Goal: Task Accomplishment & Management: Use online tool/utility

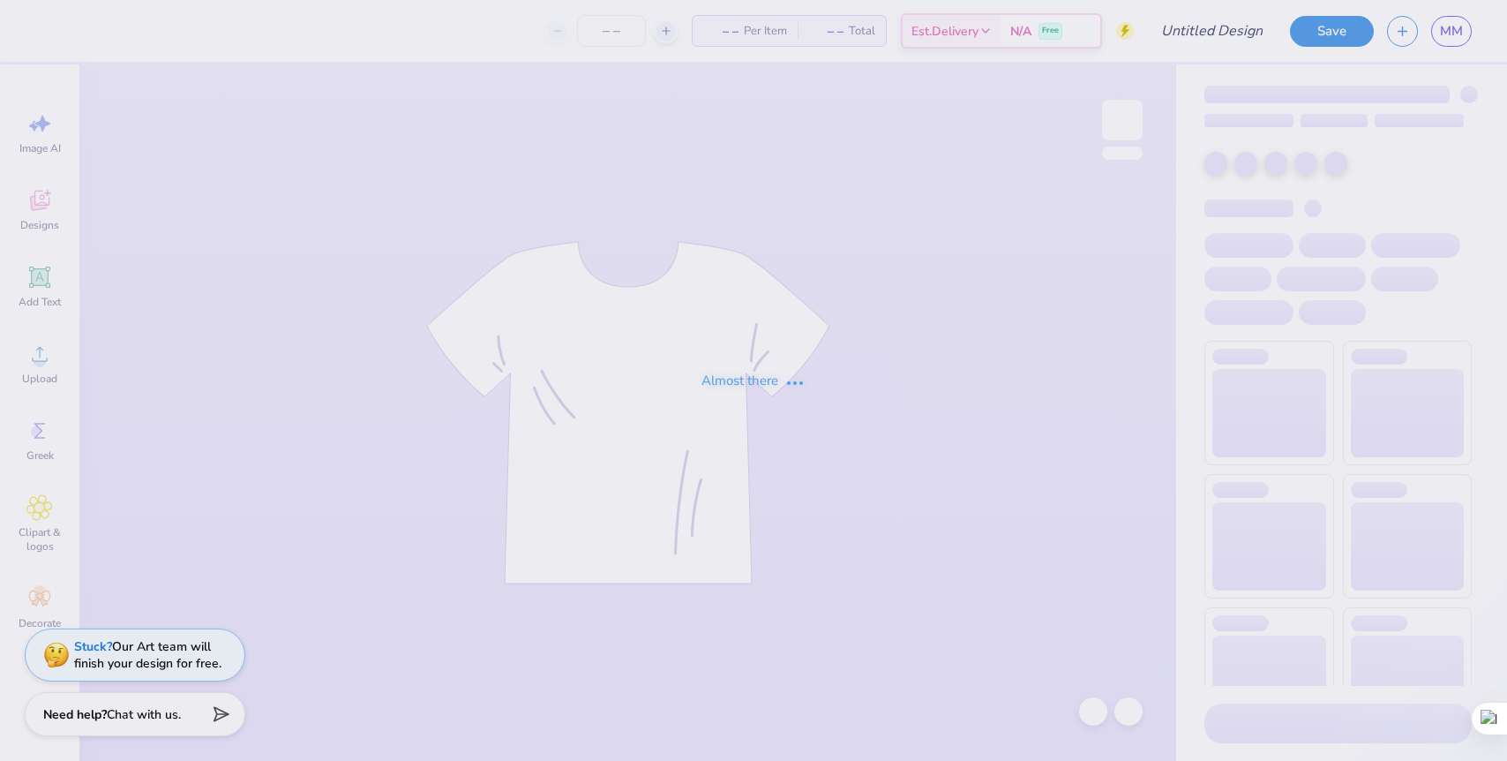
type input "DZ Parents Weekends 25'"
type input "60"
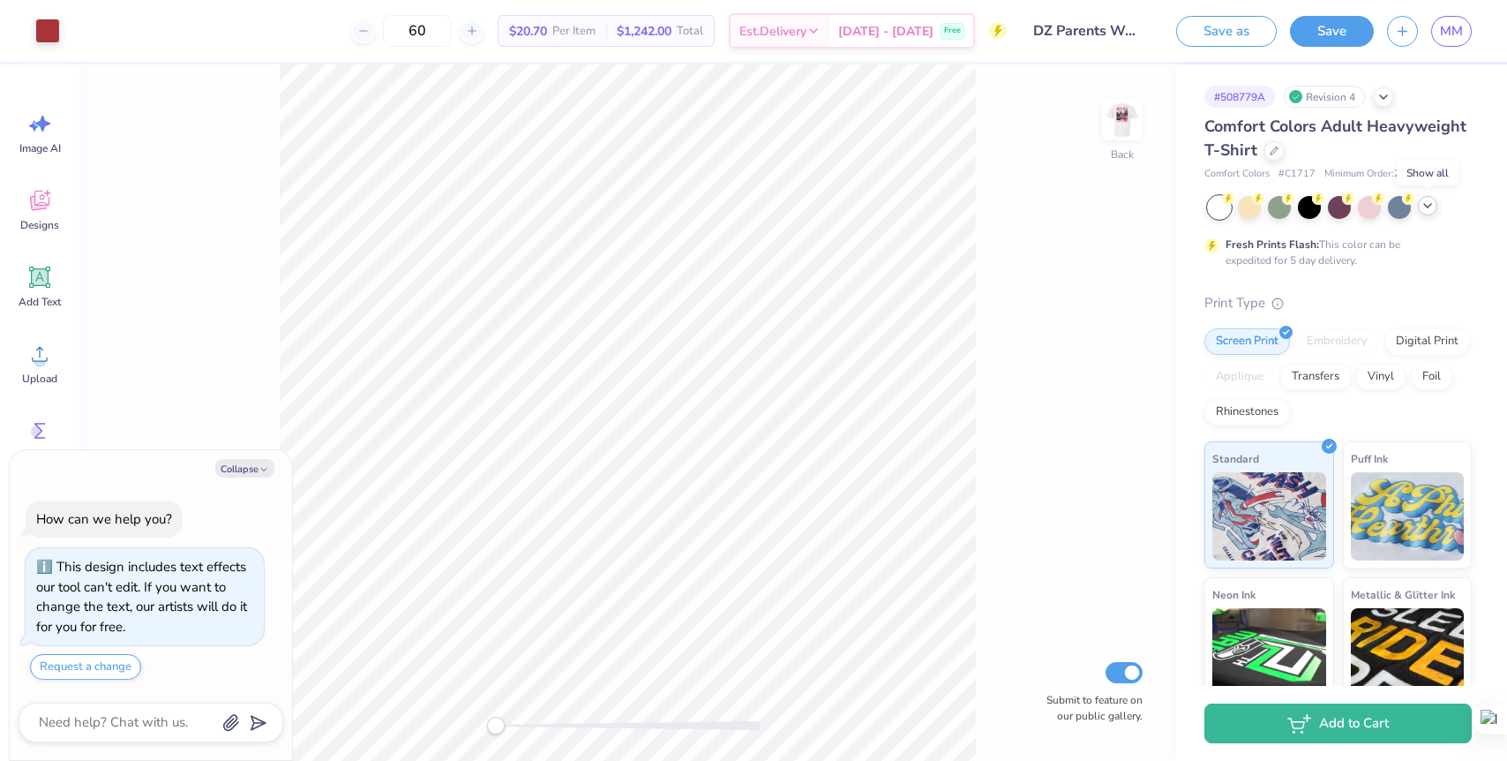
click at [1425, 205] on polyline at bounding box center [1428, 206] width 7 height 4
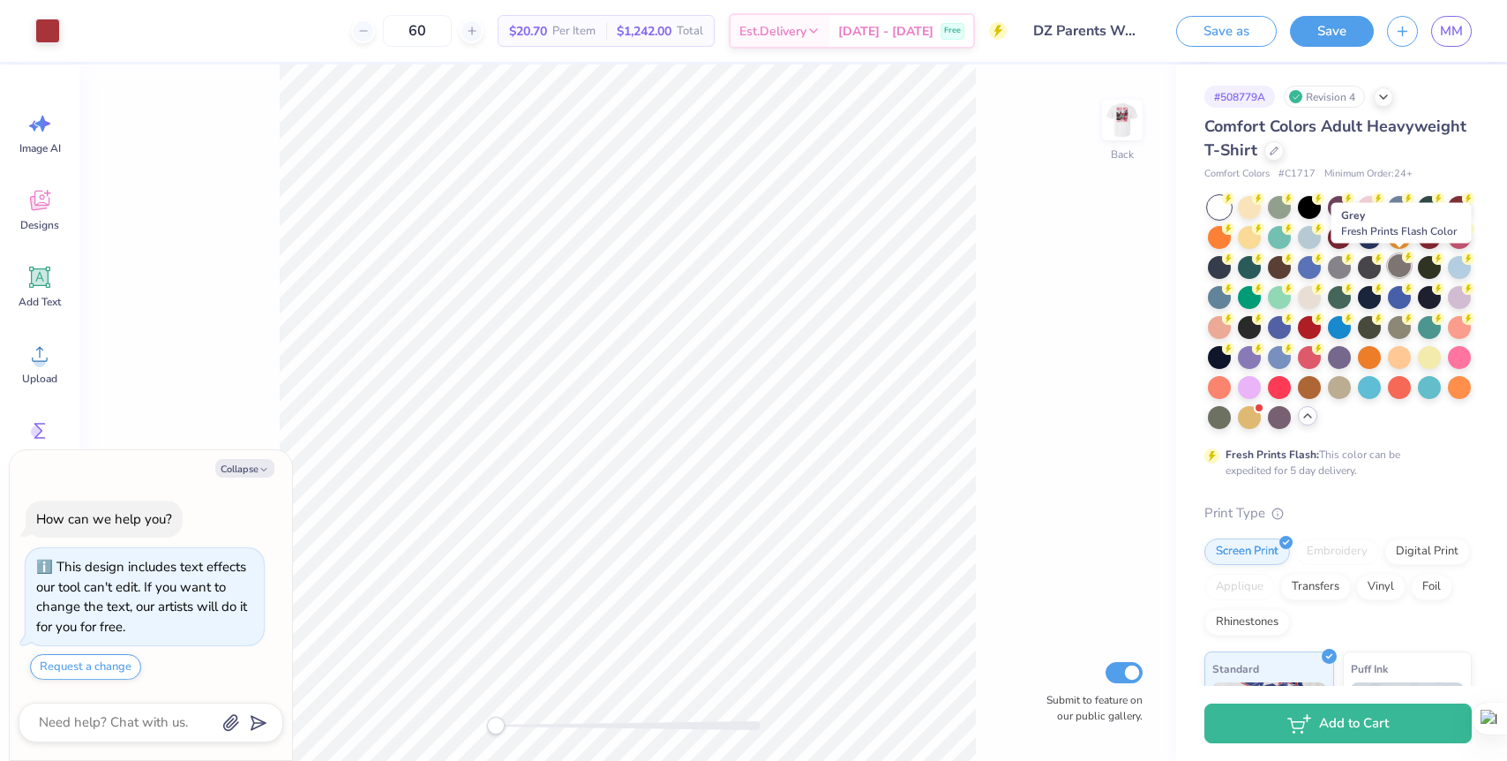
click at [1400, 264] on div at bounding box center [1399, 265] width 23 height 23
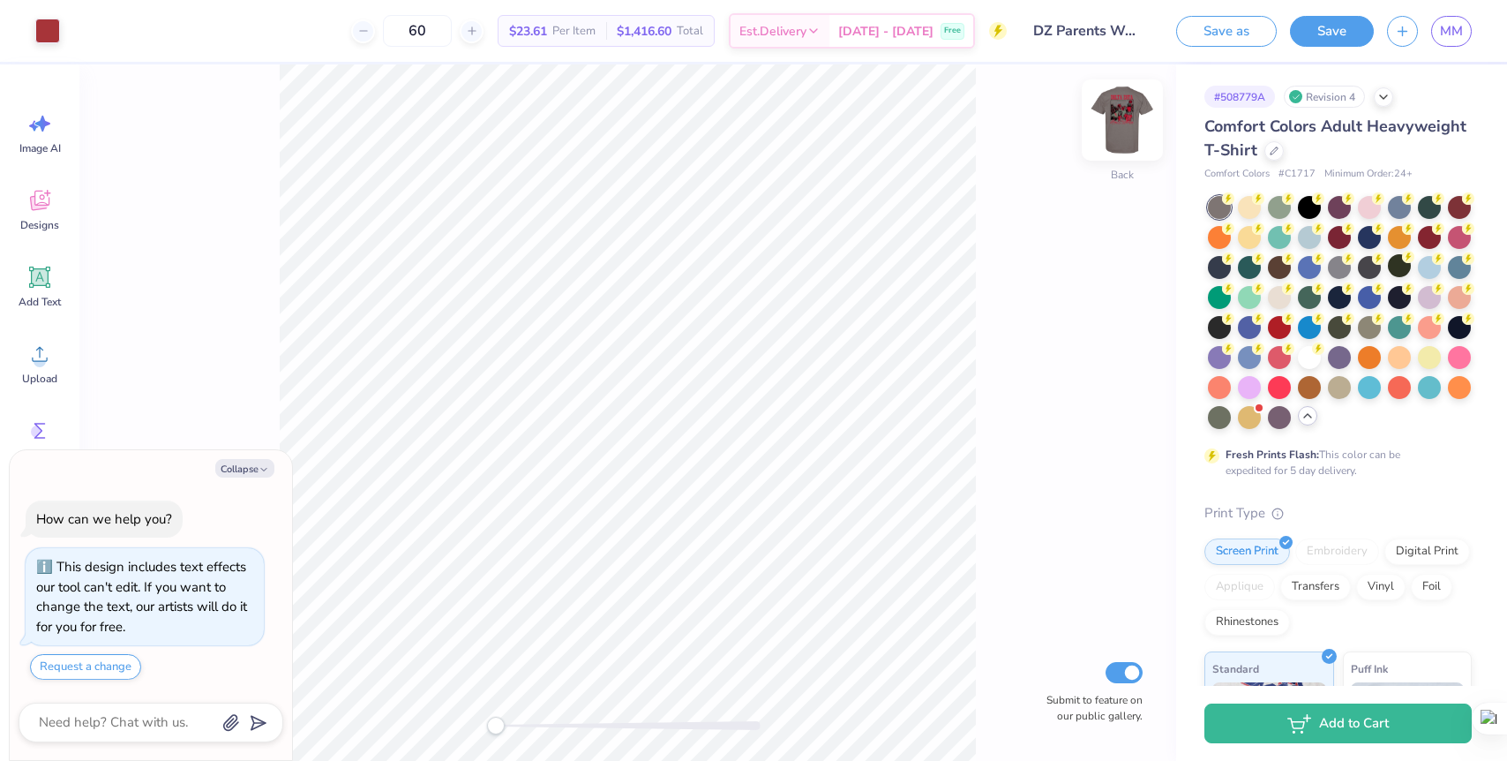
click at [1128, 115] on img at bounding box center [1122, 120] width 71 height 71
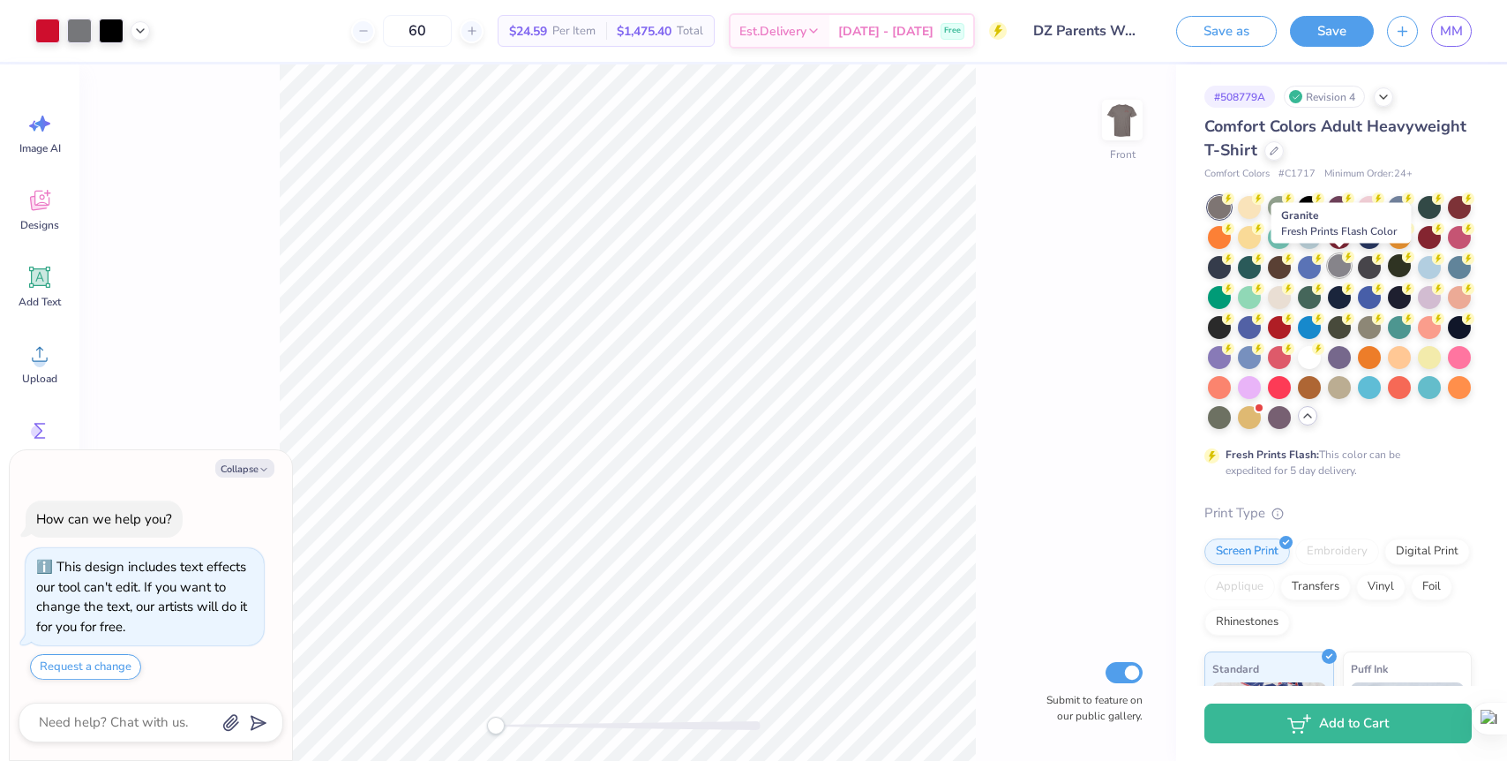
click at [1340, 267] on div at bounding box center [1339, 265] width 23 height 23
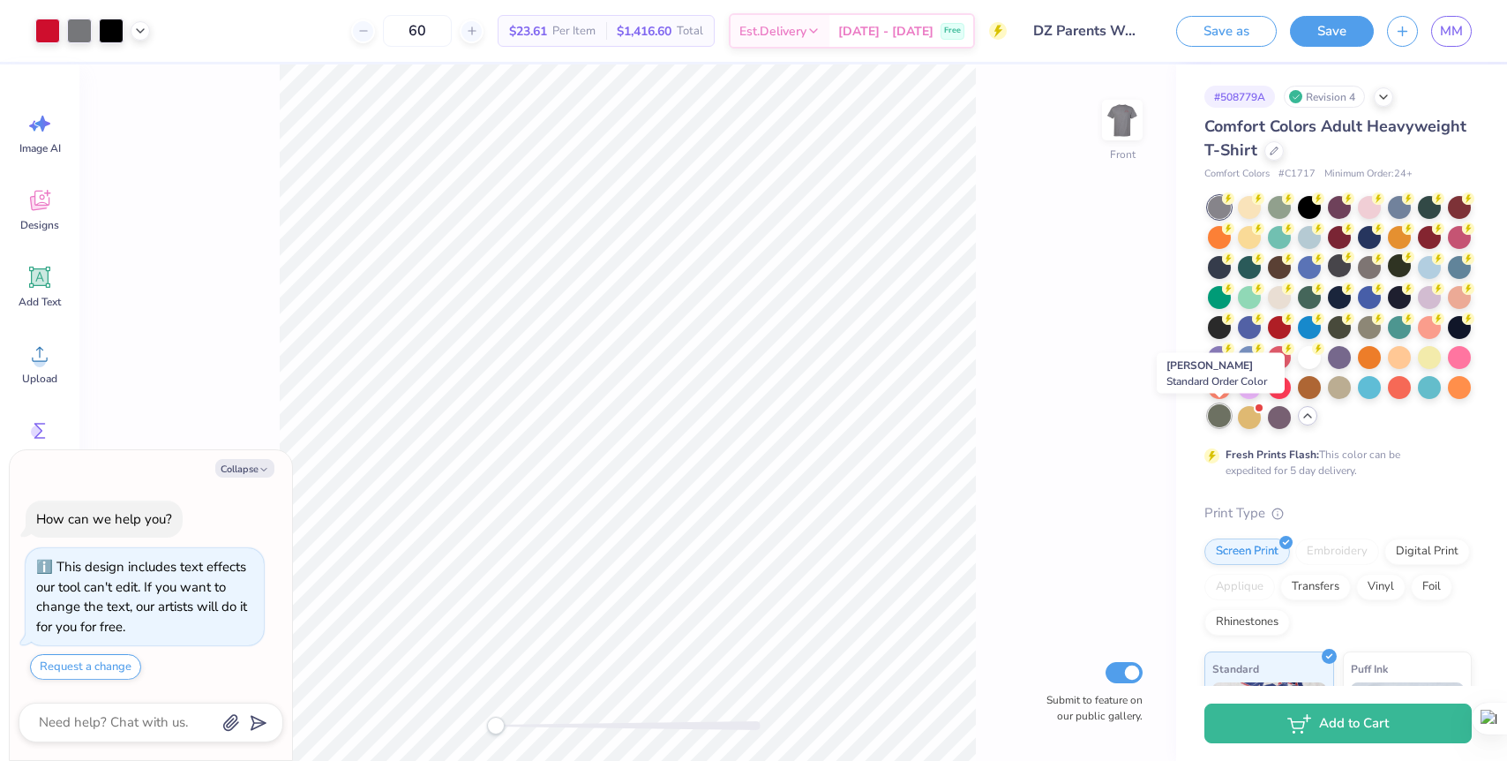
click at [1214, 417] on div at bounding box center [1219, 415] width 23 height 23
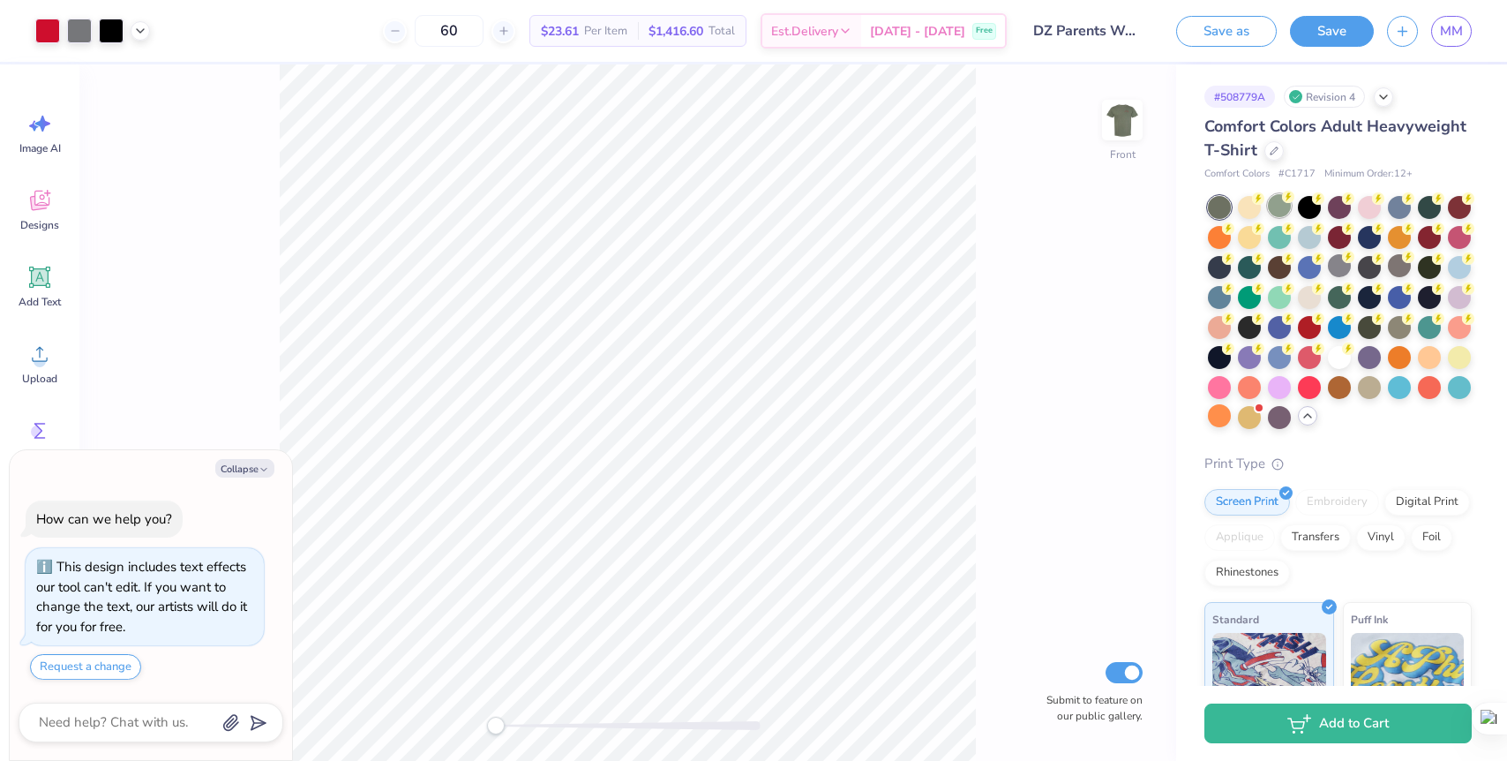
click at [1281, 210] on div at bounding box center [1279, 205] width 23 height 23
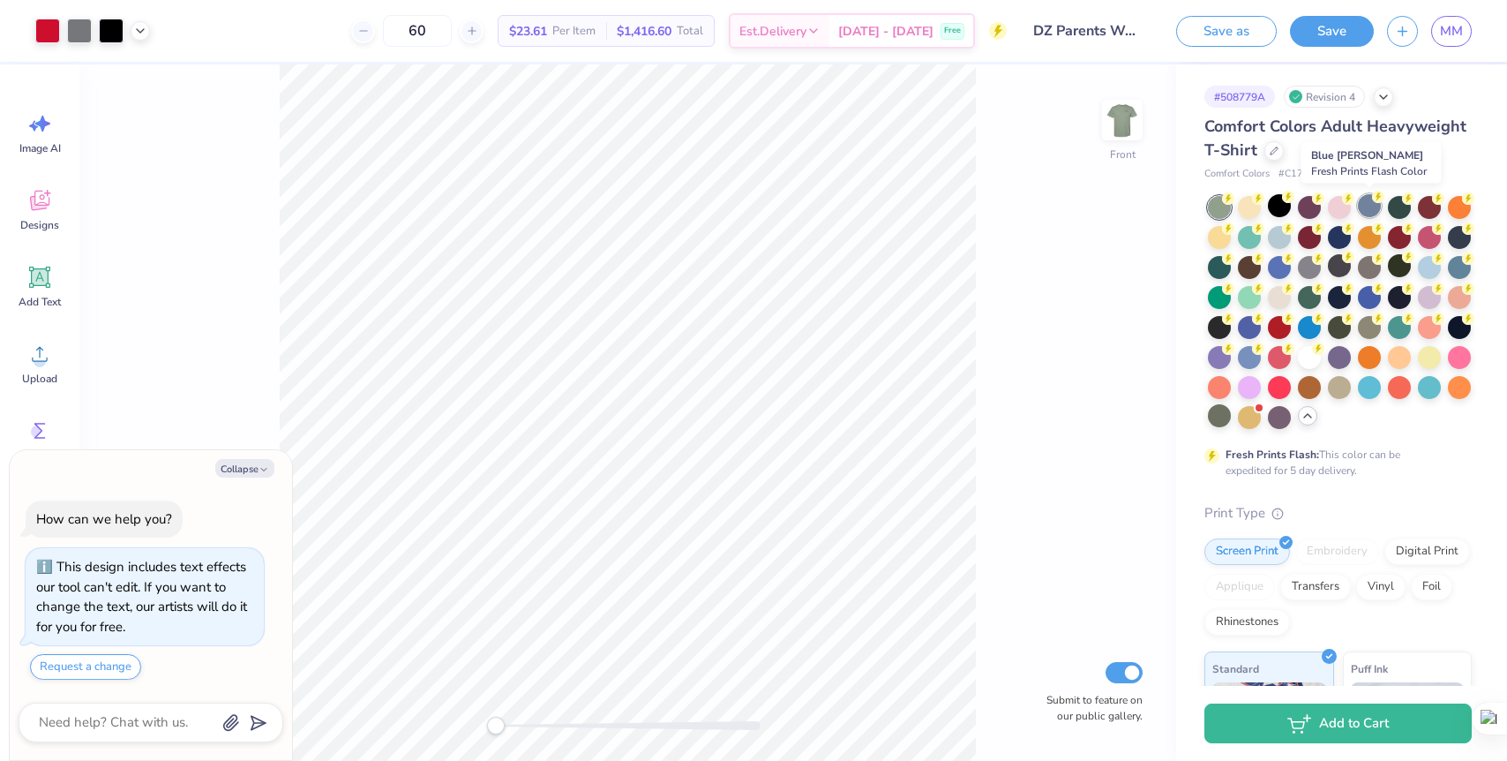
click at [1372, 209] on div at bounding box center [1369, 205] width 23 height 23
click at [1456, 266] on div at bounding box center [1459, 265] width 23 height 23
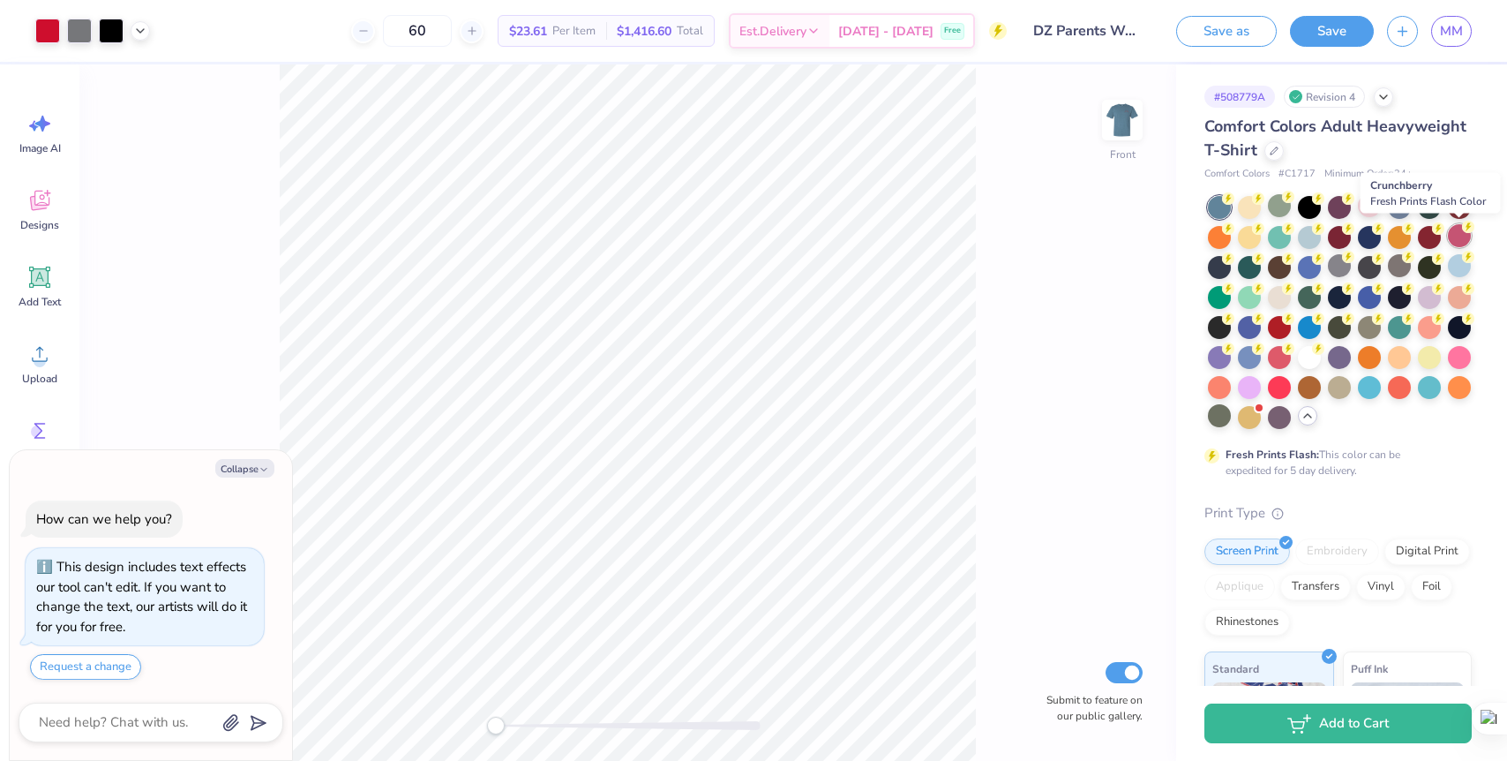
click at [1455, 237] on div at bounding box center [1459, 235] width 23 height 23
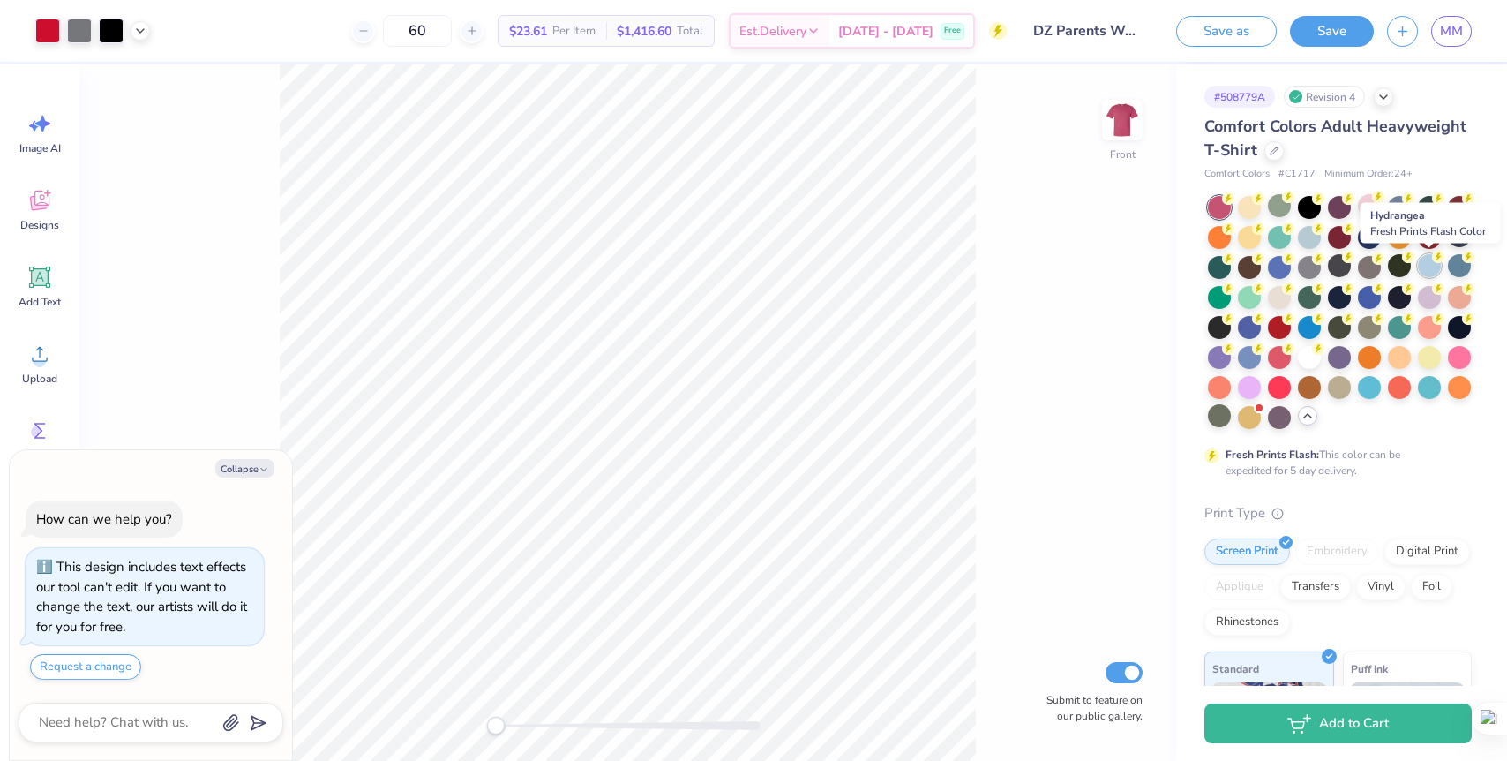
click at [1432, 267] on div at bounding box center [1429, 265] width 23 height 23
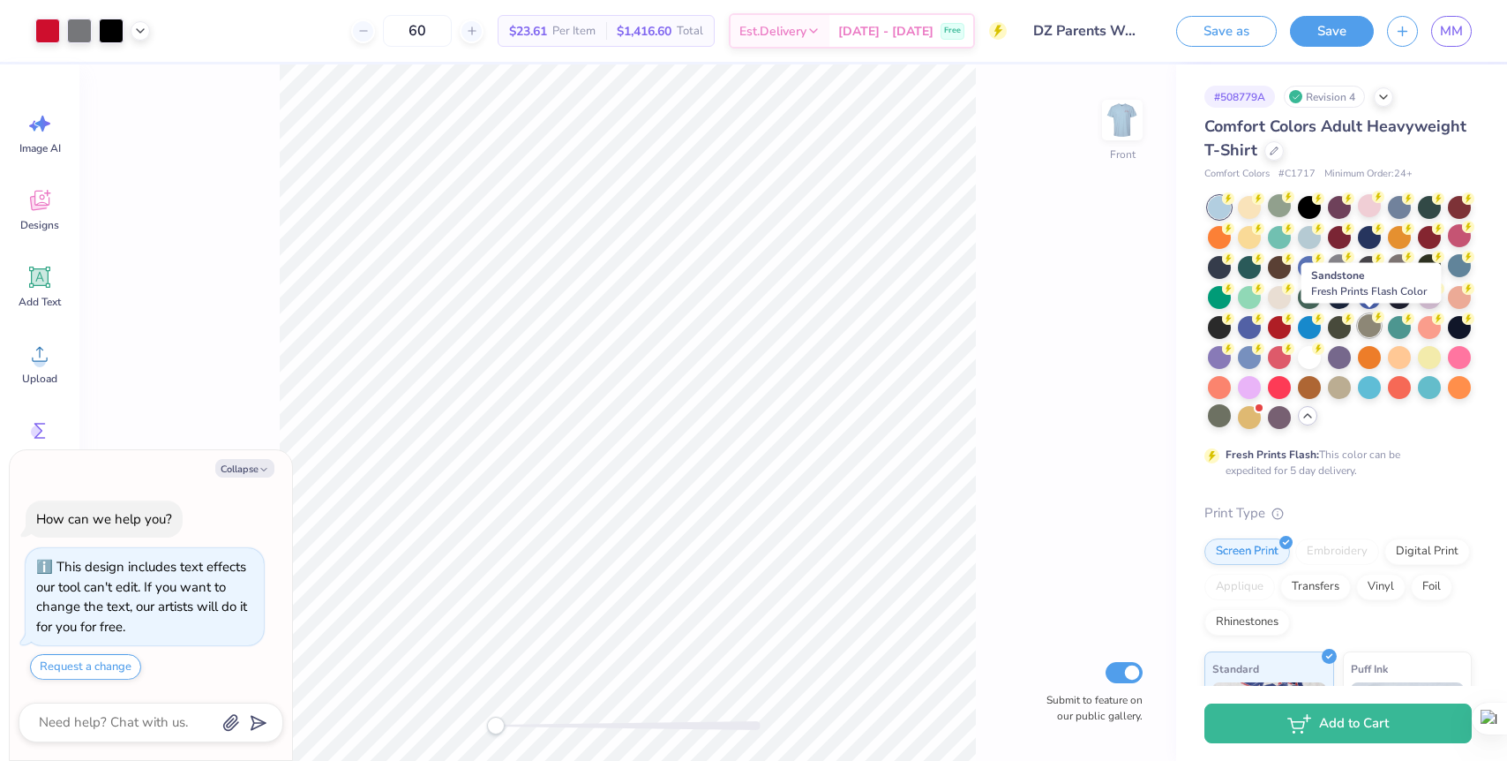
click at [1373, 331] on div at bounding box center [1369, 325] width 23 height 23
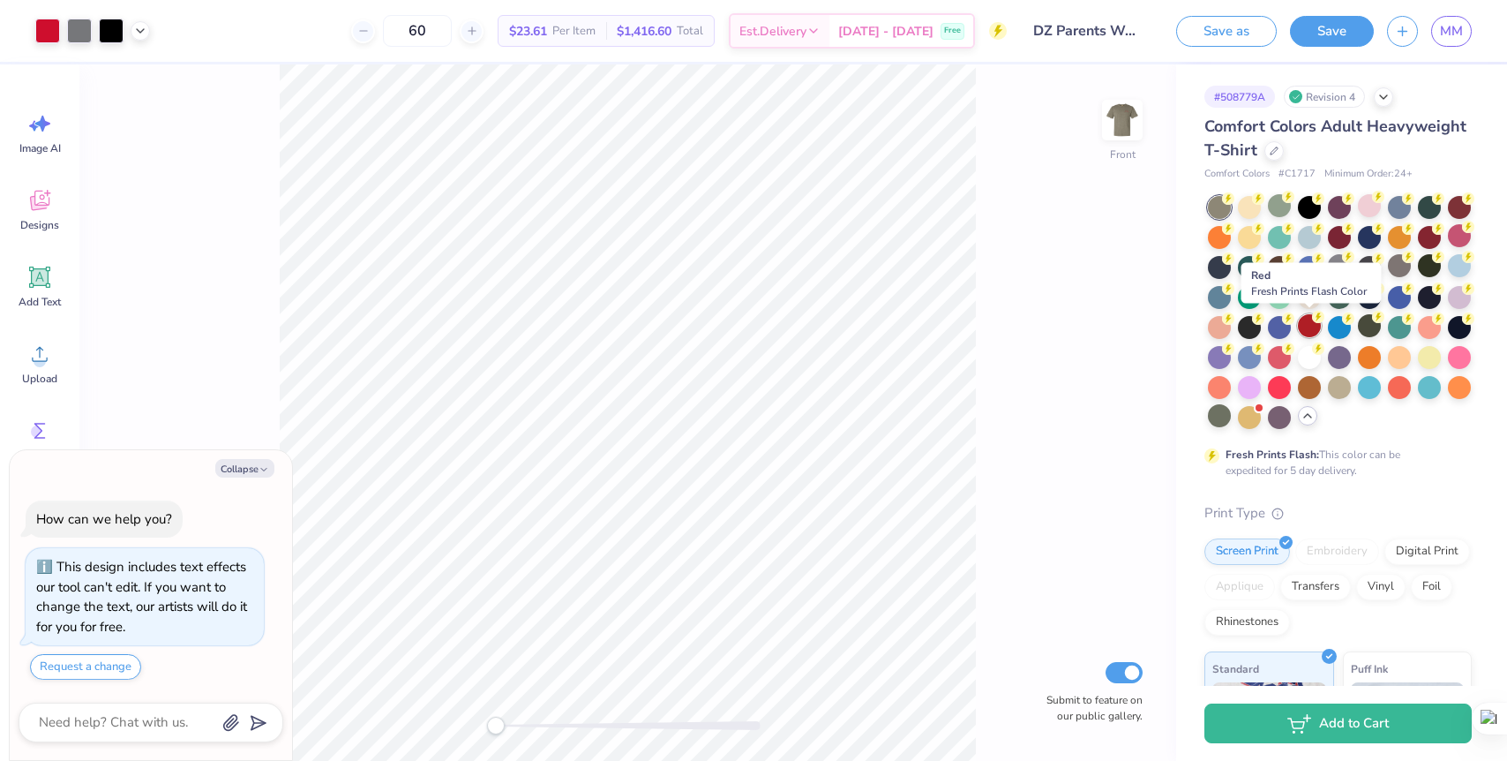
click at [1309, 327] on div at bounding box center [1309, 325] width 23 height 23
click at [1429, 272] on div at bounding box center [1429, 265] width 23 height 23
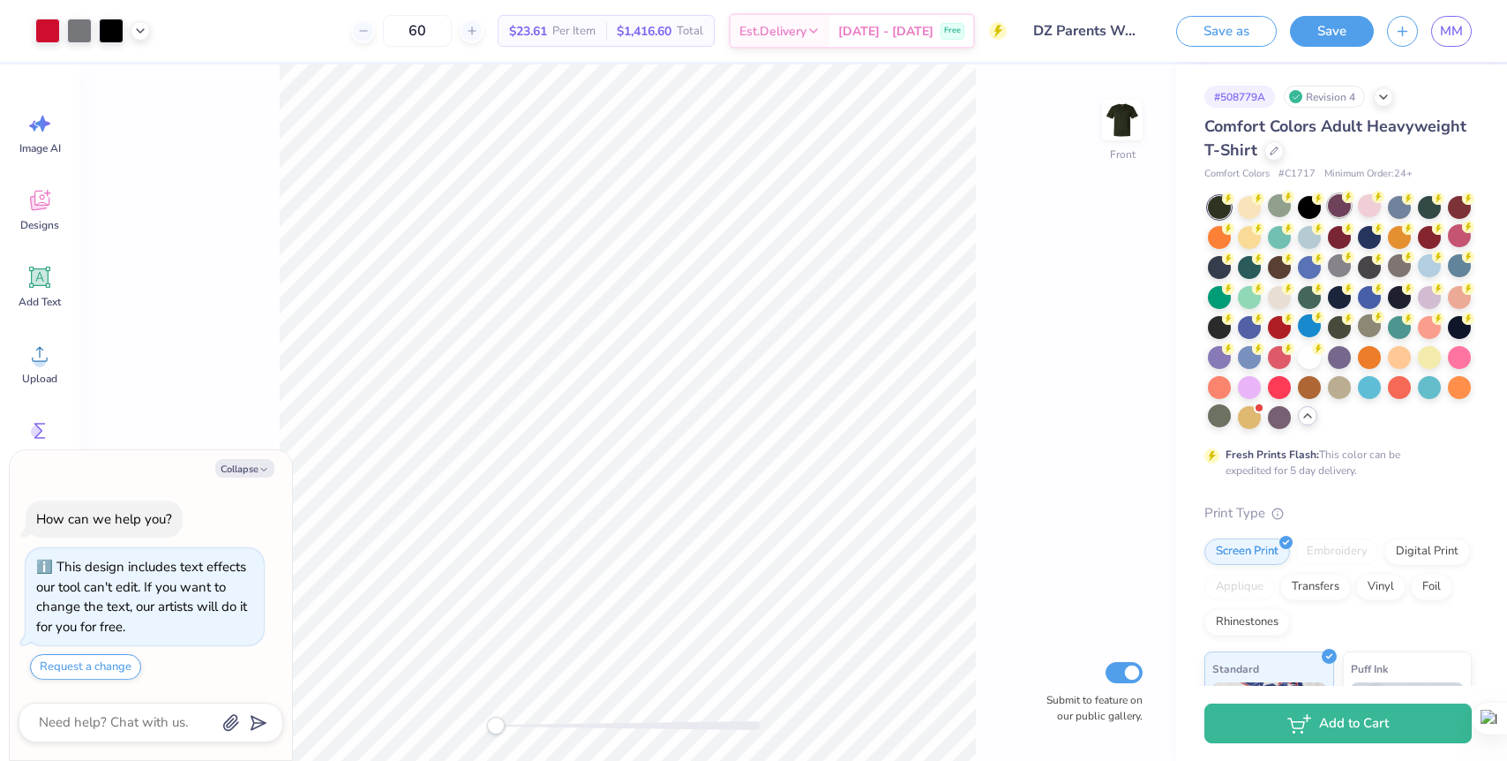
click at [1336, 207] on div at bounding box center [1339, 205] width 23 height 23
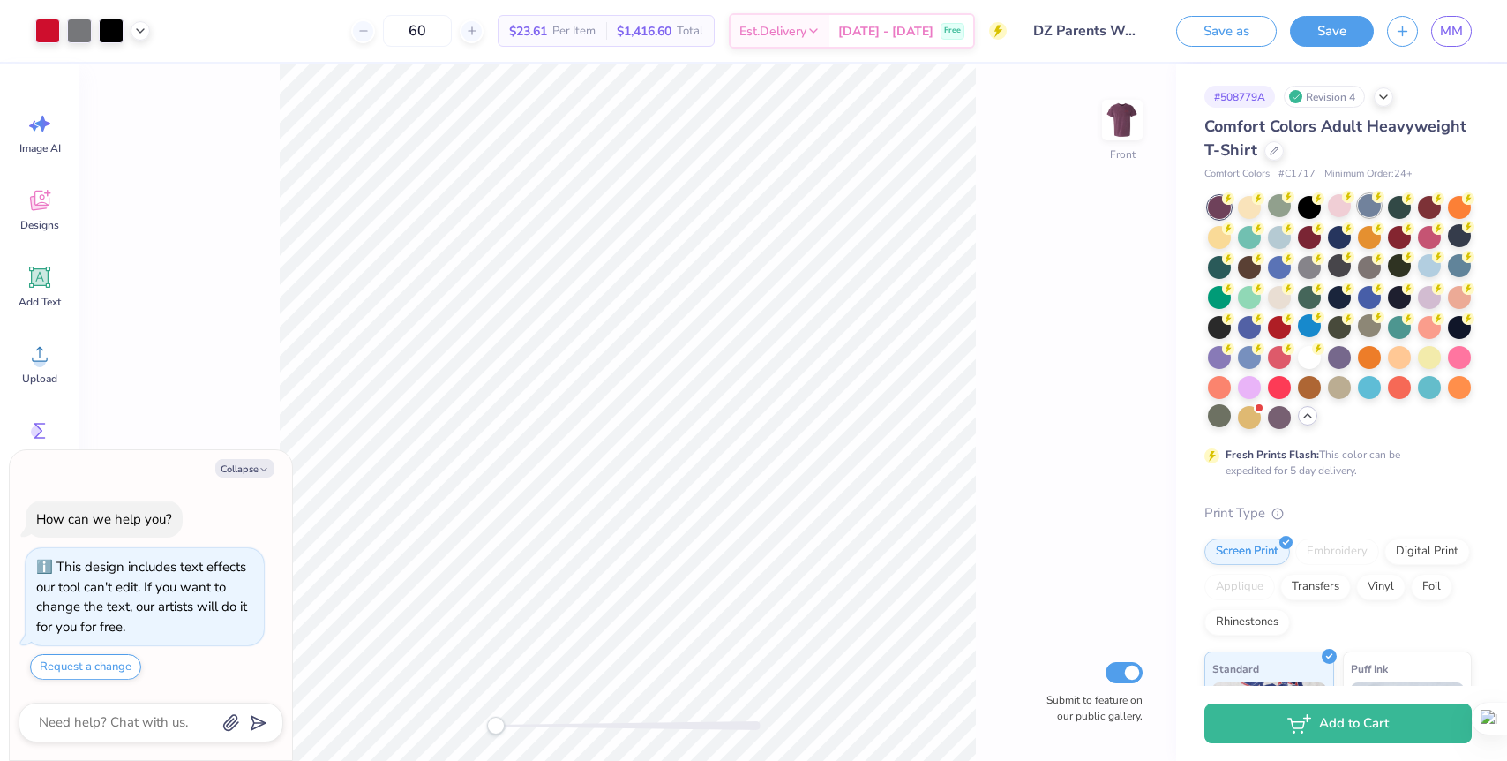
click at [1365, 210] on div at bounding box center [1369, 205] width 23 height 23
click at [1251, 391] on div at bounding box center [1249, 385] width 23 height 23
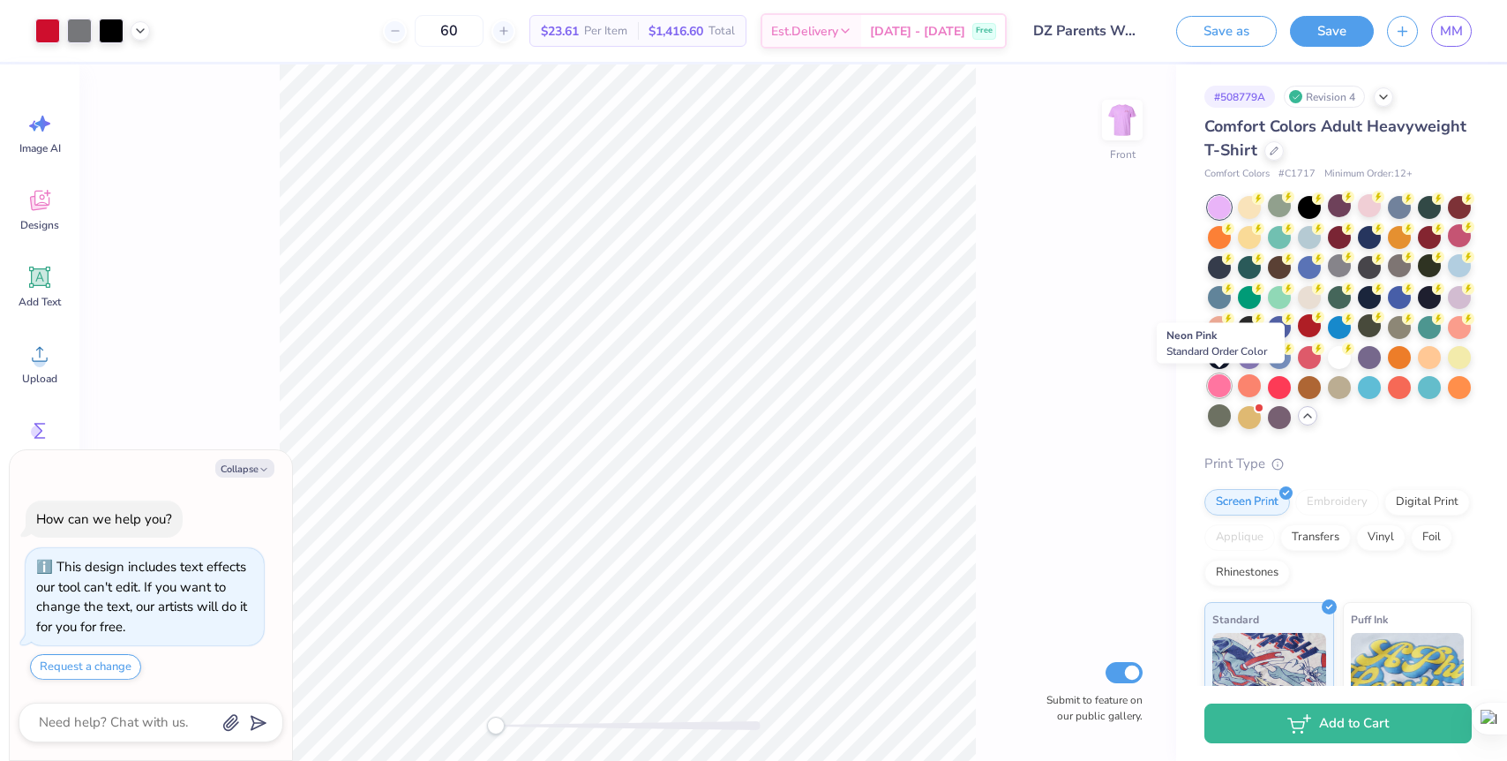
click at [1219, 381] on div at bounding box center [1219, 385] width 23 height 23
click at [1332, 391] on div at bounding box center [1339, 385] width 23 height 23
click at [1304, 384] on div at bounding box center [1309, 385] width 23 height 23
click at [1337, 363] on div at bounding box center [1339, 355] width 23 height 23
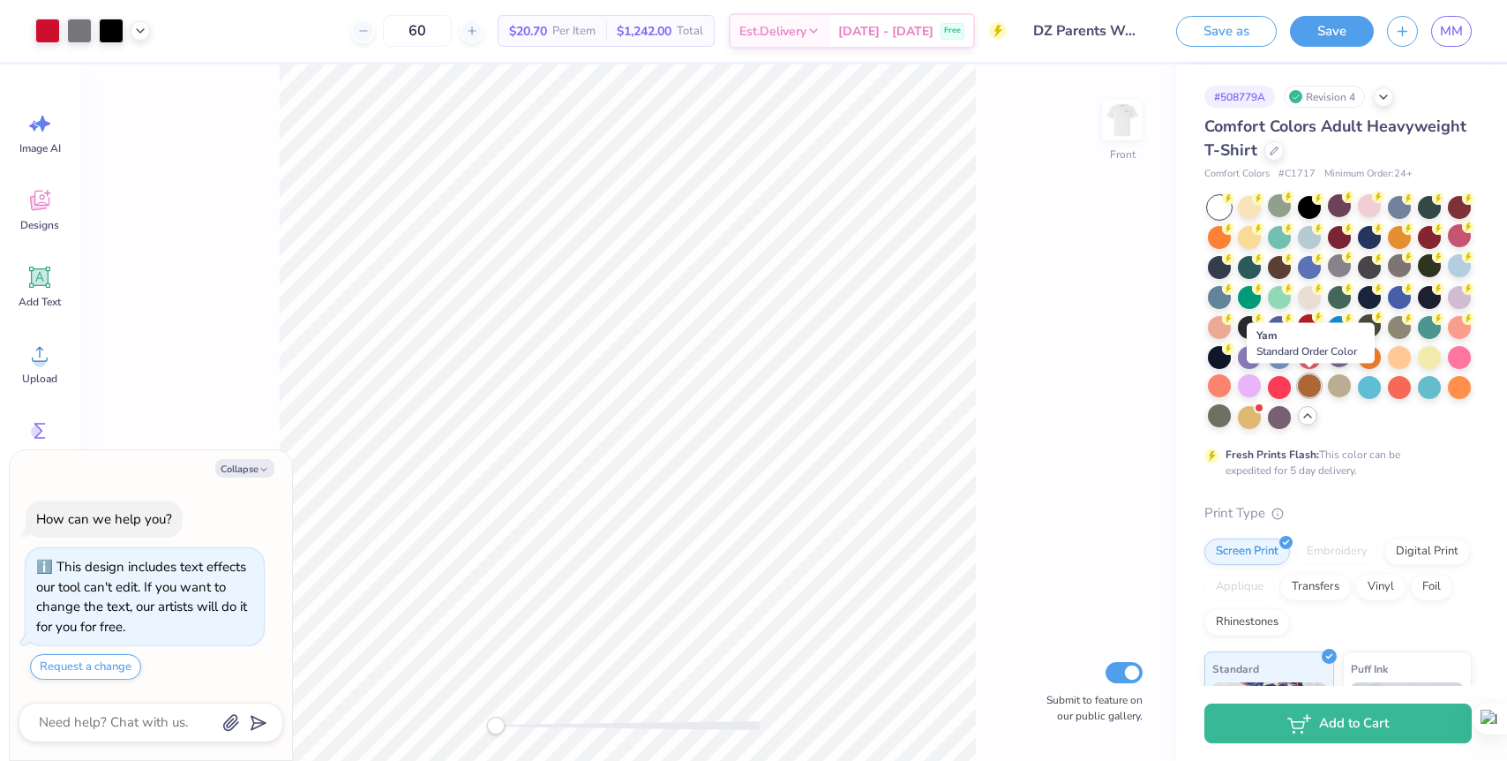
click at [1310, 387] on div at bounding box center [1309, 385] width 23 height 23
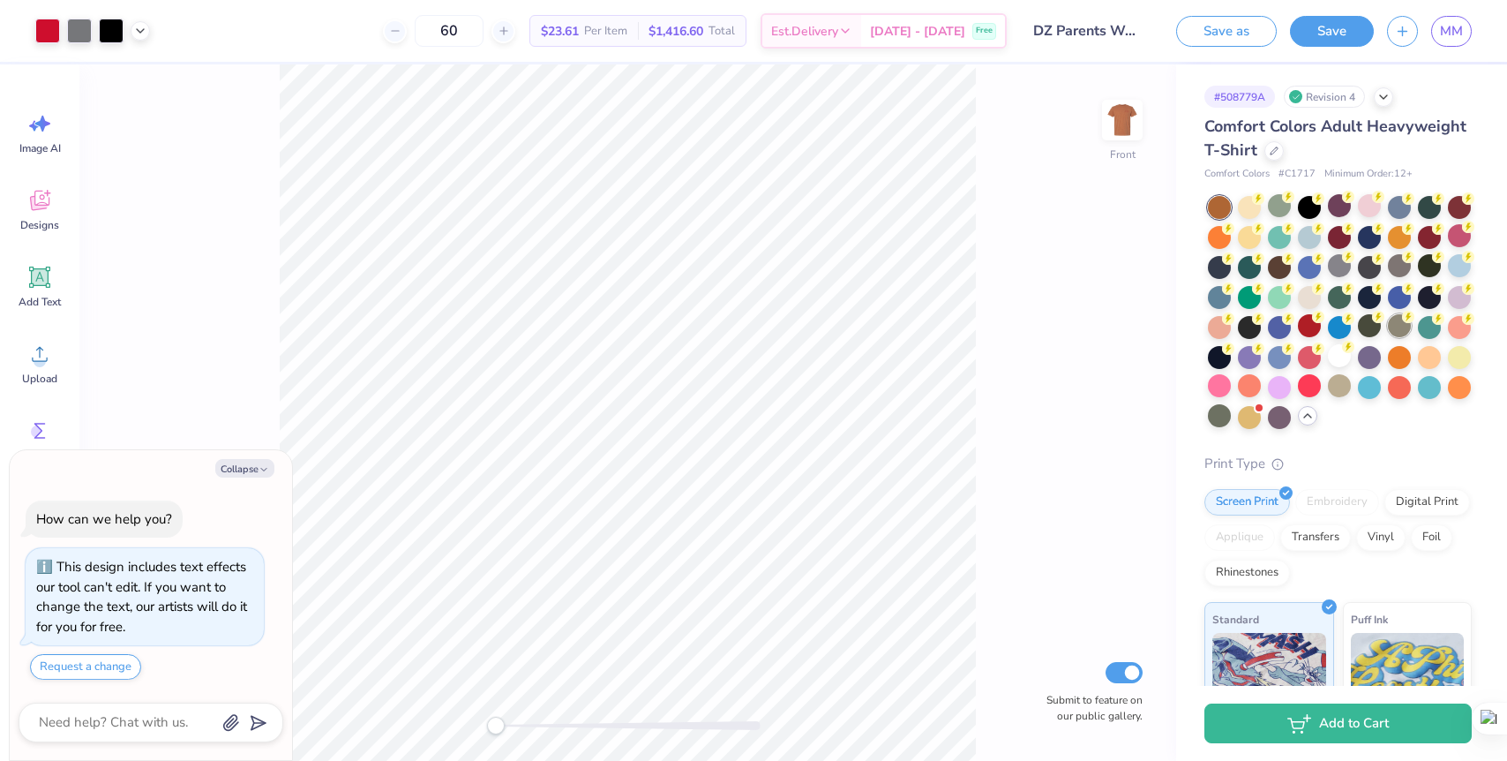
click at [1398, 329] on div at bounding box center [1399, 325] width 23 height 23
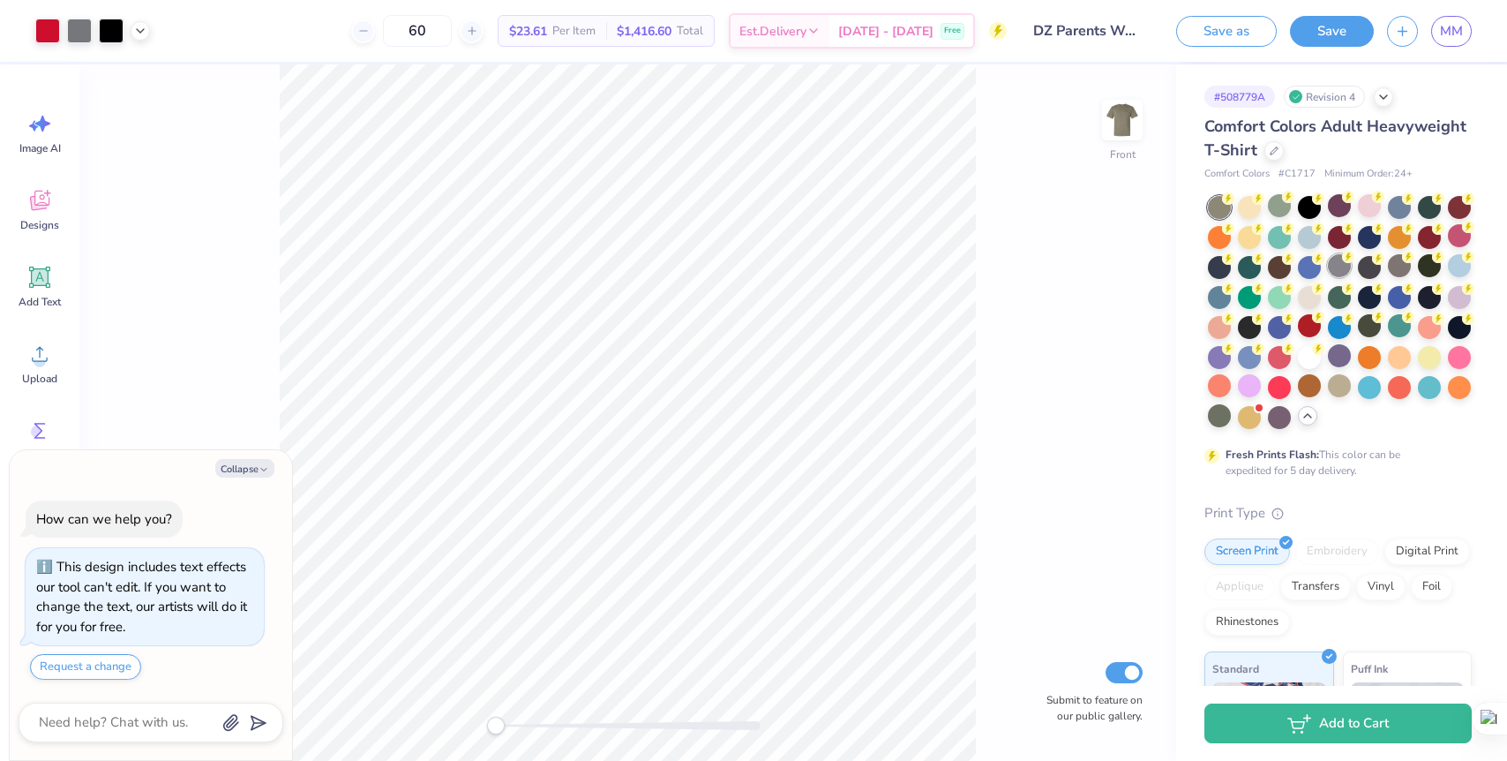
click at [1344, 274] on div at bounding box center [1339, 265] width 23 height 23
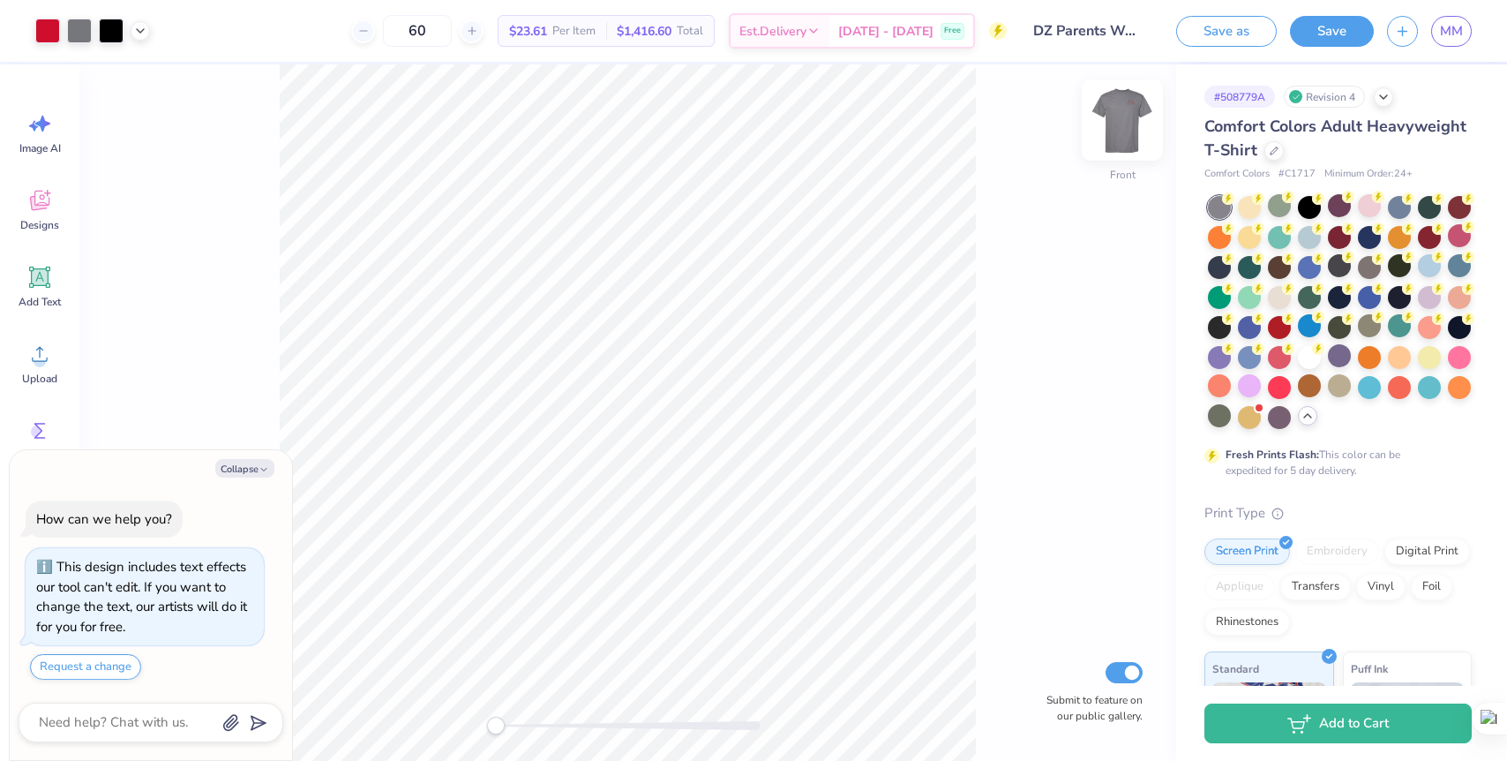
click at [1134, 131] on img at bounding box center [1122, 120] width 71 height 71
click at [1310, 358] on div at bounding box center [1309, 355] width 23 height 23
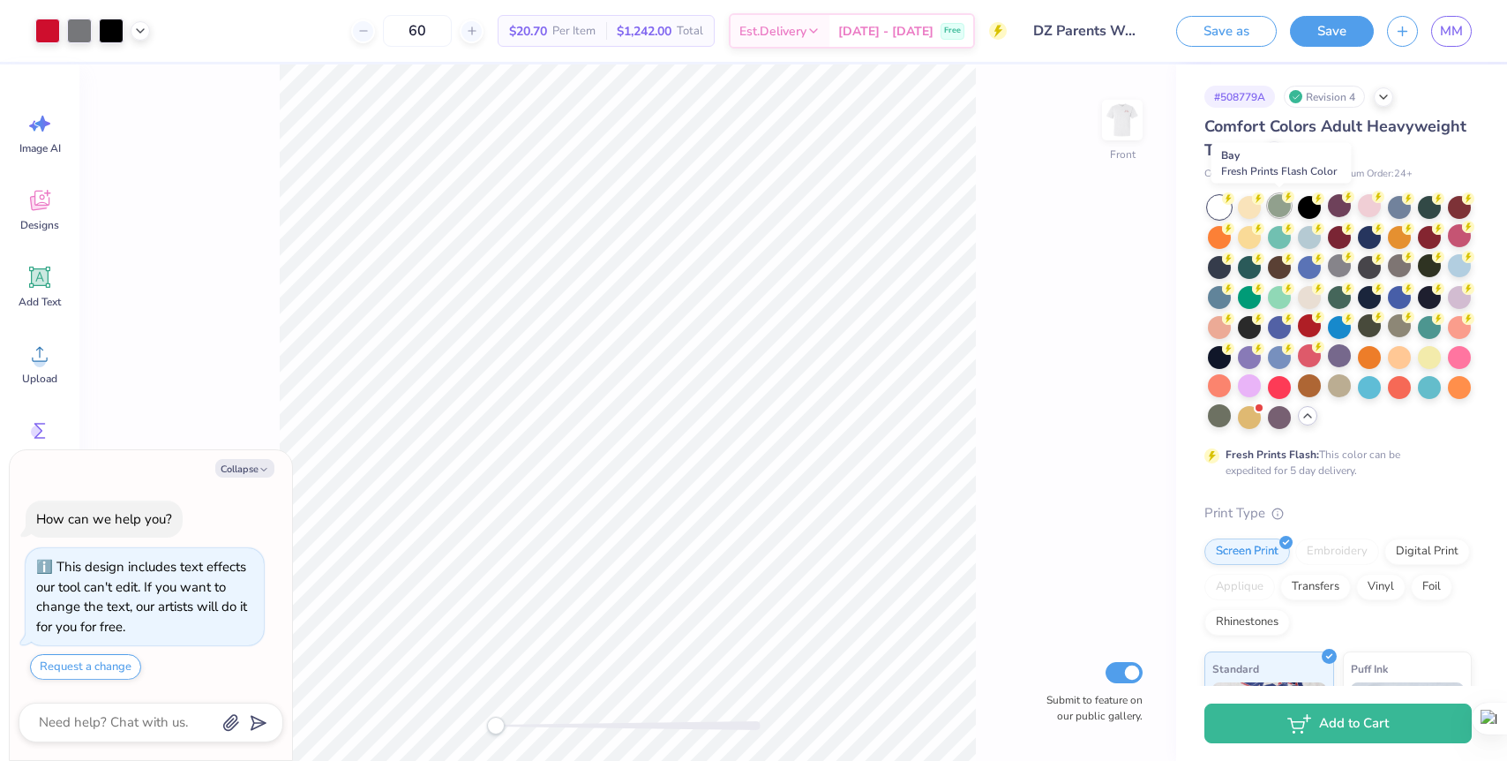
click at [1279, 203] on div at bounding box center [1279, 205] width 23 height 23
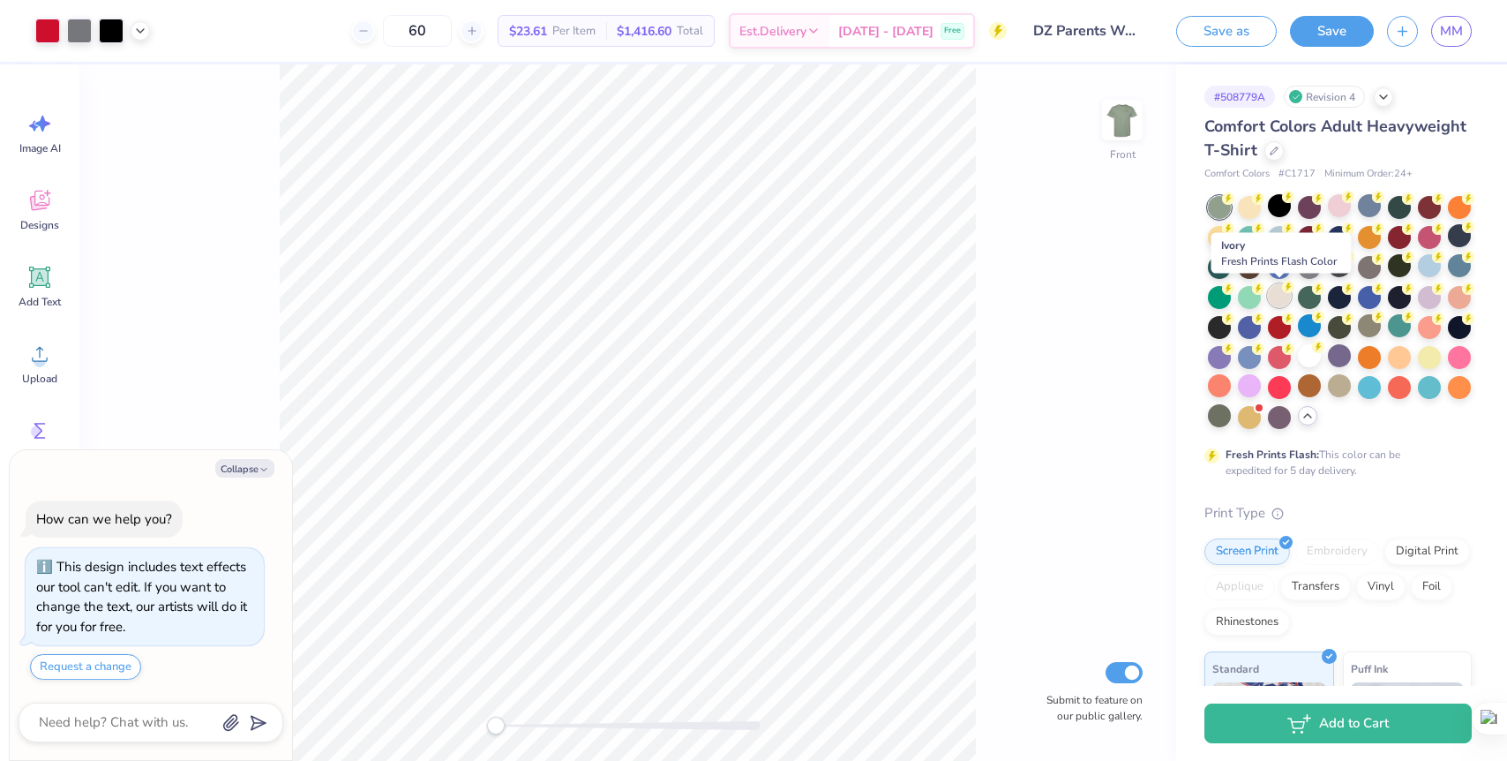
click at [1276, 300] on div at bounding box center [1279, 295] width 23 height 23
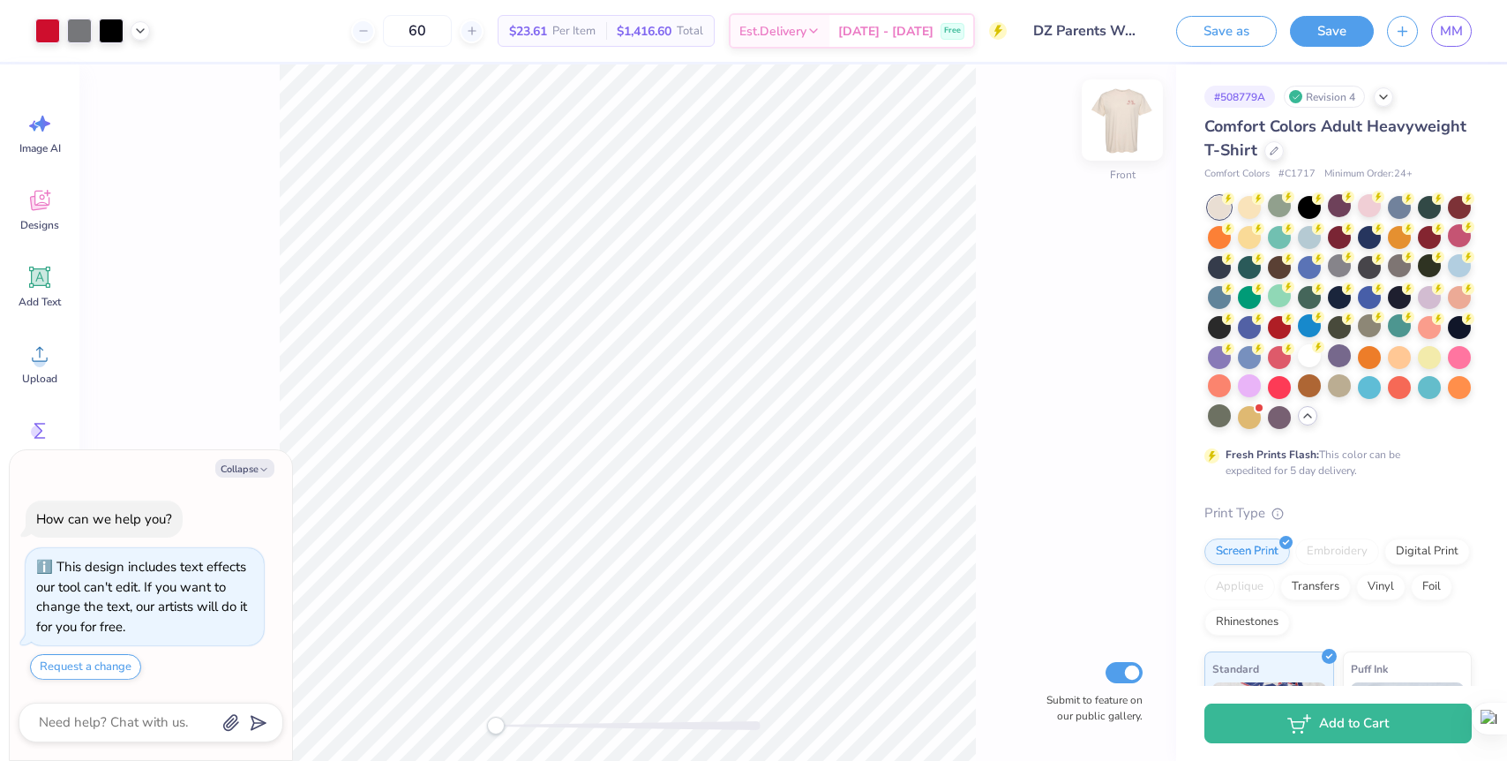
click at [1133, 127] on img at bounding box center [1122, 120] width 71 height 71
click at [1133, 127] on img at bounding box center [1122, 119] width 35 height 35
click at [1342, 269] on div at bounding box center [1339, 265] width 23 height 23
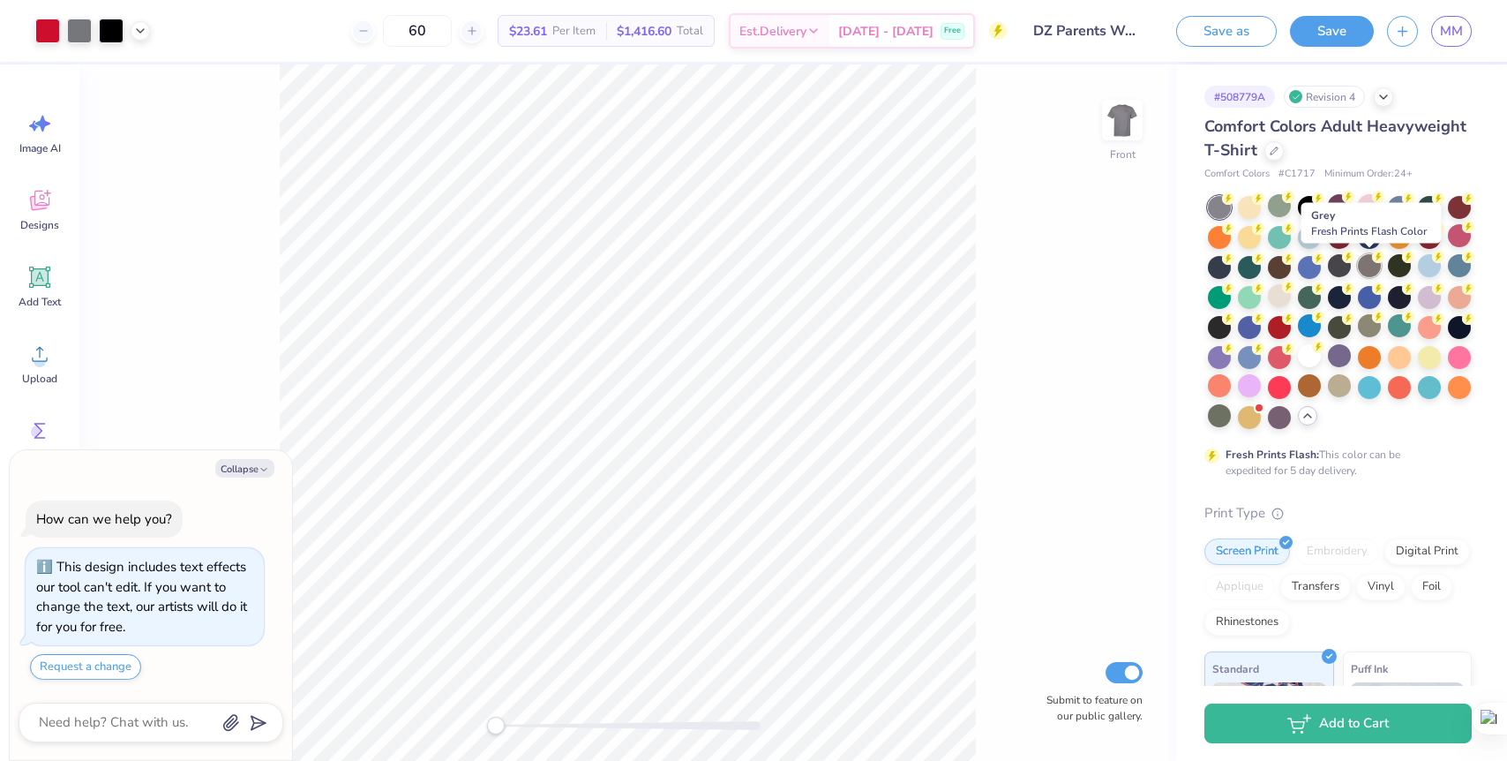
click at [1364, 271] on div at bounding box center [1369, 265] width 23 height 23
click at [1312, 235] on div at bounding box center [1309, 235] width 23 height 23
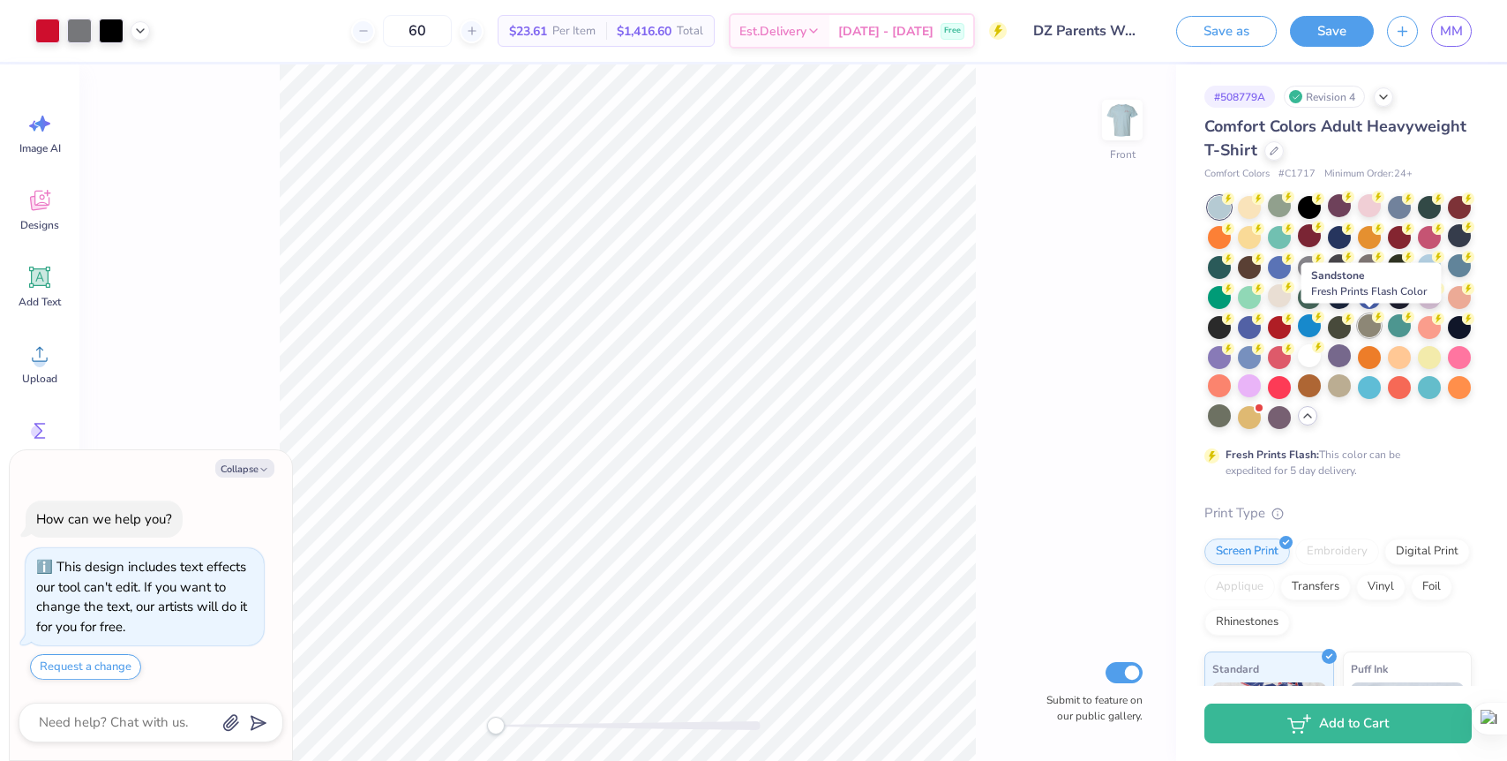
click at [1367, 331] on div at bounding box center [1369, 325] width 23 height 23
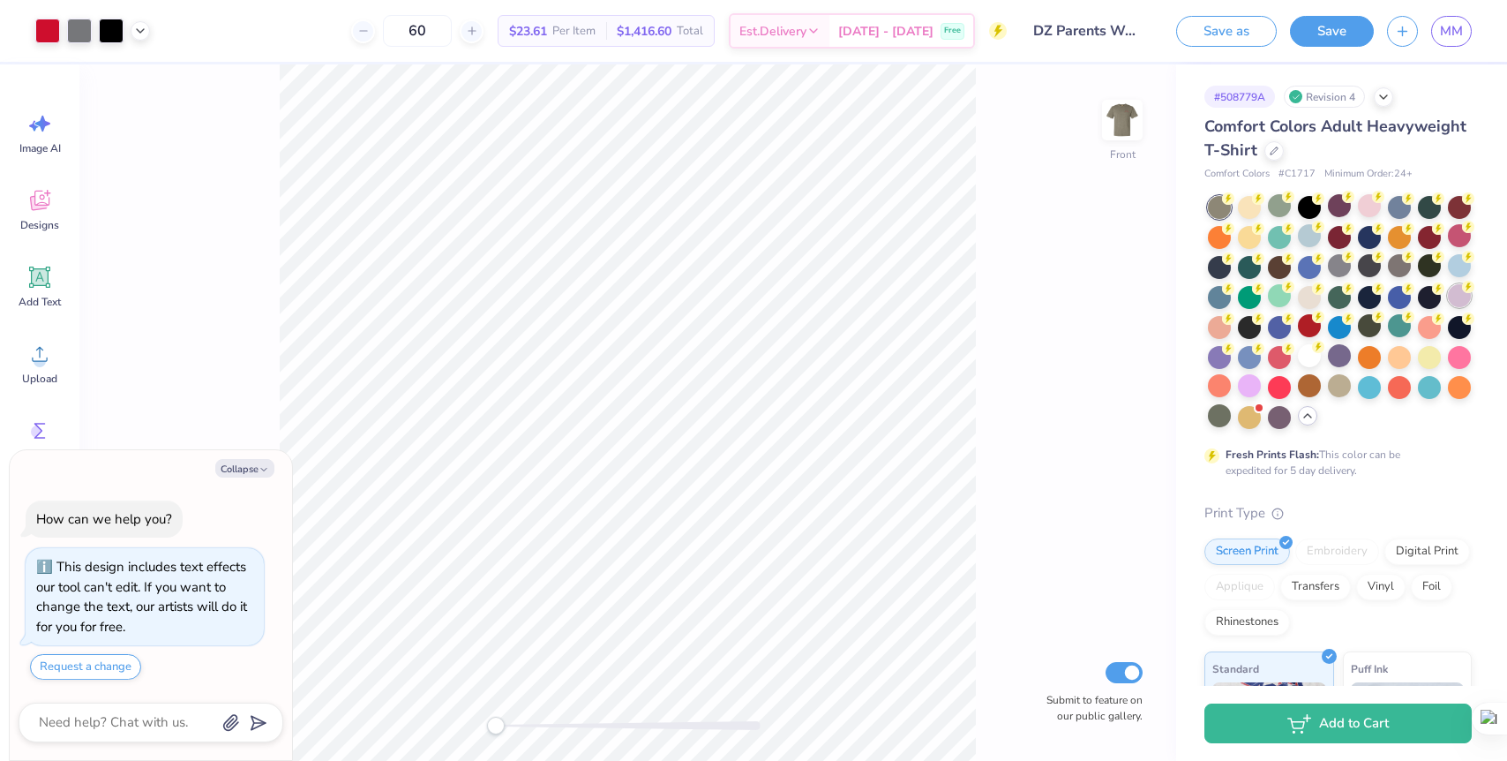
click at [1457, 296] on div at bounding box center [1459, 295] width 23 height 23
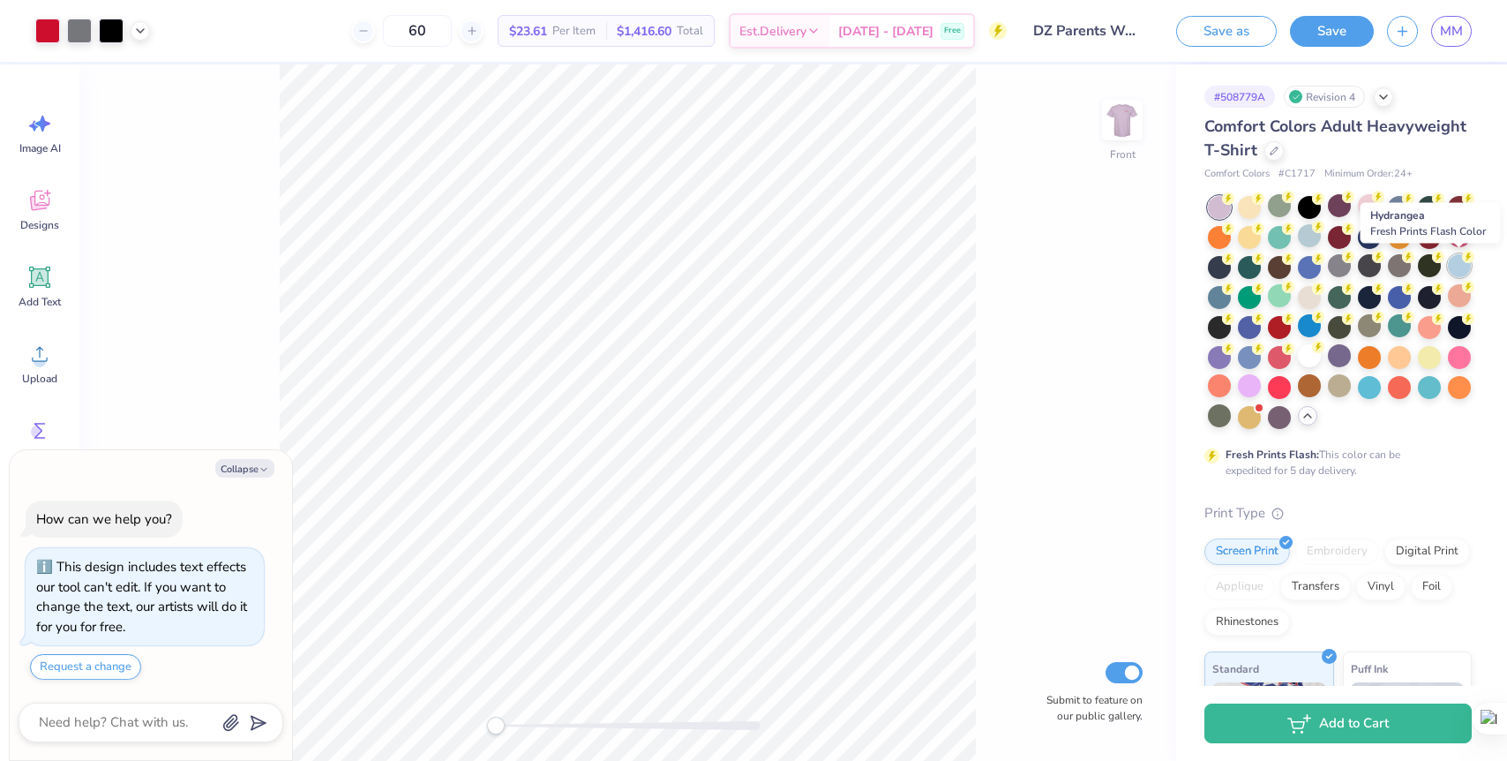
click at [1455, 265] on div at bounding box center [1459, 265] width 23 height 23
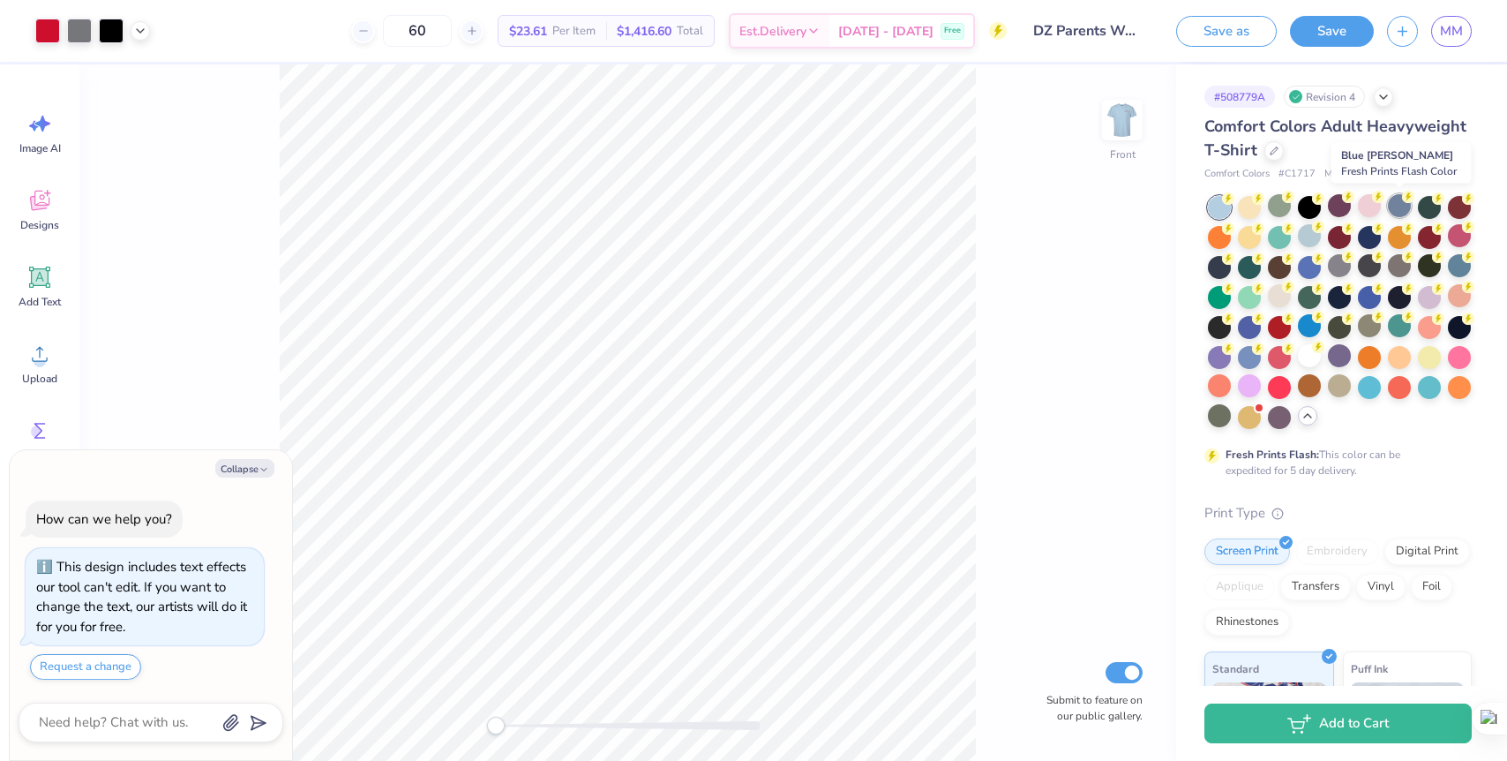
click at [1399, 214] on div at bounding box center [1399, 205] width 23 height 23
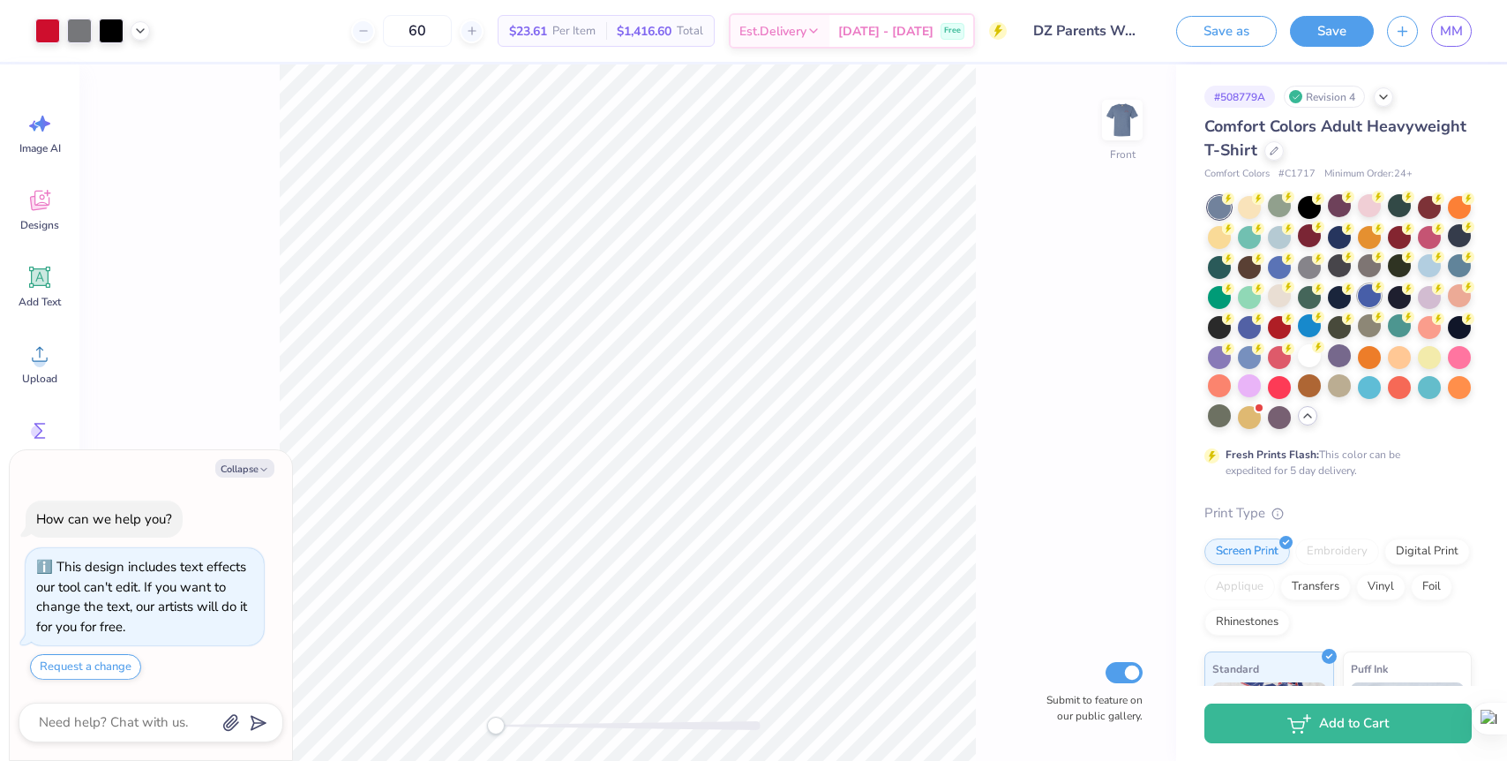
click at [1368, 298] on div at bounding box center [1369, 295] width 23 height 23
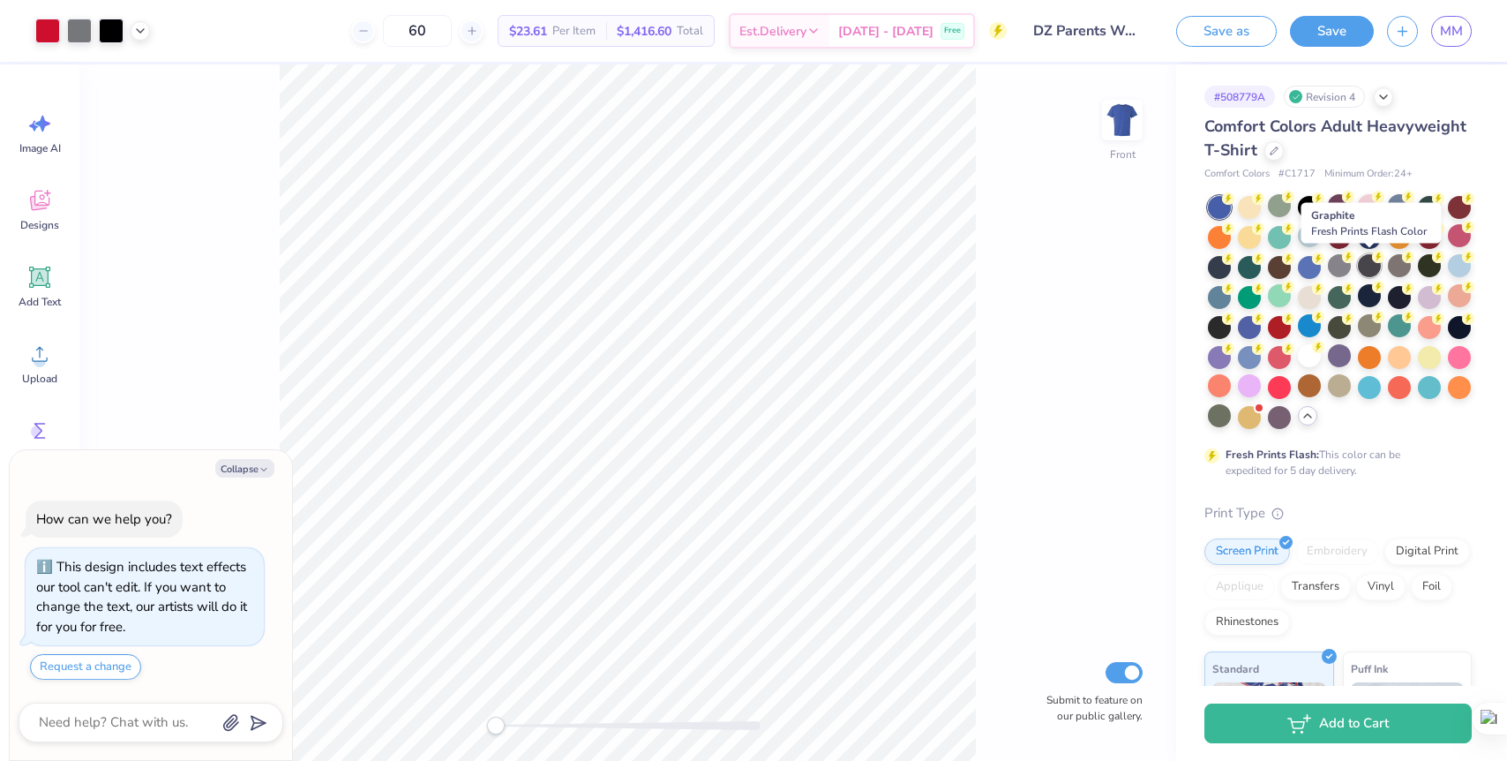
click at [1370, 271] on div at bounding box center [1369, 265] width 23 height 23
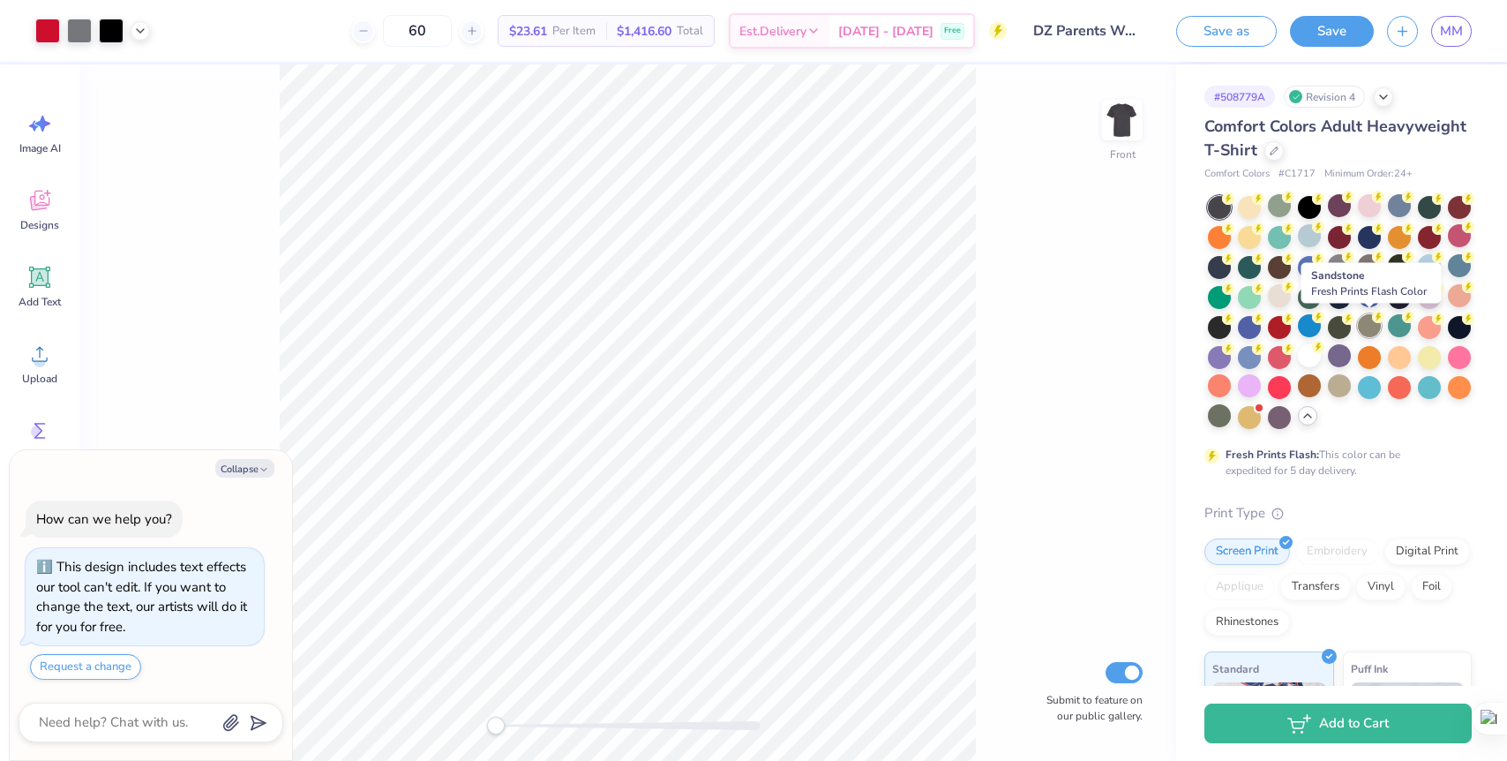
click at [1365, 332] on div at bounding box center [1369, 325] width 23 height 23
click at [1373, 328] on div at bounding box center [1369, 325] width 23 height 23
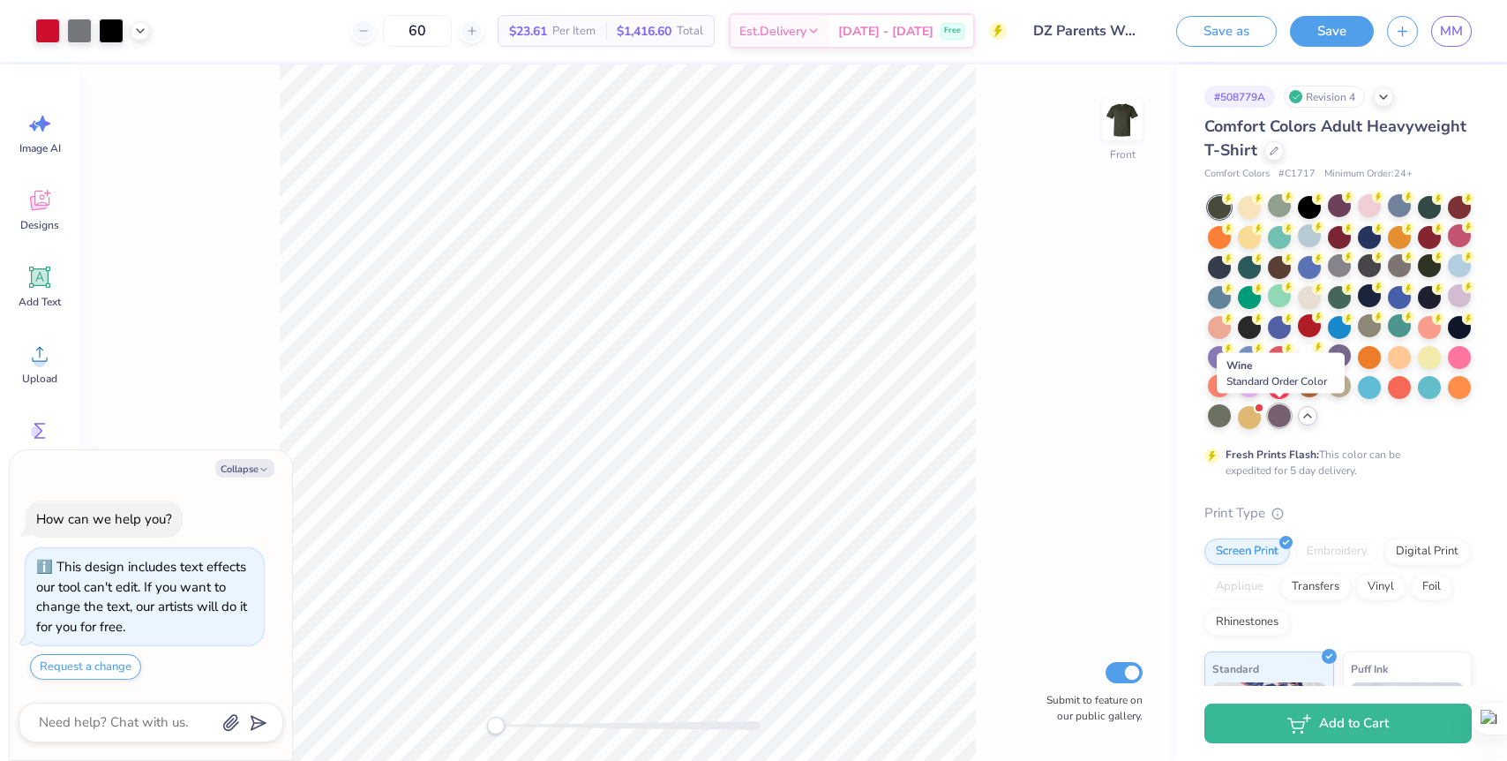
click at [1274, 416] on div at bounding box center [1279, 415] width 23 height 23
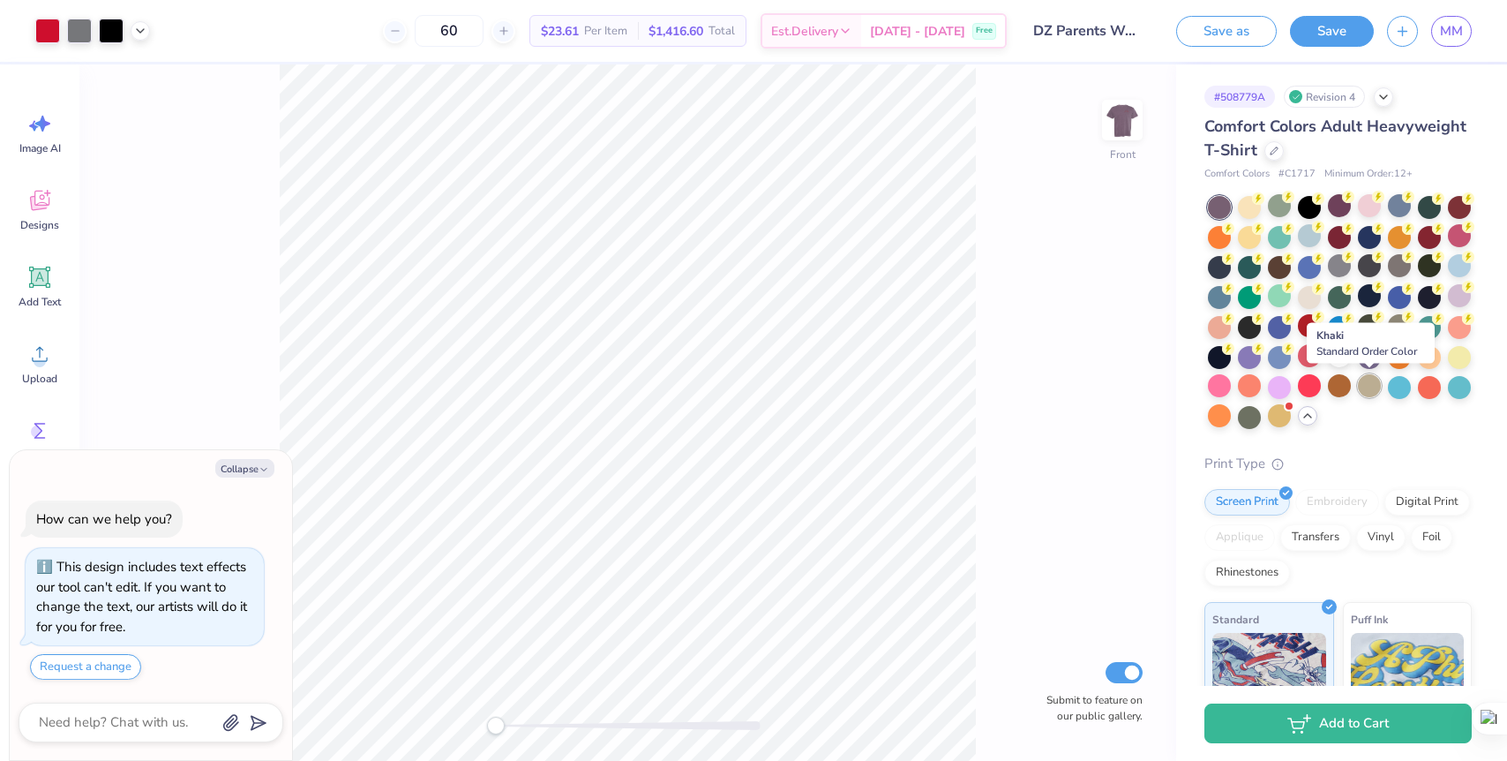
click at [1366, 390] on div at bounding box center [1369, 385] width 23 height 23
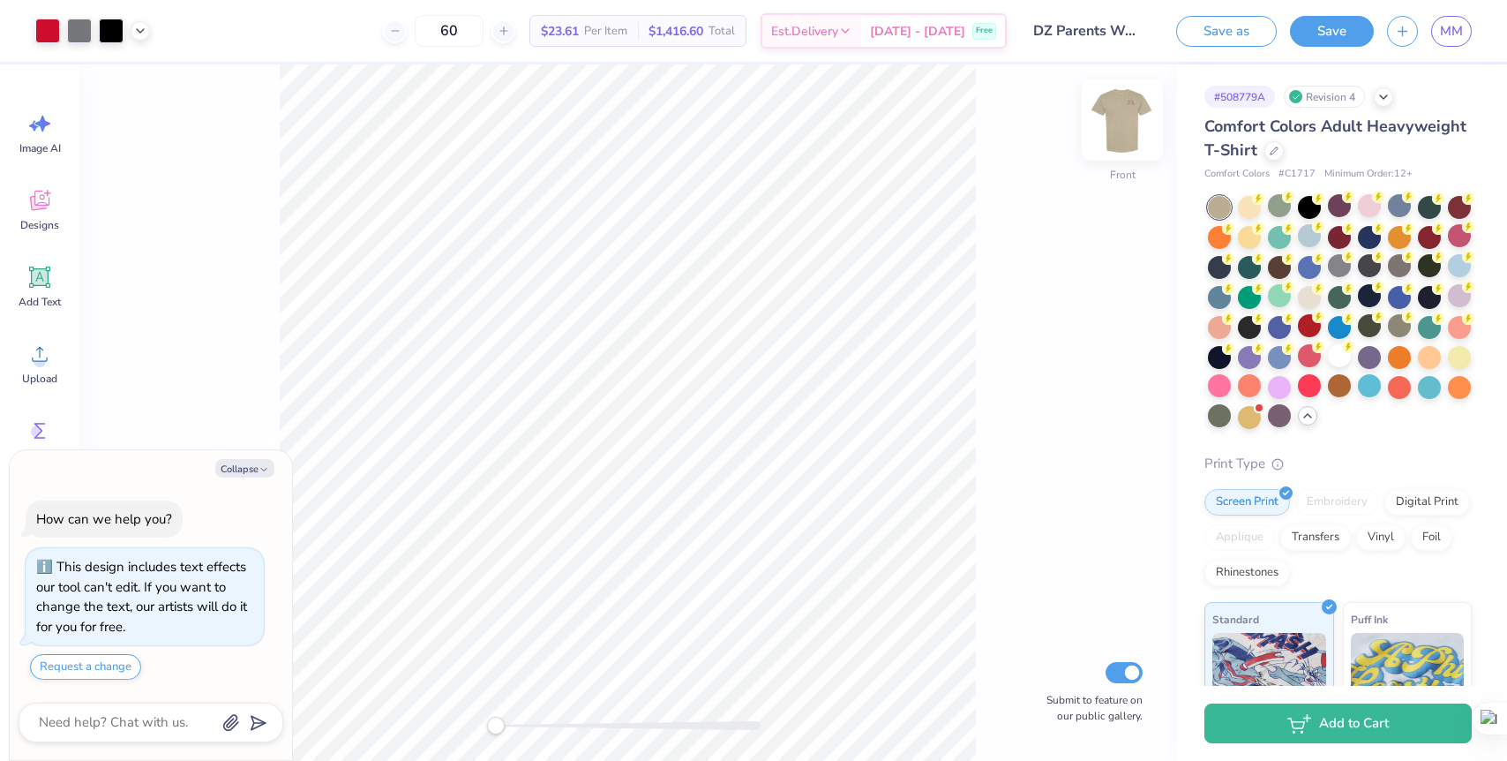
click at [1115, 111] on img at bounding box center [1122, 120] width 71 height 71
click at [1114, 111] on img at bounding box center [1122, 120] width 71 height 71
click at [1223, 414] on div at bounding box center [1219, 415] width 23 height 23
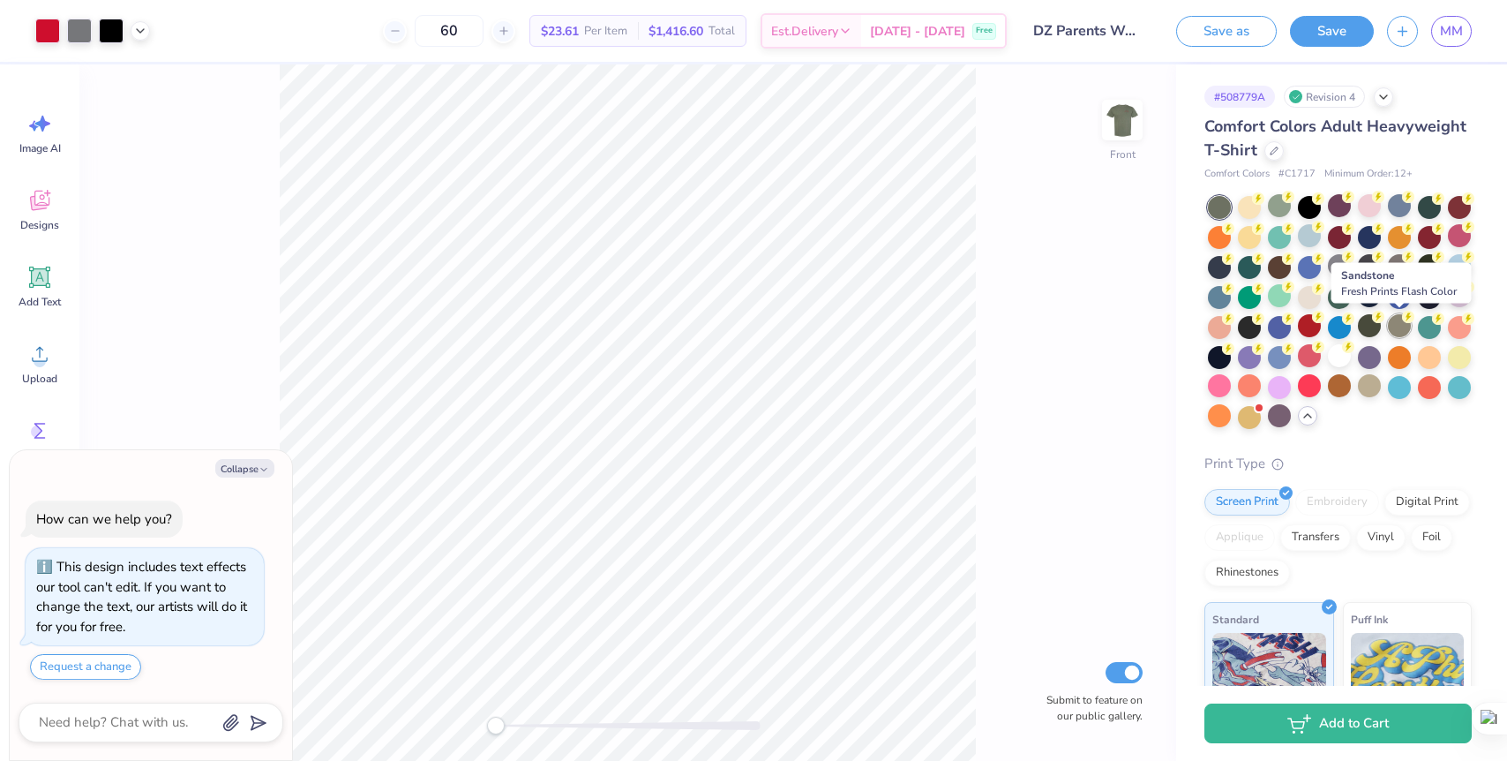
click at [1396, 327] on div at bounding box center [1399, 325] width 23 height 23
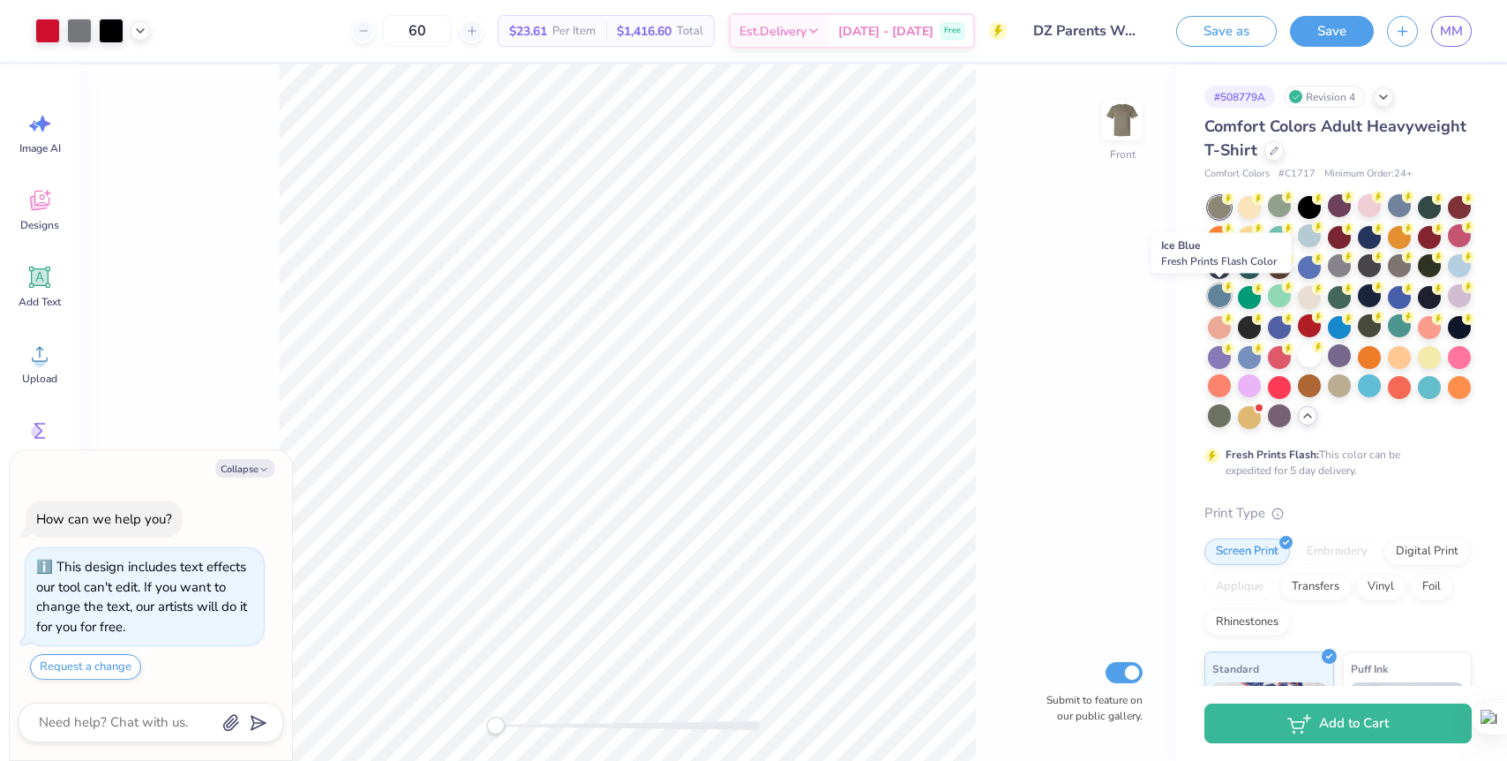
click at [1219, 292] on div at bounding box center [1219, 295] width 23 height 23
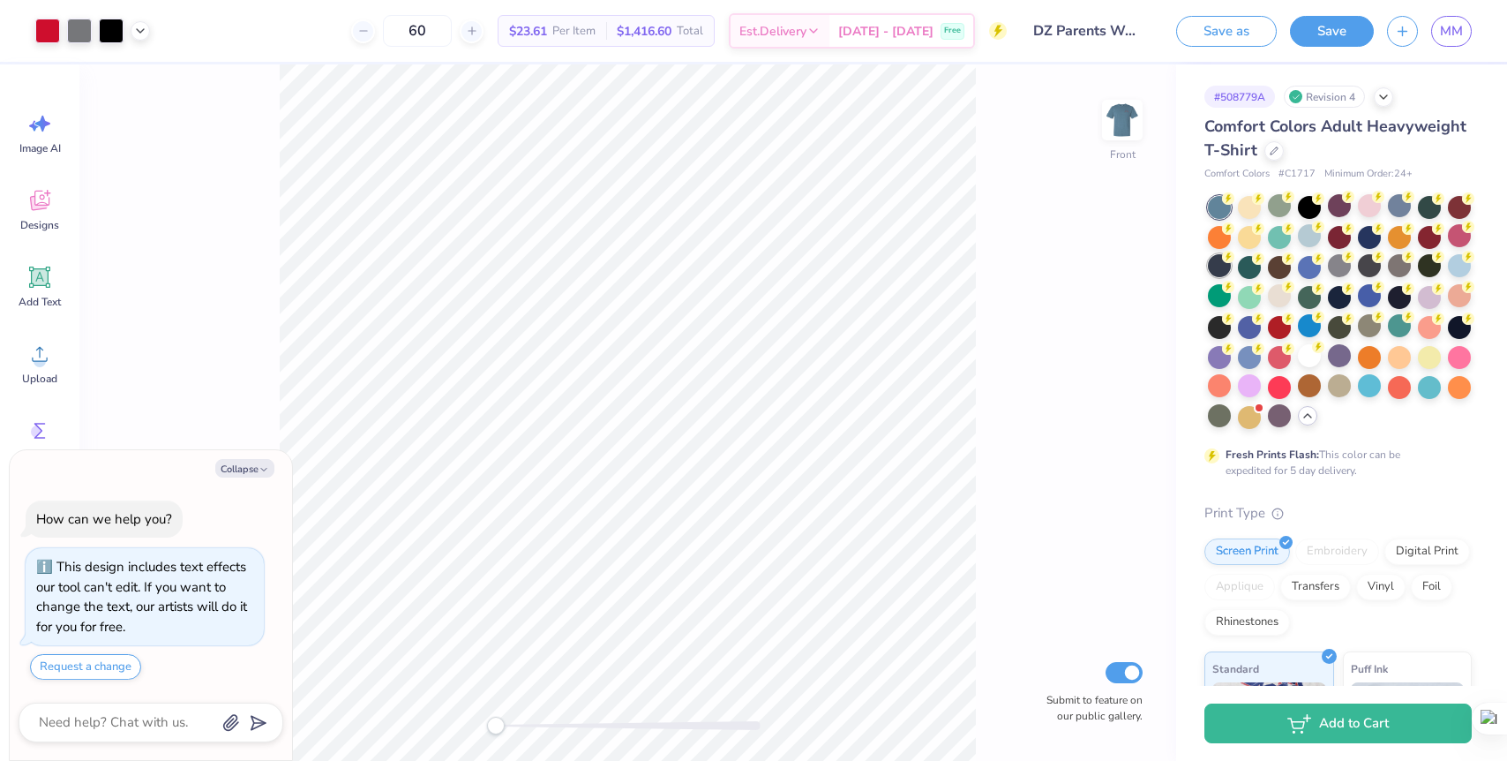
click at [1224, 260] on circle at bounding box center [1228, 257] width 12 height 12
click at [1390, 207] on div at bounding box center [1399, 205] width 23 height 23
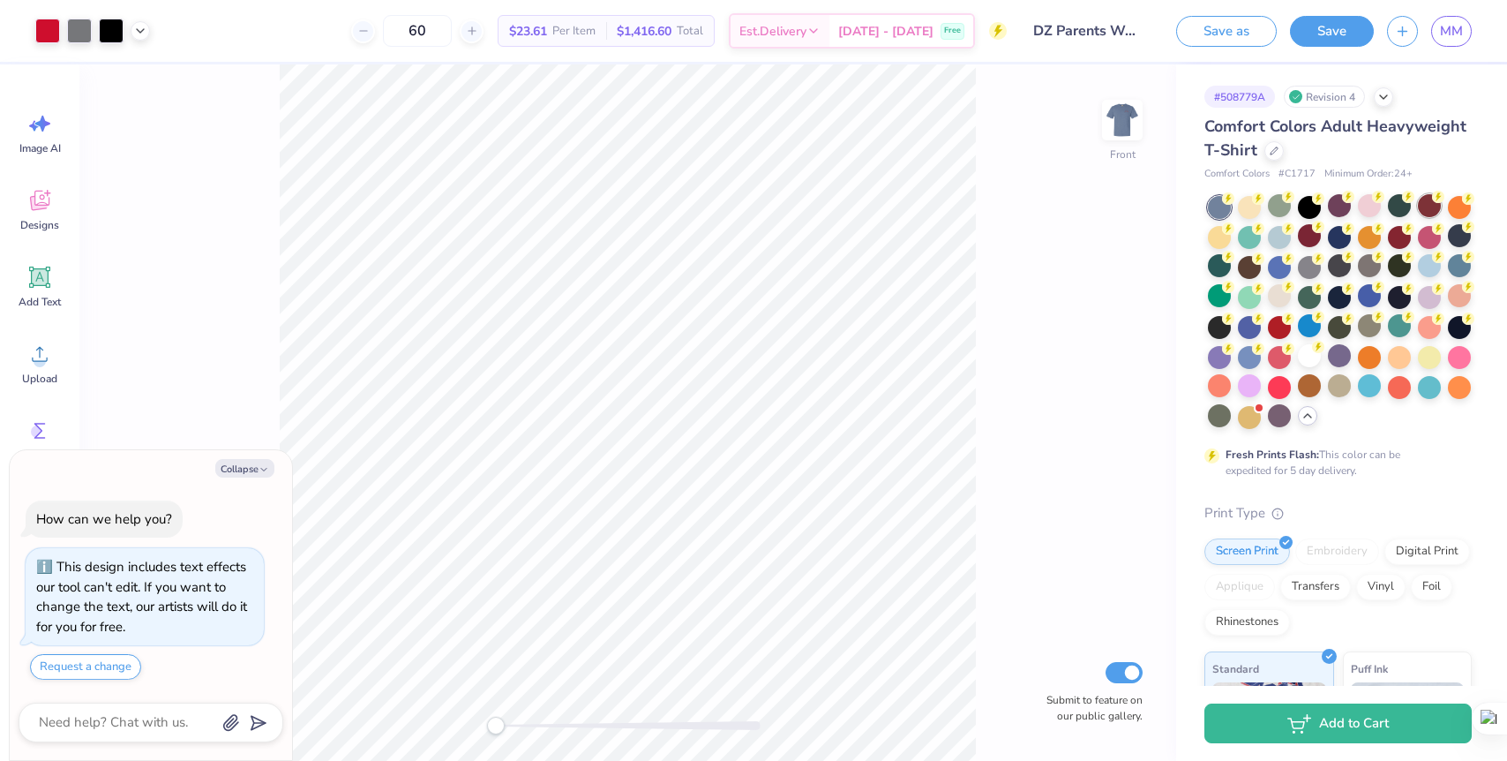
click at [1426, 204] on div at bounding box center [1429, 205] width 23 height 23
click at [1456, 210] on div at bounding box center [1459, 205] width 23 height 23
click at [1274, 151] on icon at bounding box center [1274, 149] width 9 height 9
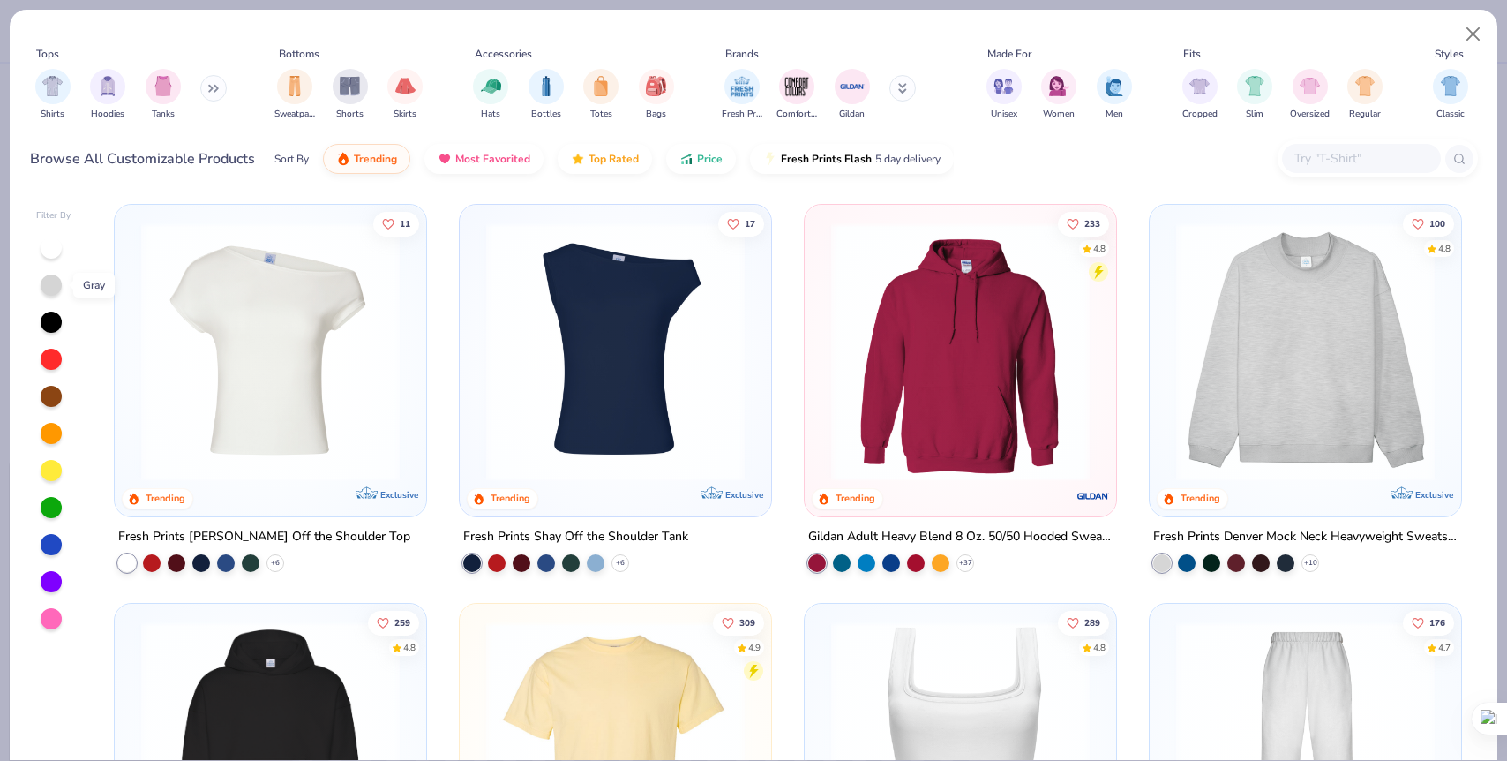
click at [49, 282] on div at bounding box center [51, 284] width 21 height 21
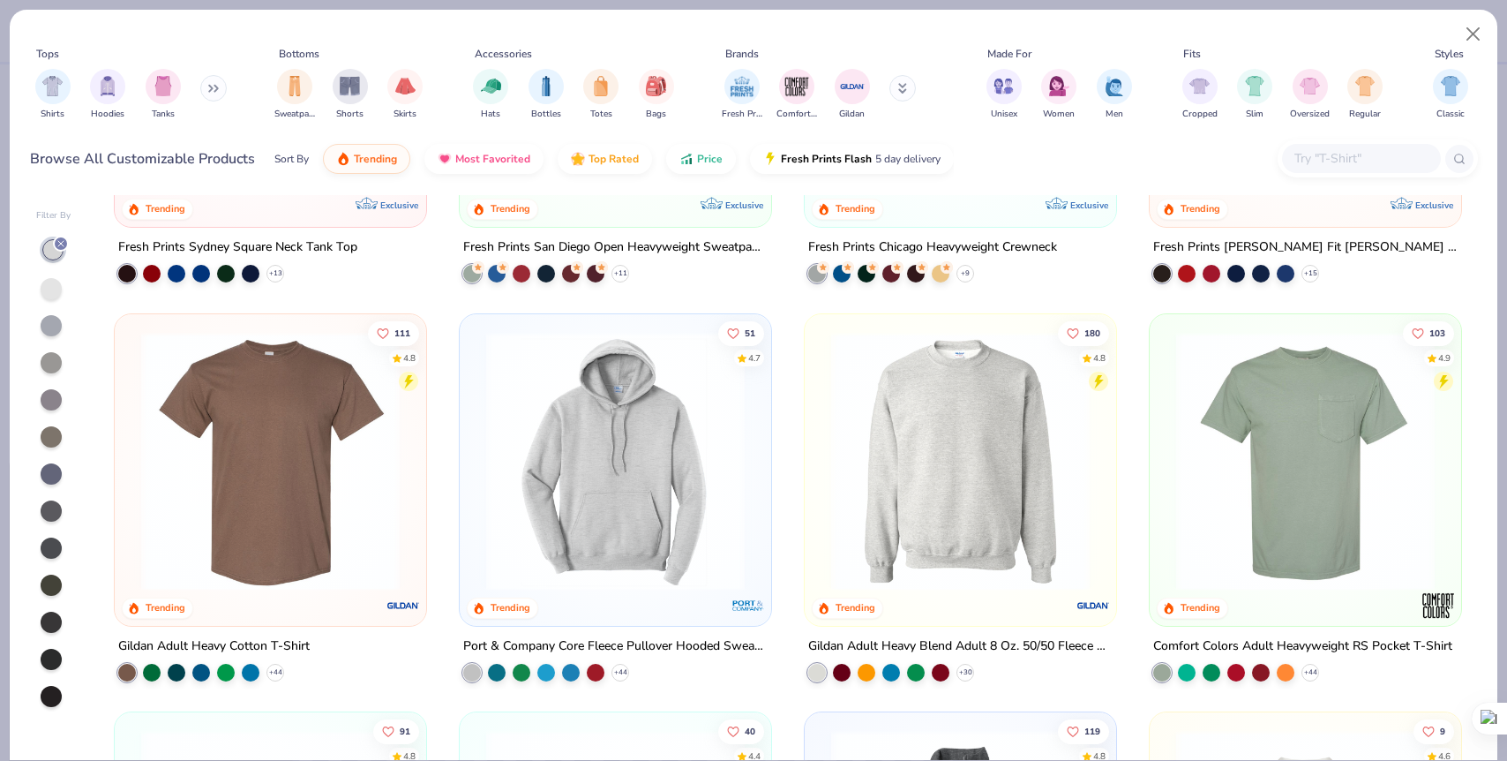
scroll to position [690, 0]
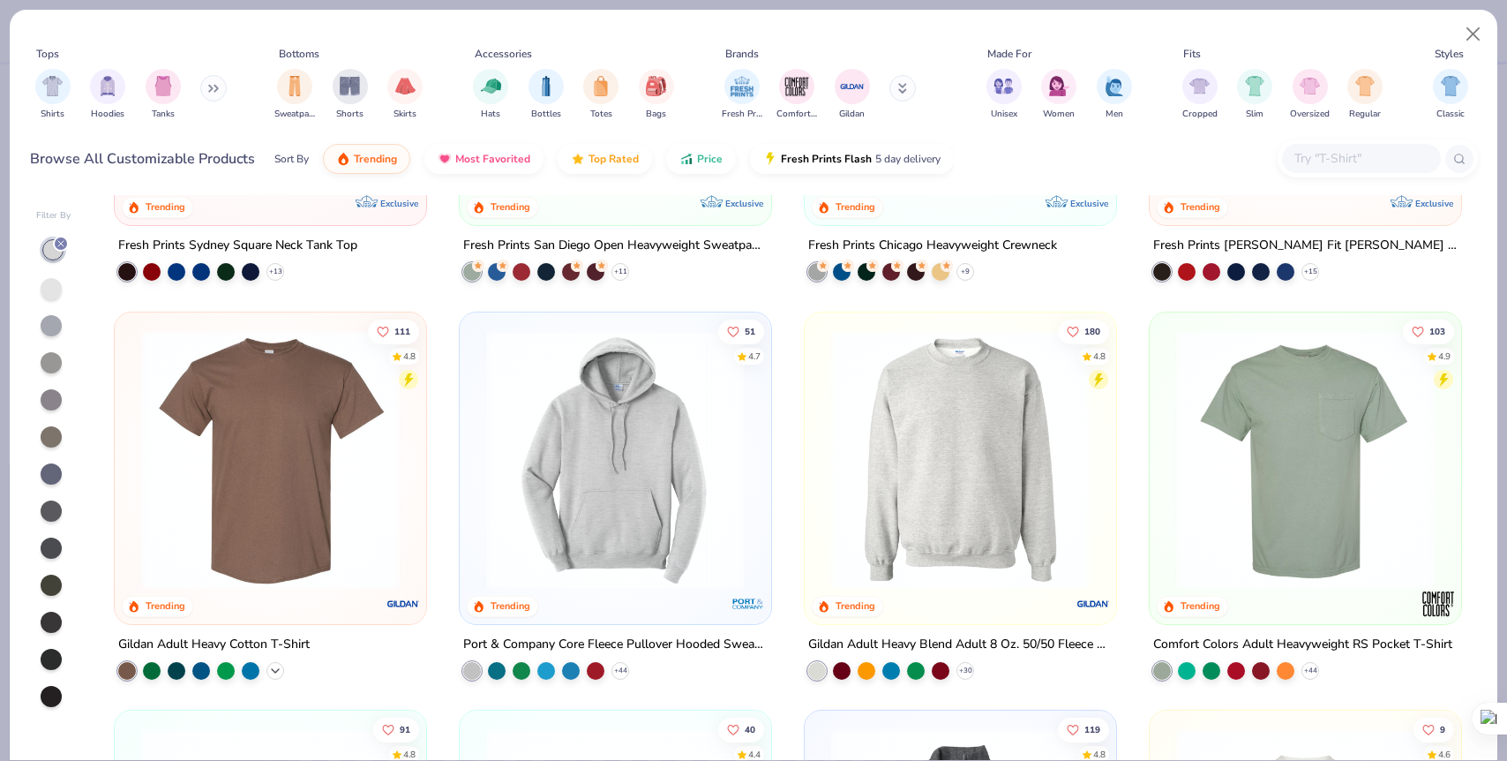
click at [275, 668] on polyline at bounding box center [275, 670] width 7 height 4
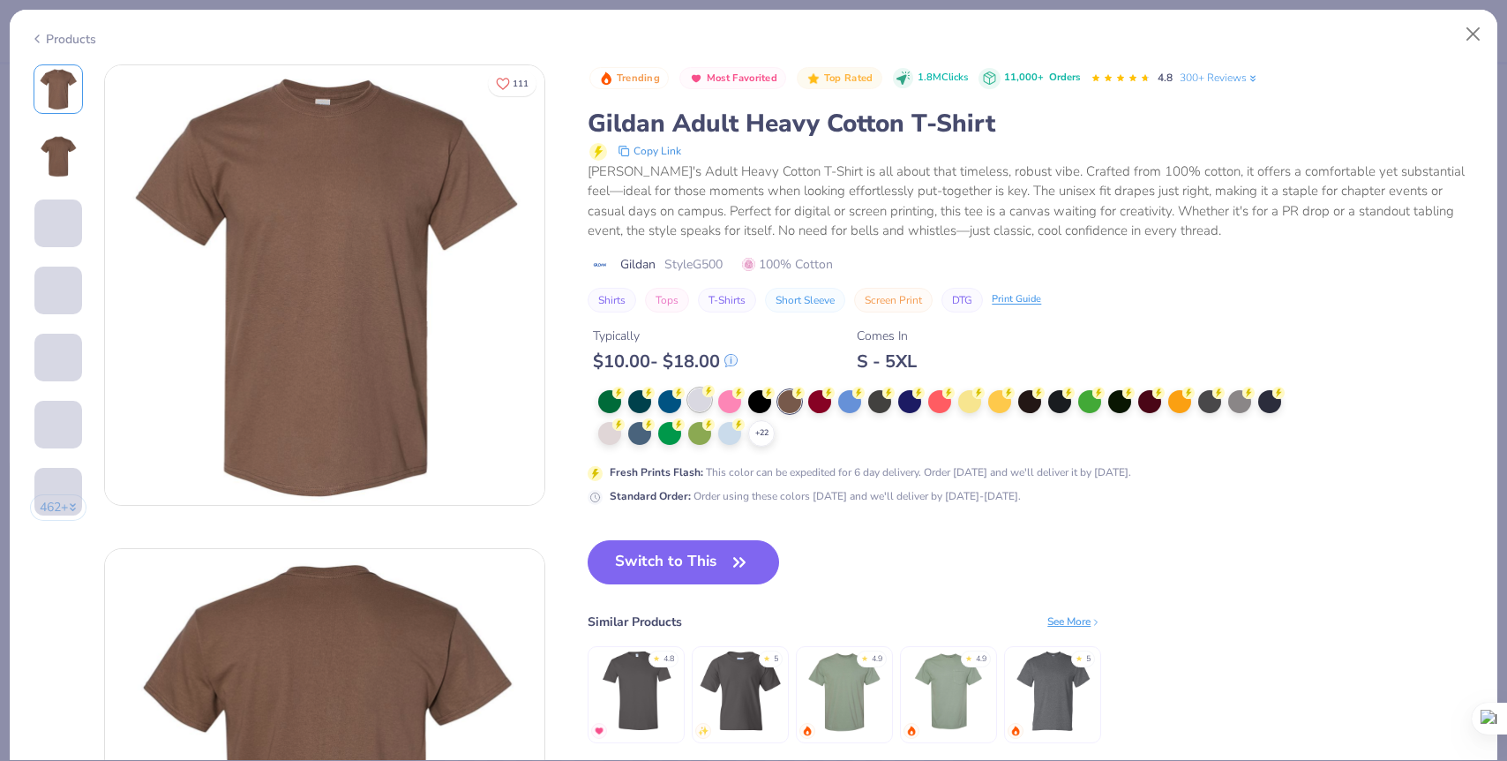
click at [699, 402] on div at bounding box center [699, 399] width 23 height 23
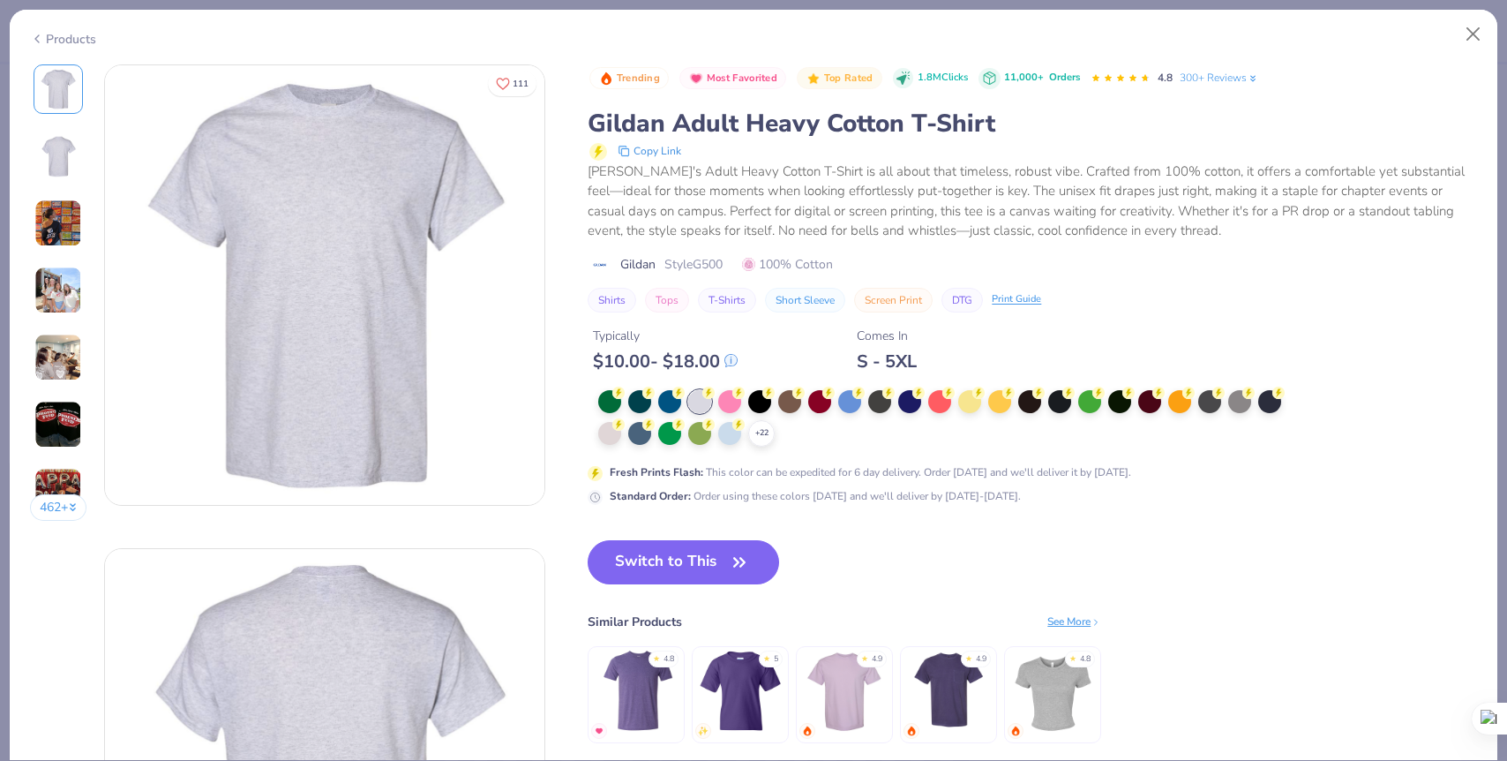
click at [57, 233] on img at bounding box center [58, 223] width 48 height 48
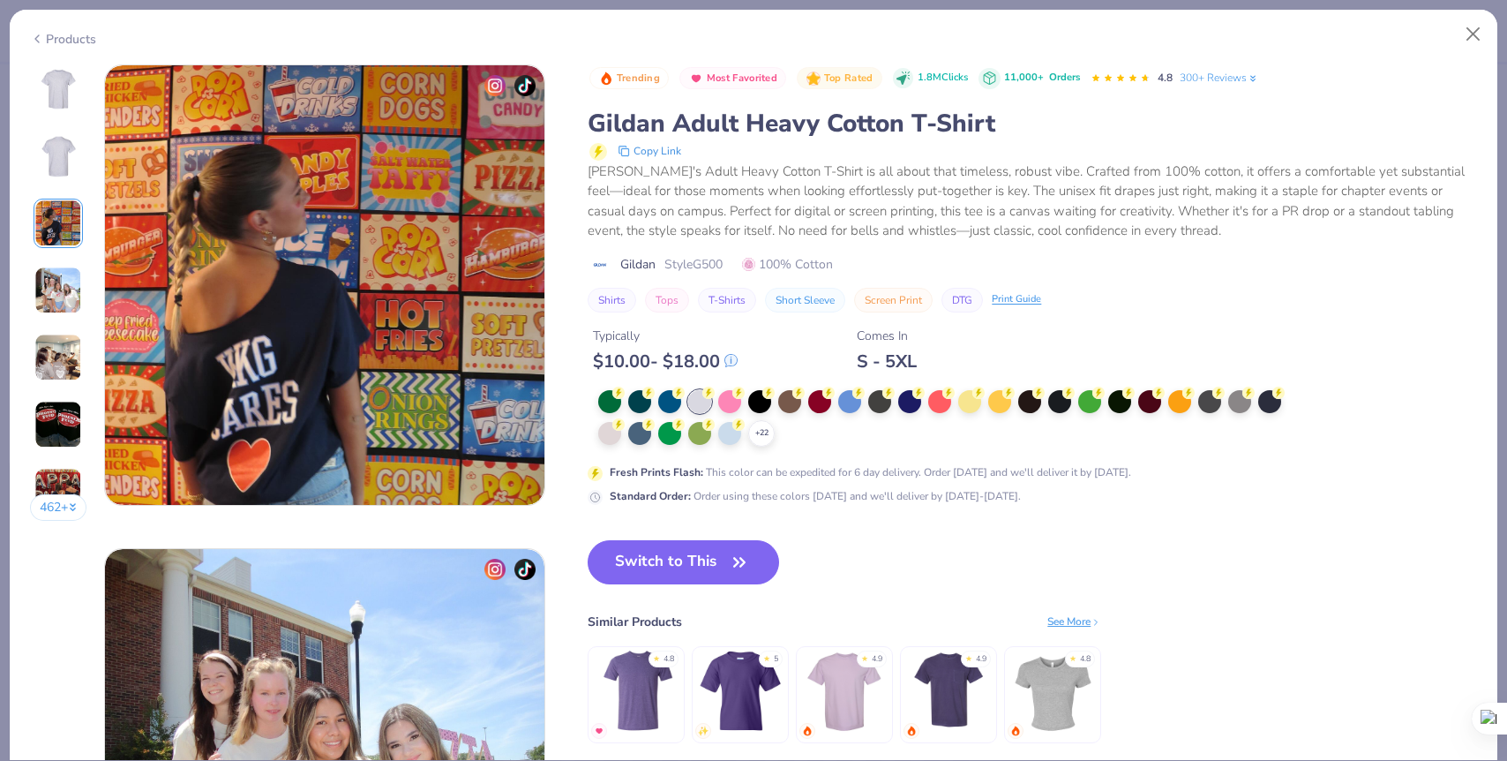
click at [49, 276] on img at bounding box center [58, 291] width 48 height 48
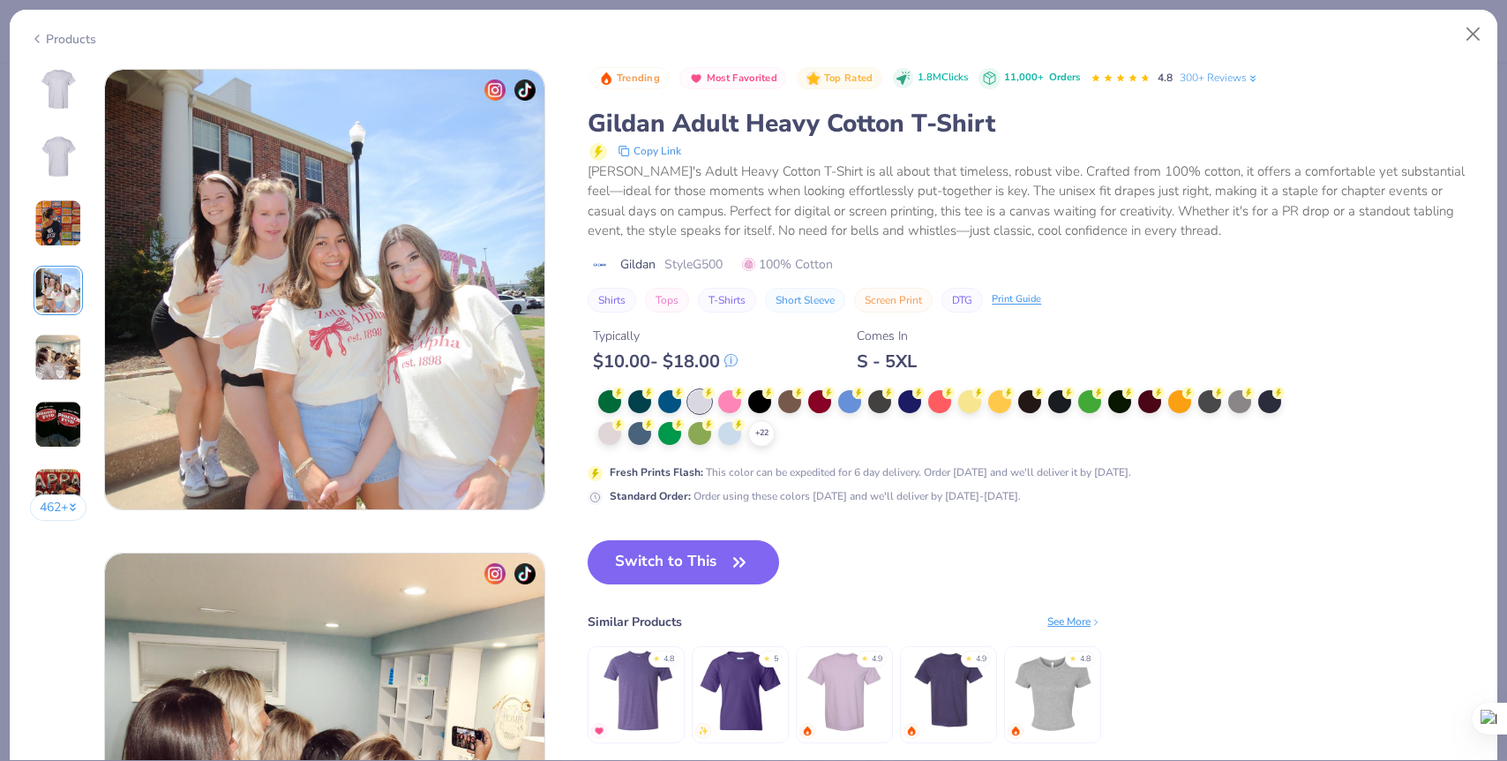
scroll to position [1451, 0]
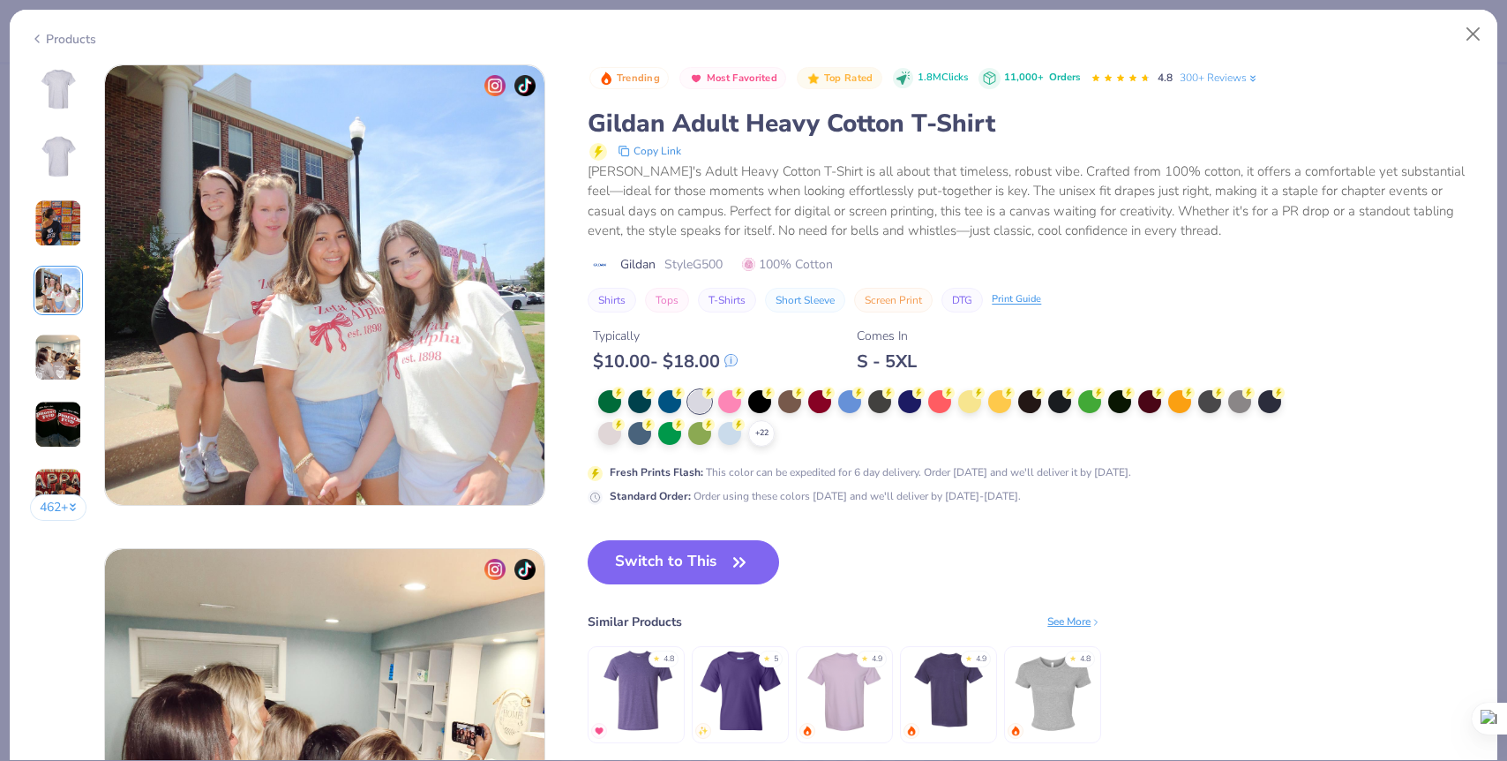
click at [64, 354] on img at bounding box center [58, 358] width 48 height 48
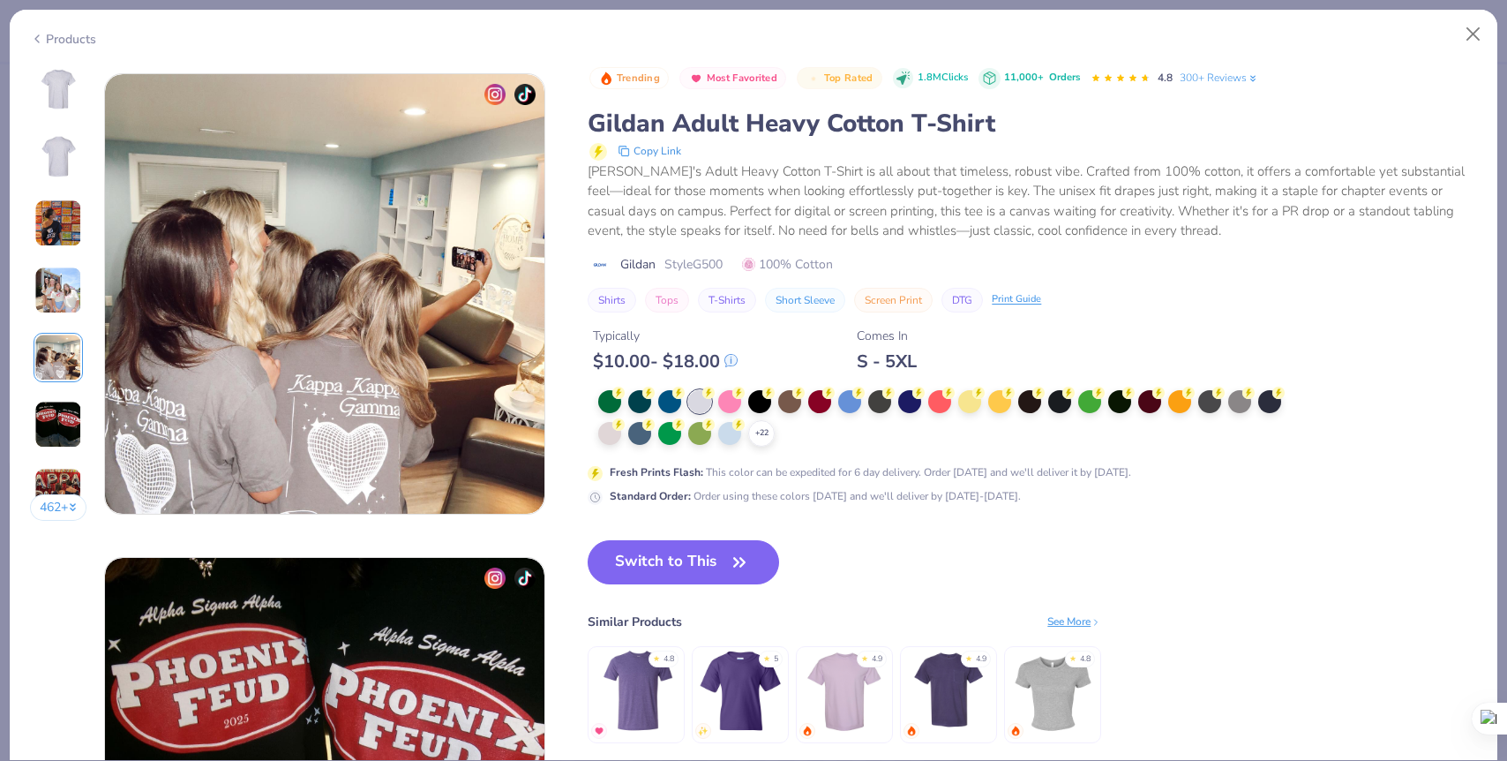
scroll to position [1935, 0]
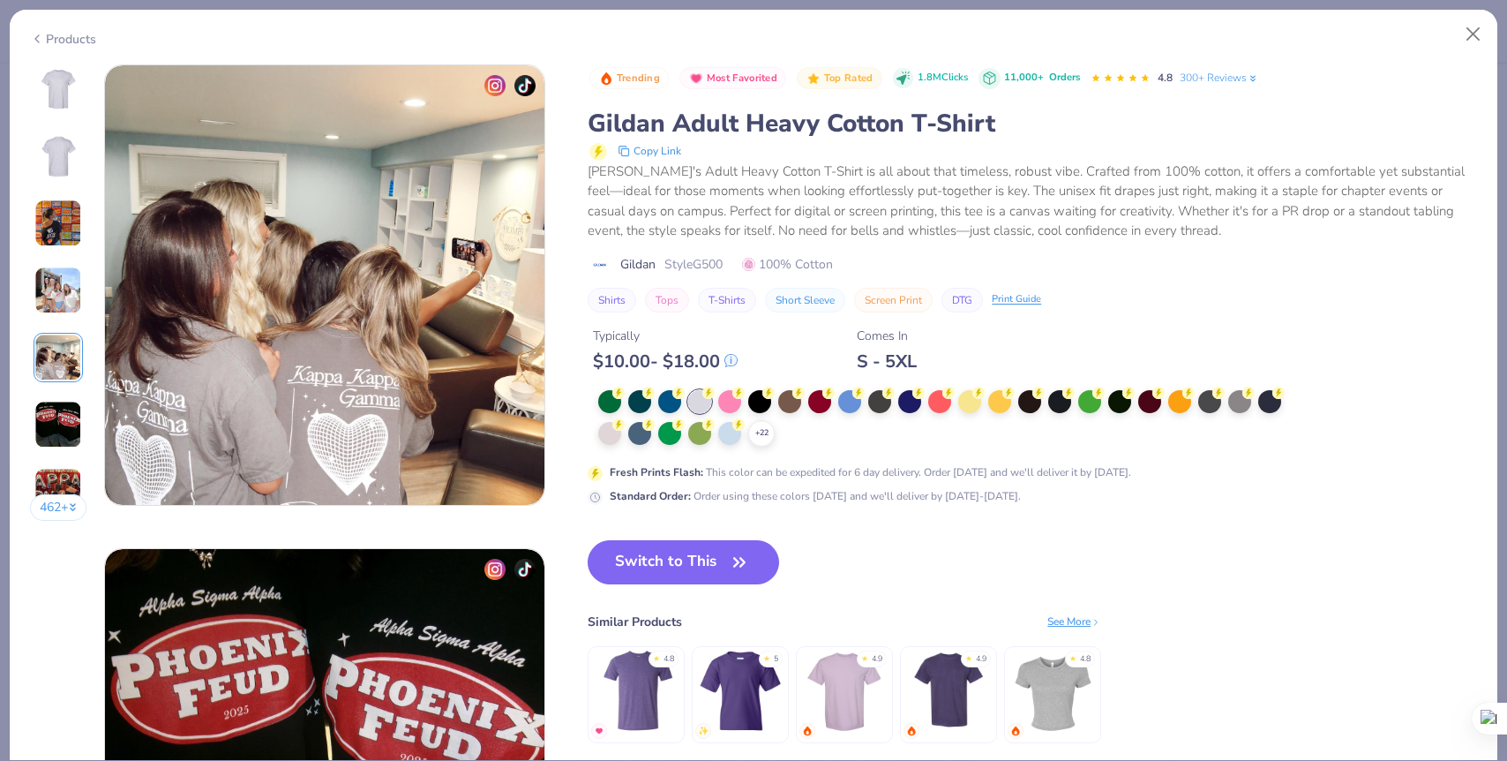
click at [65, 415] on img at bounding box center [58, 425] width 48 height 48
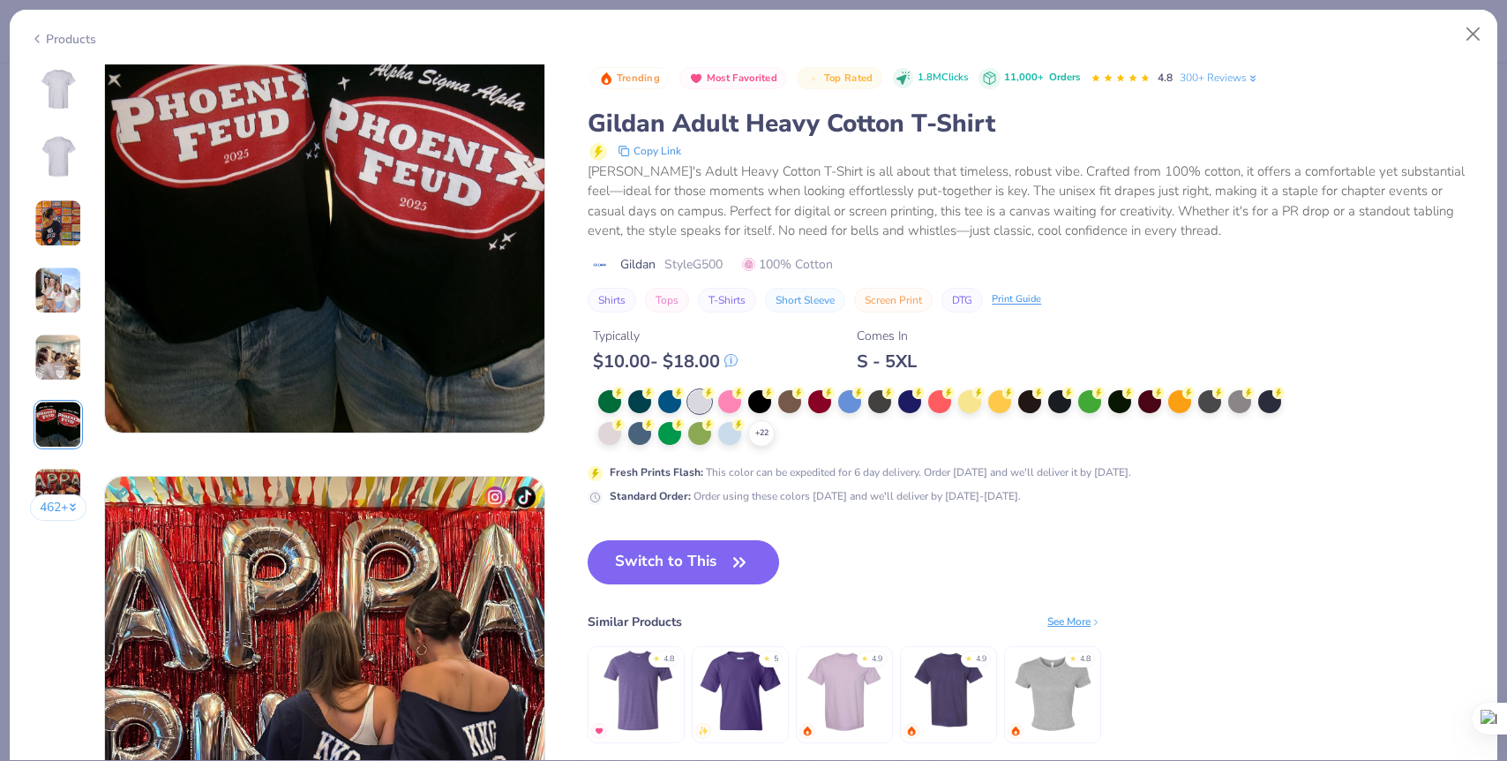
click at [64, 475] on img at bounding box center [58, 492] width 48 height 48
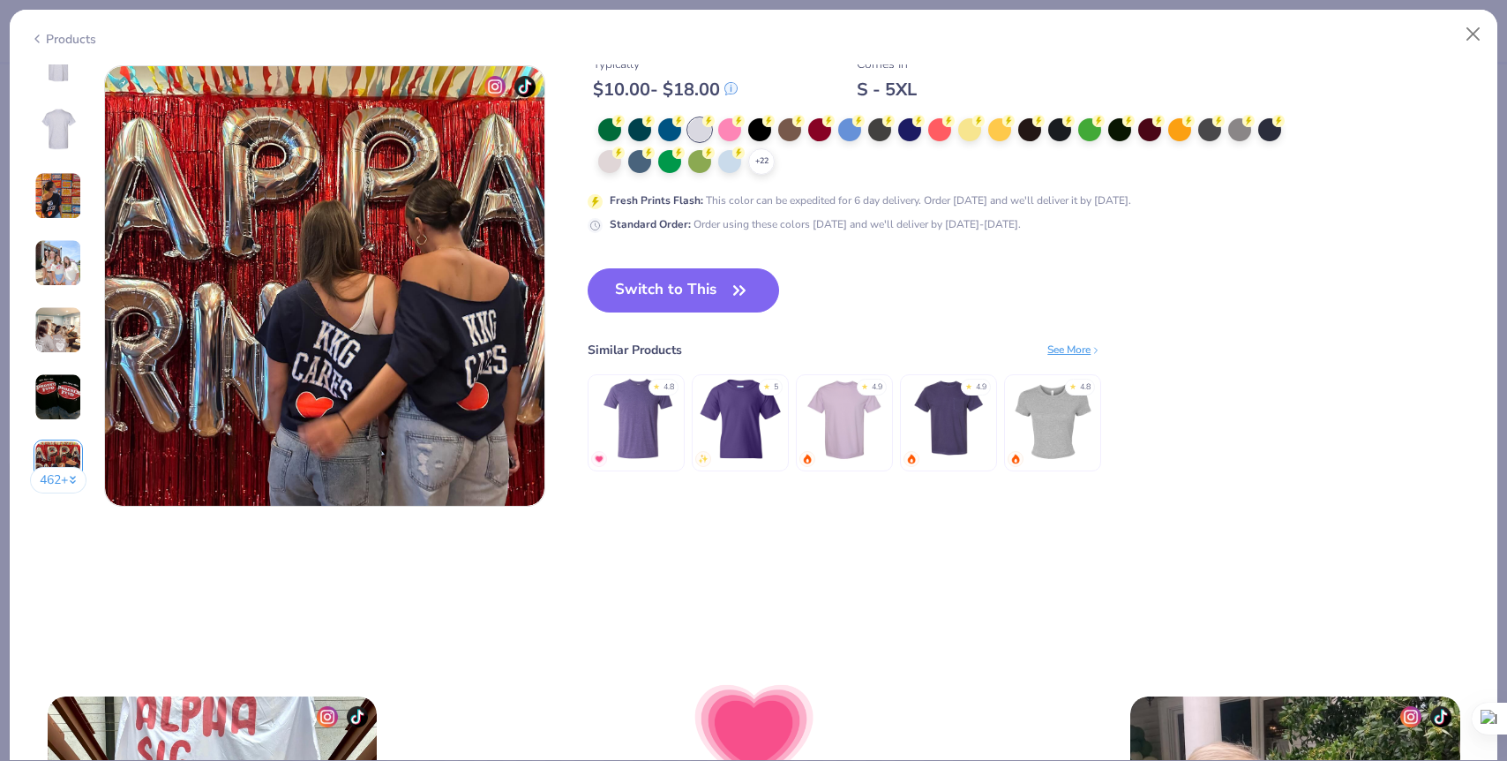
scroll to position [2902, 0]
click at [64, 477] on button "462 +" at bounding box center [58, 479] width 57 height 26
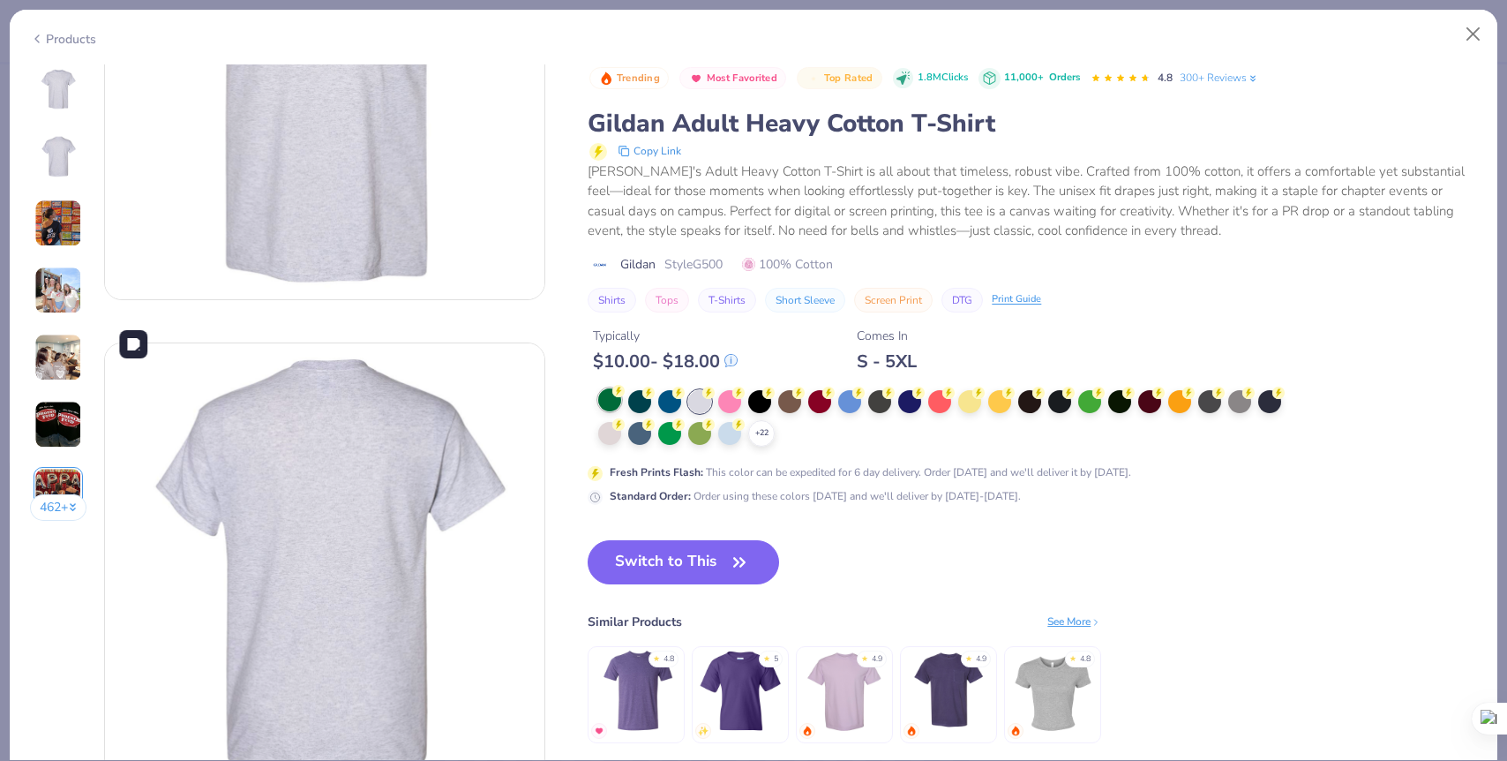
scroll to position [186, 0]
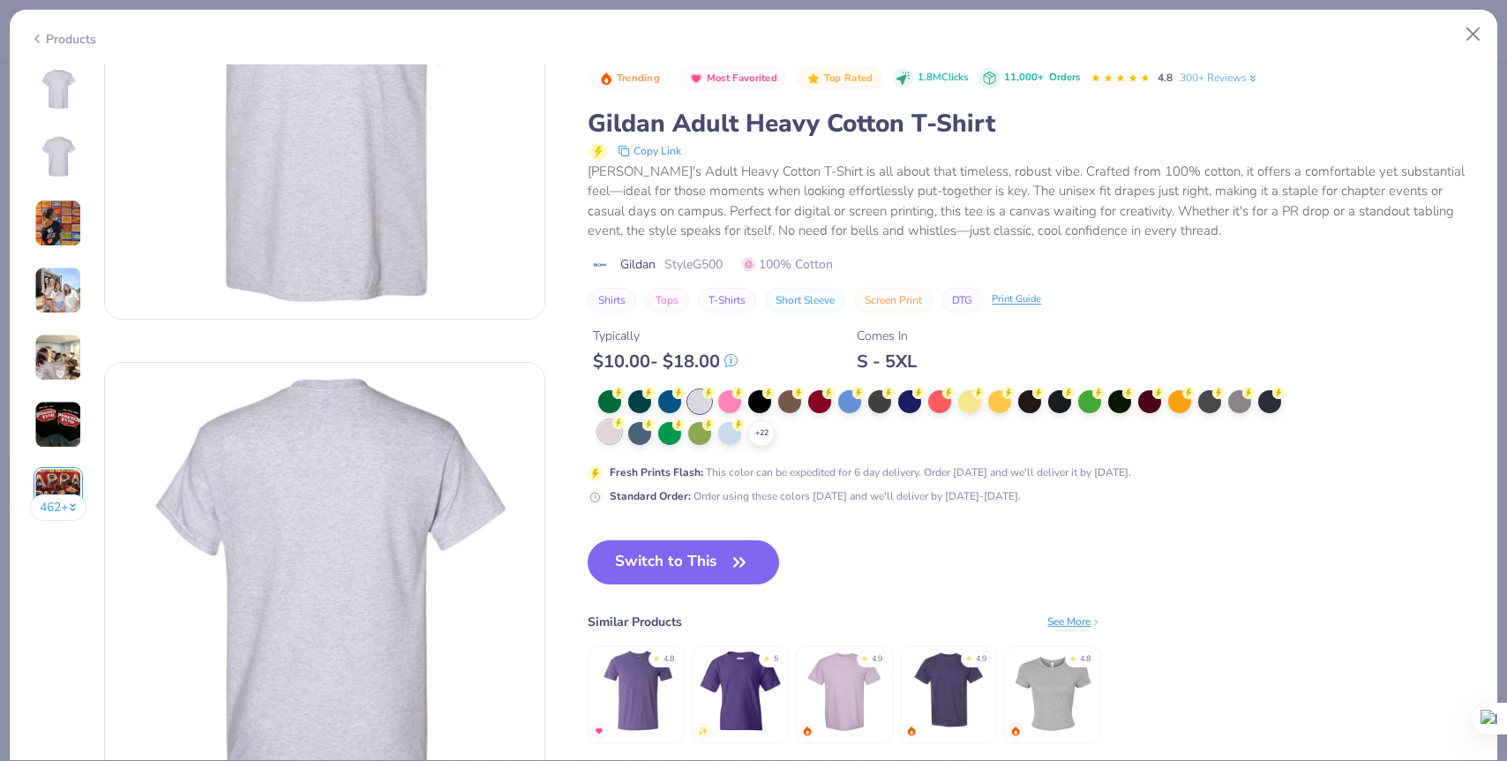
click at [613, 432] on div at bounding box center [609, 431] width 23 height 23
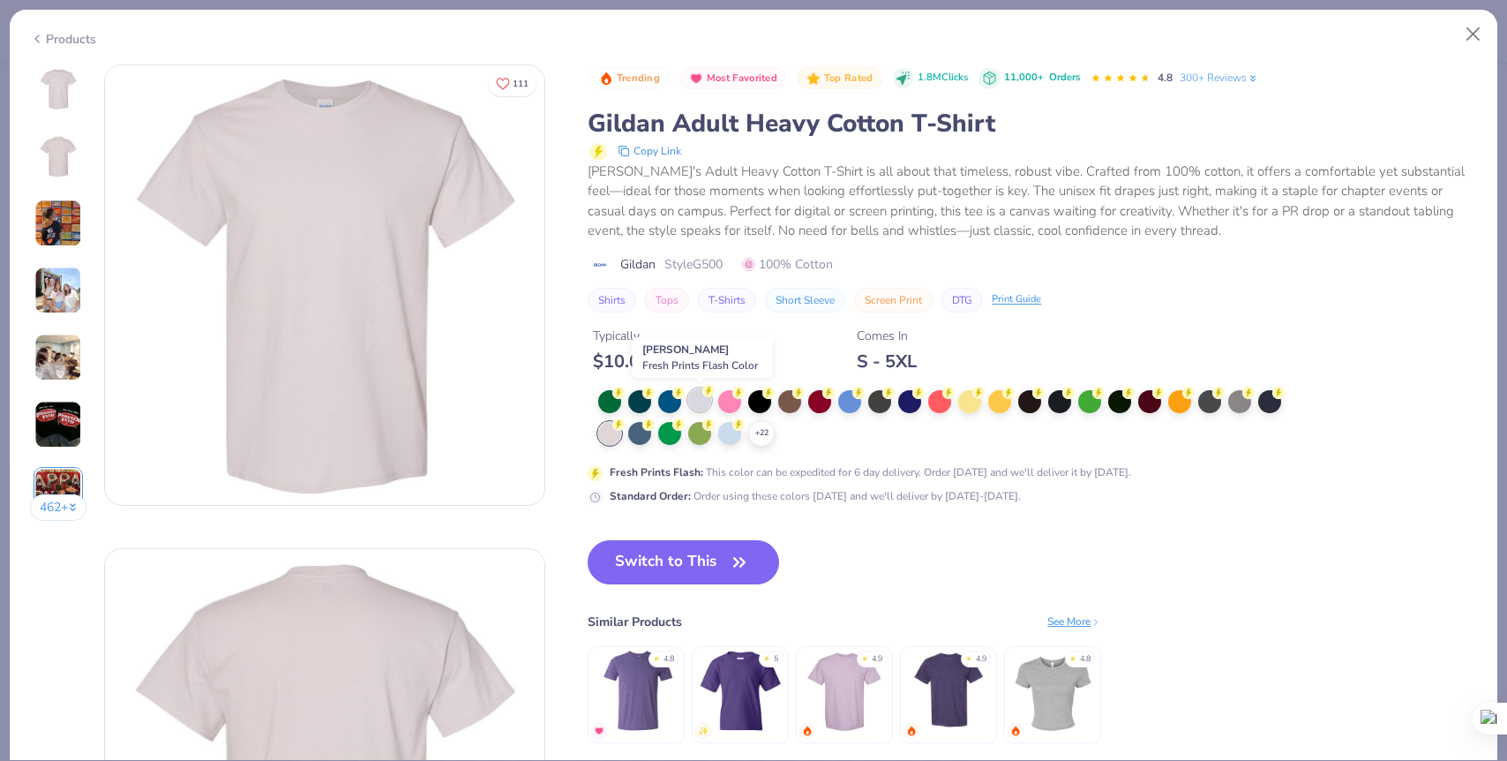
click at [701, 401] on div at bounding box center [699, 399] width 23 height 23
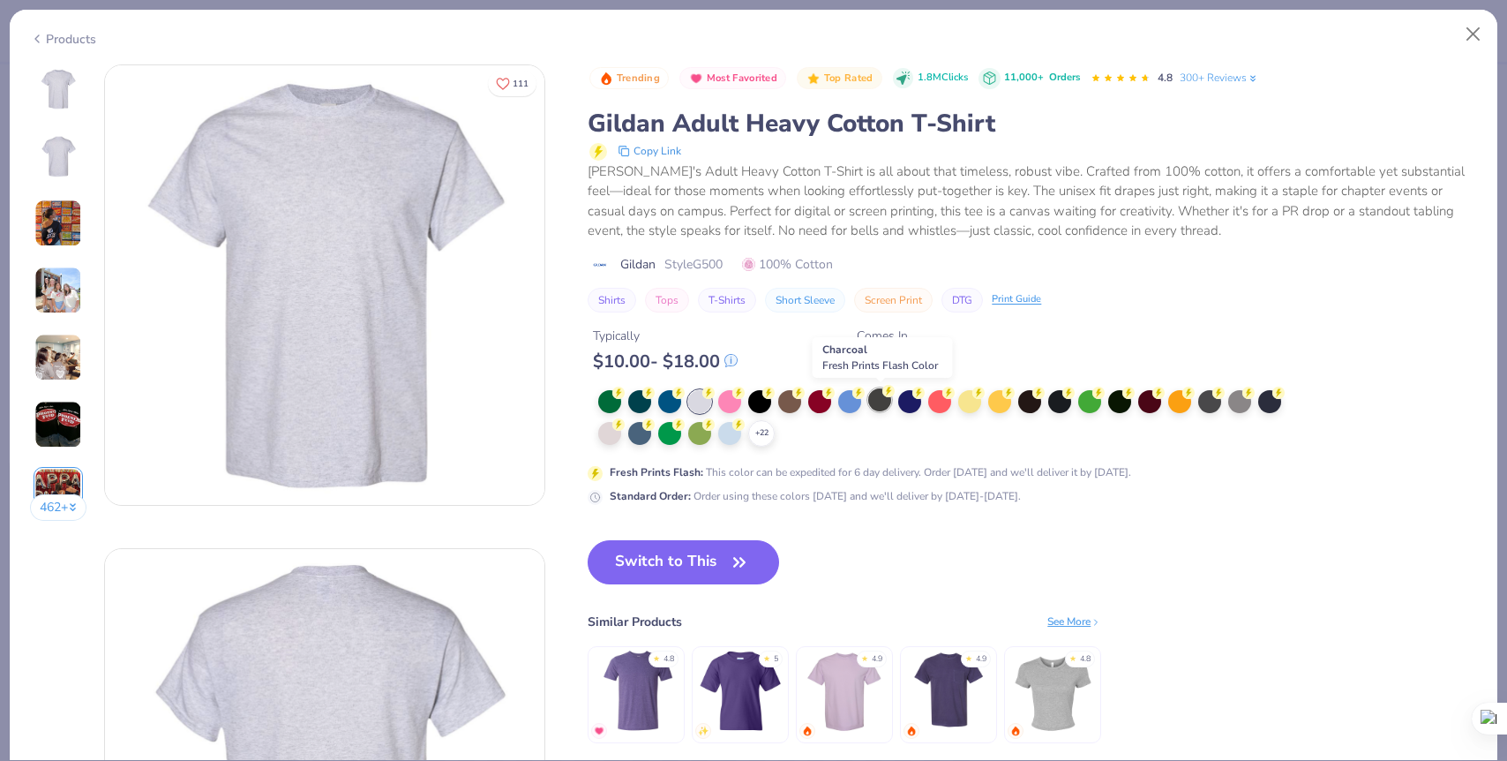
click at [886, 402] on div at bounding box center [879, 399] width 23 height 23
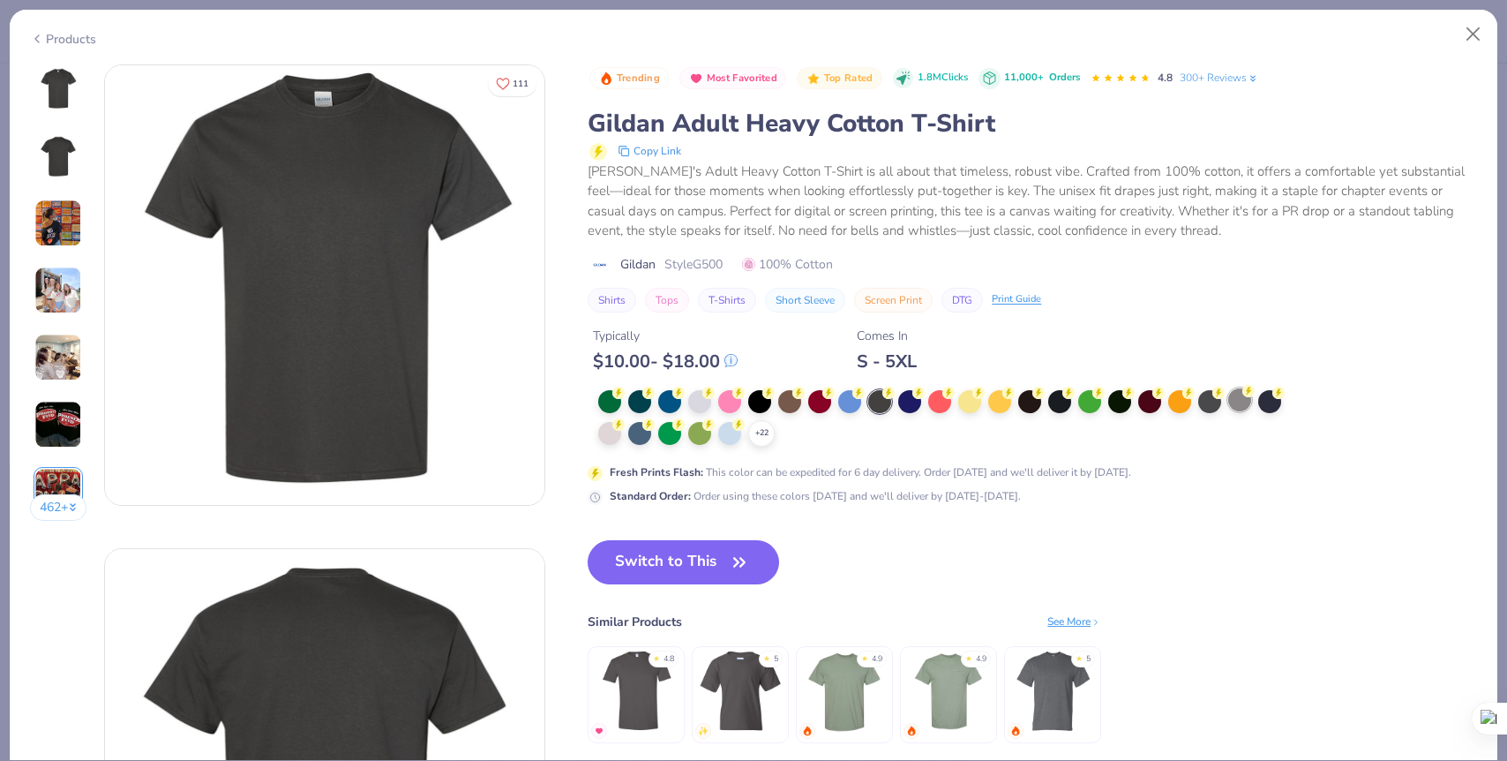
click at [1243, 396] on icon at bounding box center [1249, 391] width 12 height 12
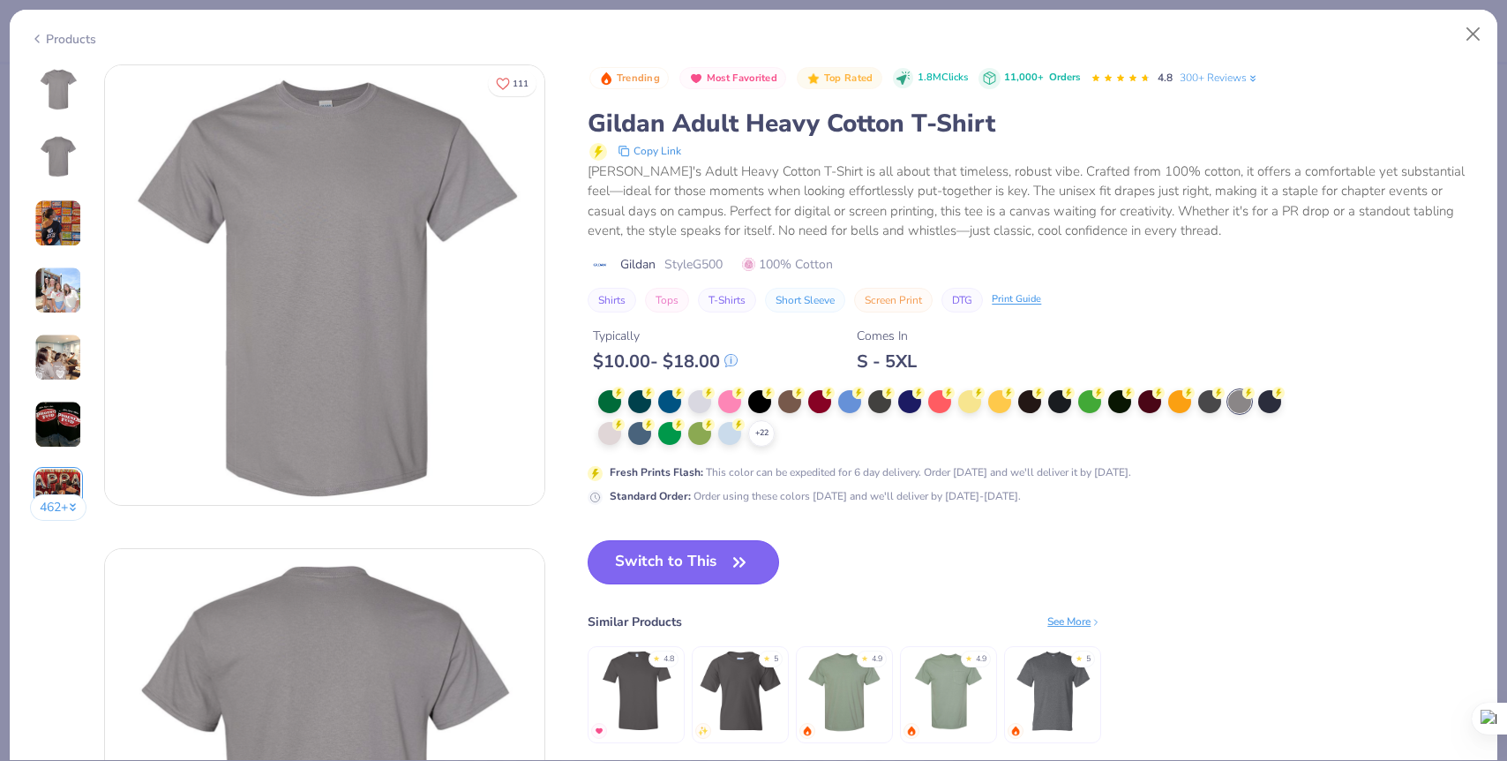
click at [673, 559] on button "Switch to This" at bounding box center [684, 562] width 192 height 44
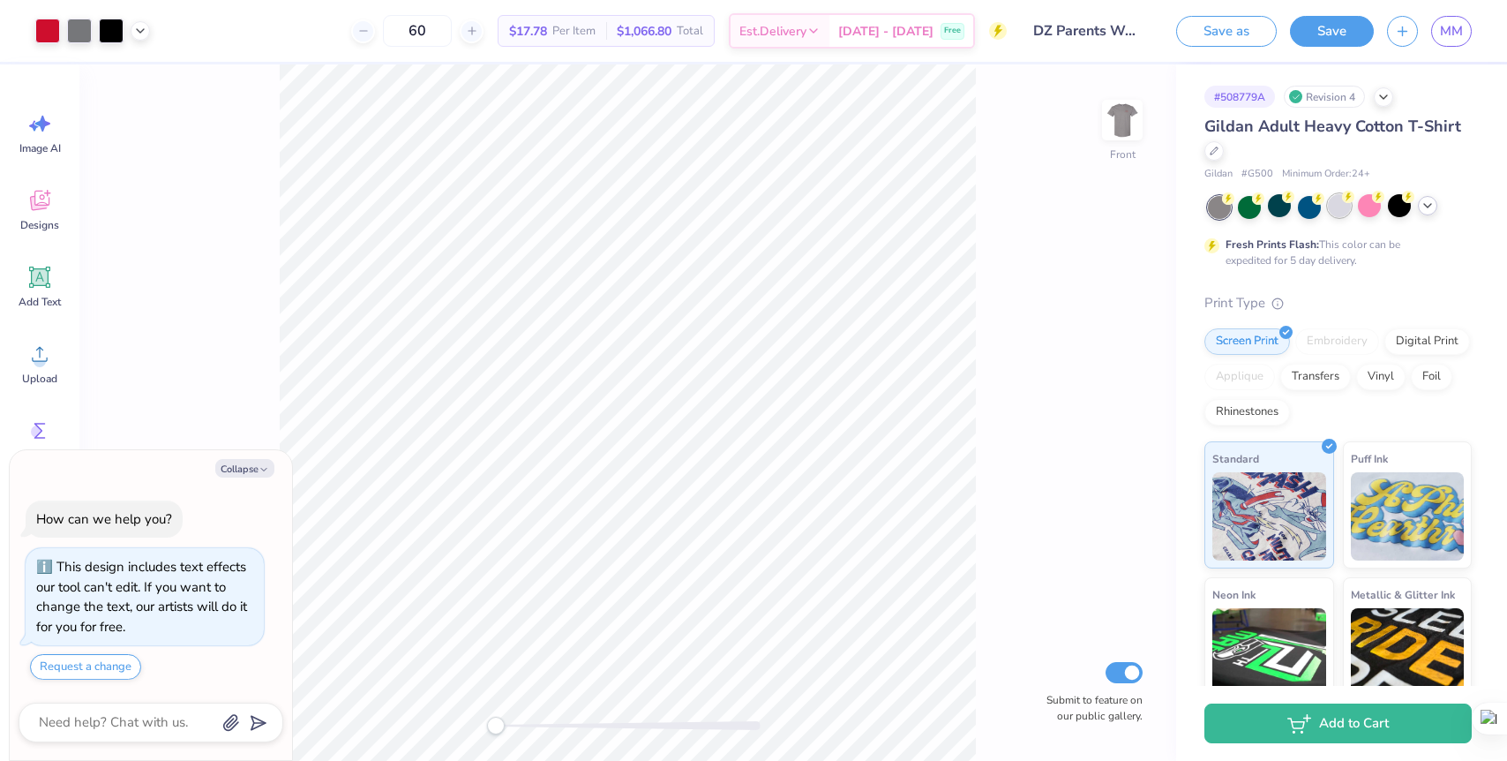
click at [1345, 206] on div at bounding box center [1339, 205] width 23 height 23
click at [1126, 126] on img at bounding box center [1122, 120] width 71 height 71
click at [1423, 207] on icon at bounding box center [1428, 206] width 14 height 14
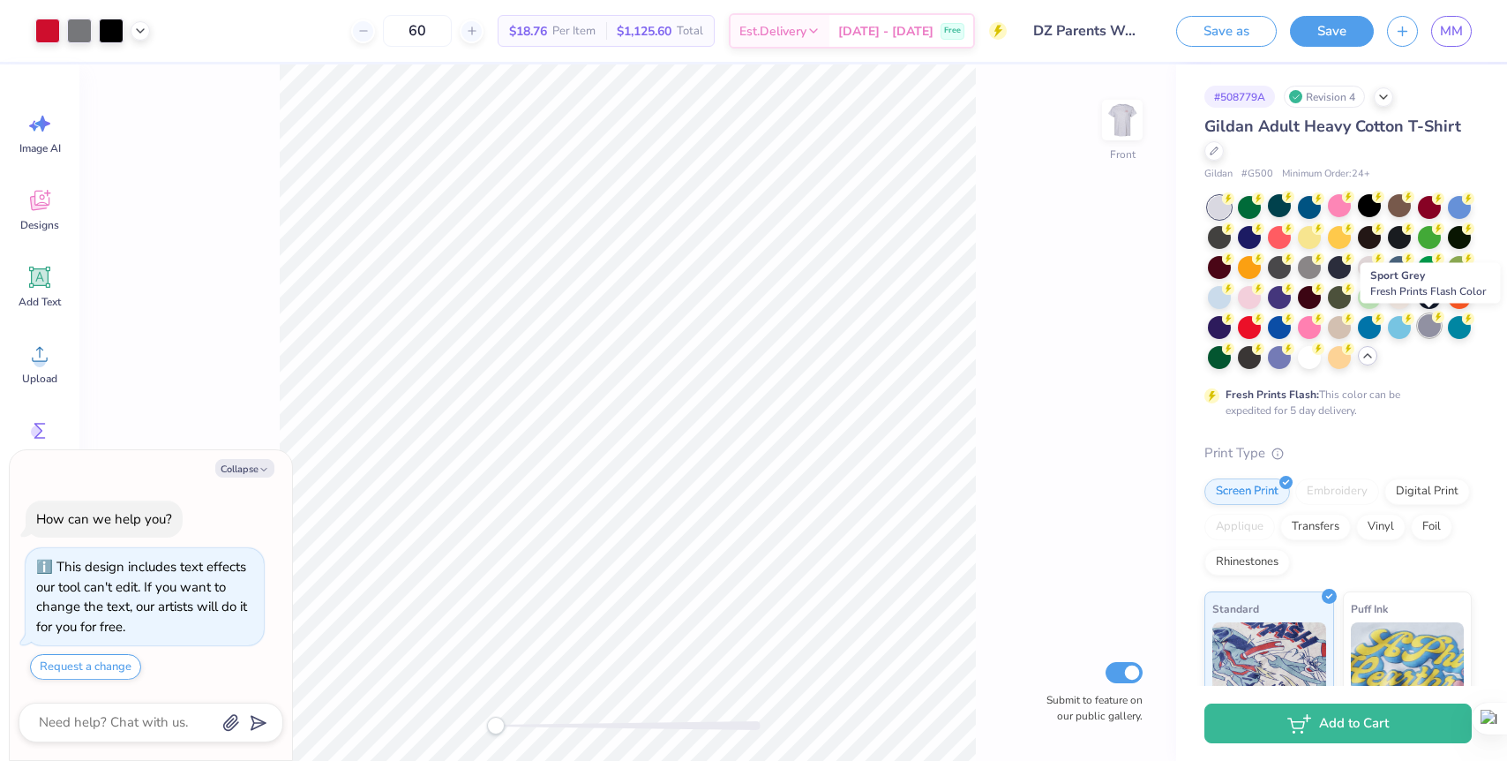
click at [1436, 325] on div at bounding box center [1429, 325] width 23 height 23
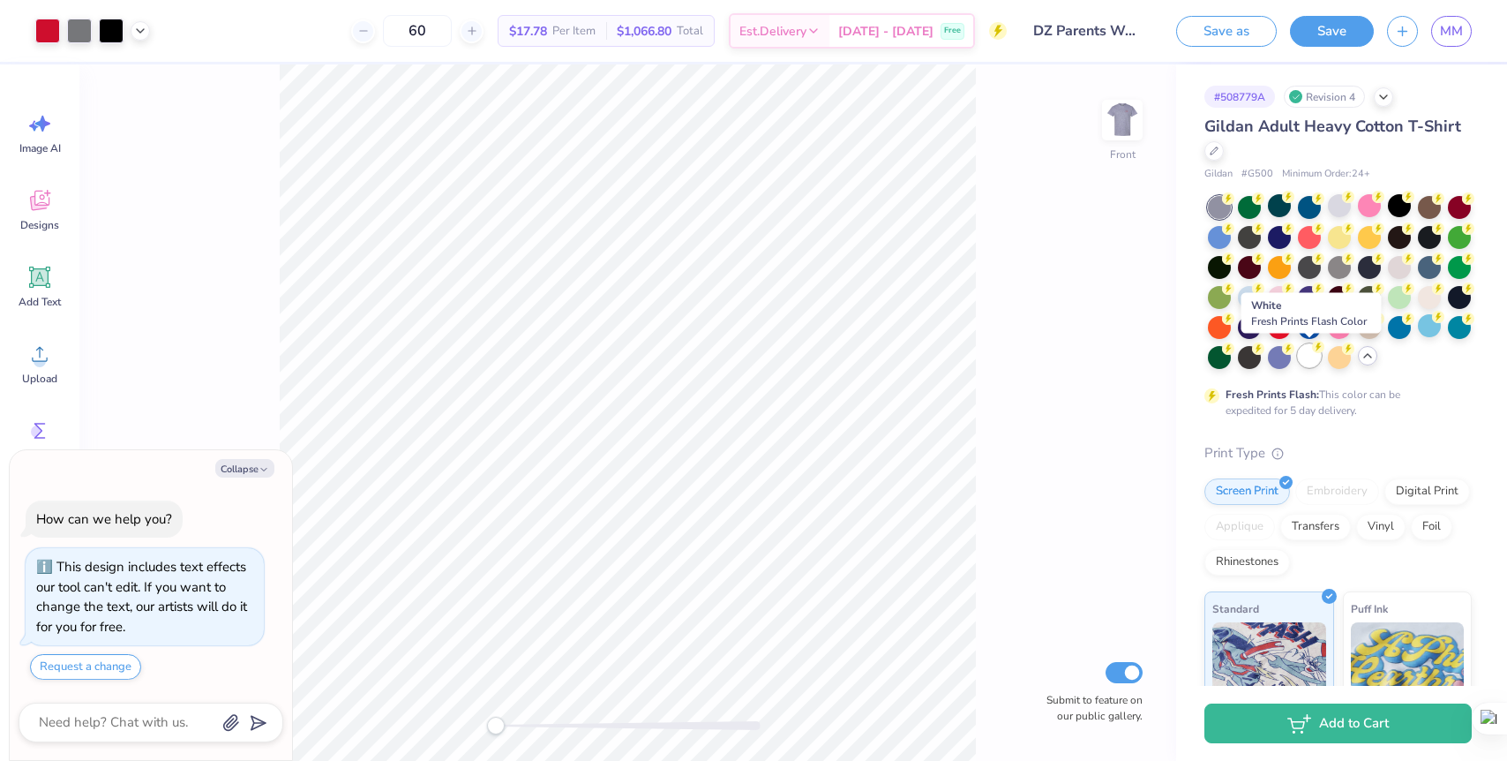
click at [1313, 361] on div at bounding box center [1309, 355] width 23 height 23
click at [1136, 127] on img at bounding box center [1122, 120] width 71 height 71
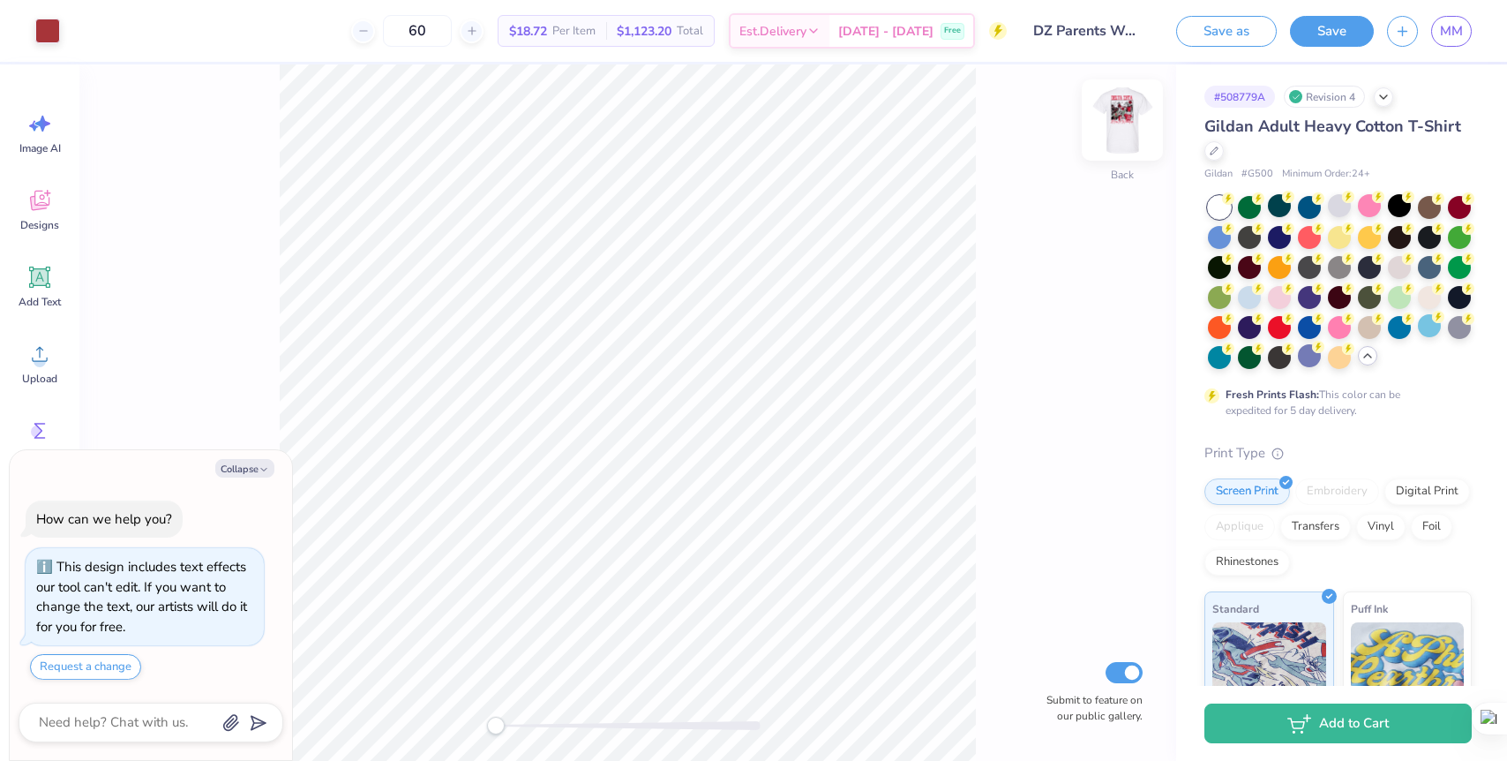
click at [1131, 125] on img at bounding box center [1122, 120] width 71 height 71
click at [1400, 272] on div at bounding box center [1399, 265] width 23 height 23
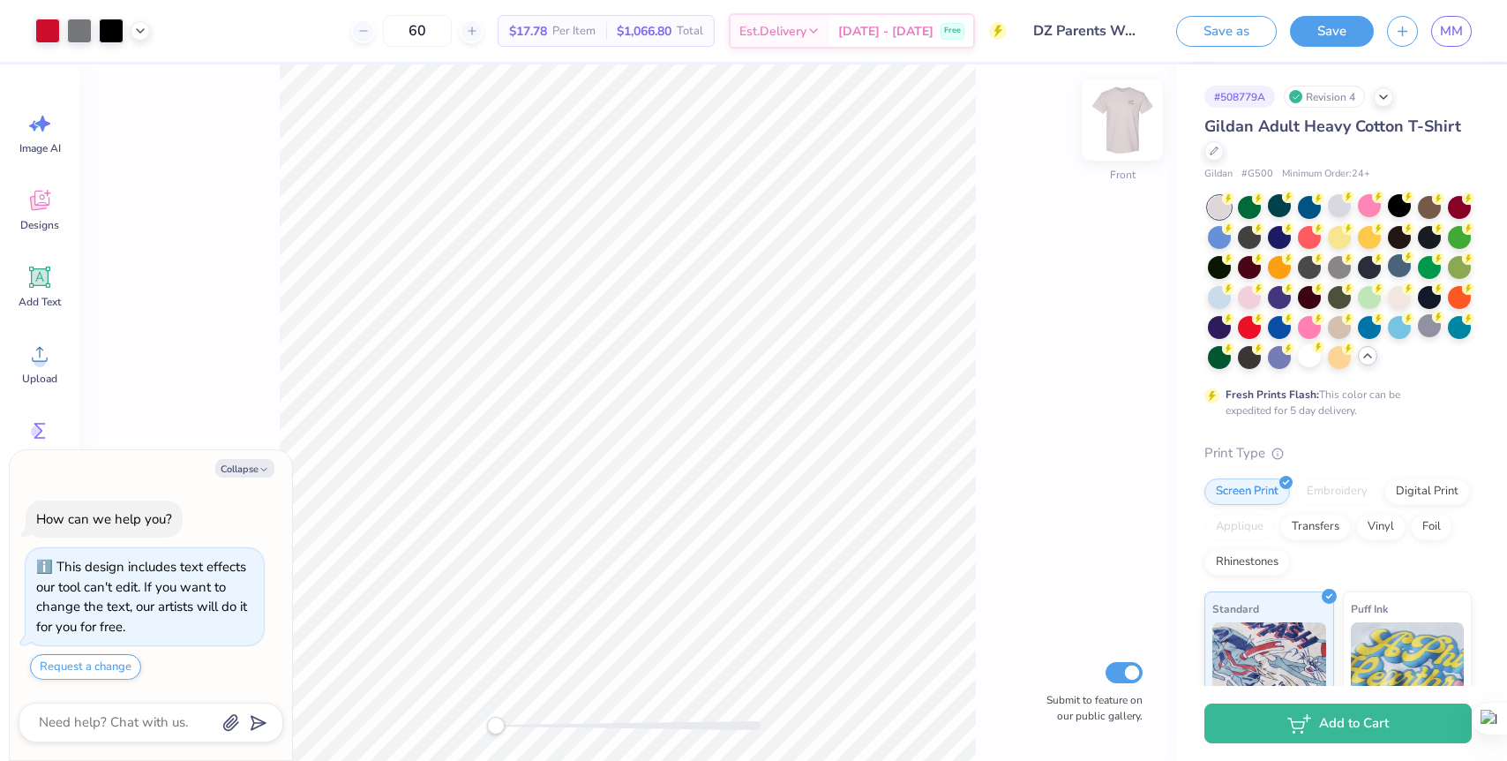
click at [1130, 127] on img at bounding box center [1122, 120] width 71 height 71
click at [1130, 126] on img at bounding box center [1122, 120] width 71 height 71
click at [1342, 201] on icon at bounding box center [1348, 197] width 12 height 12
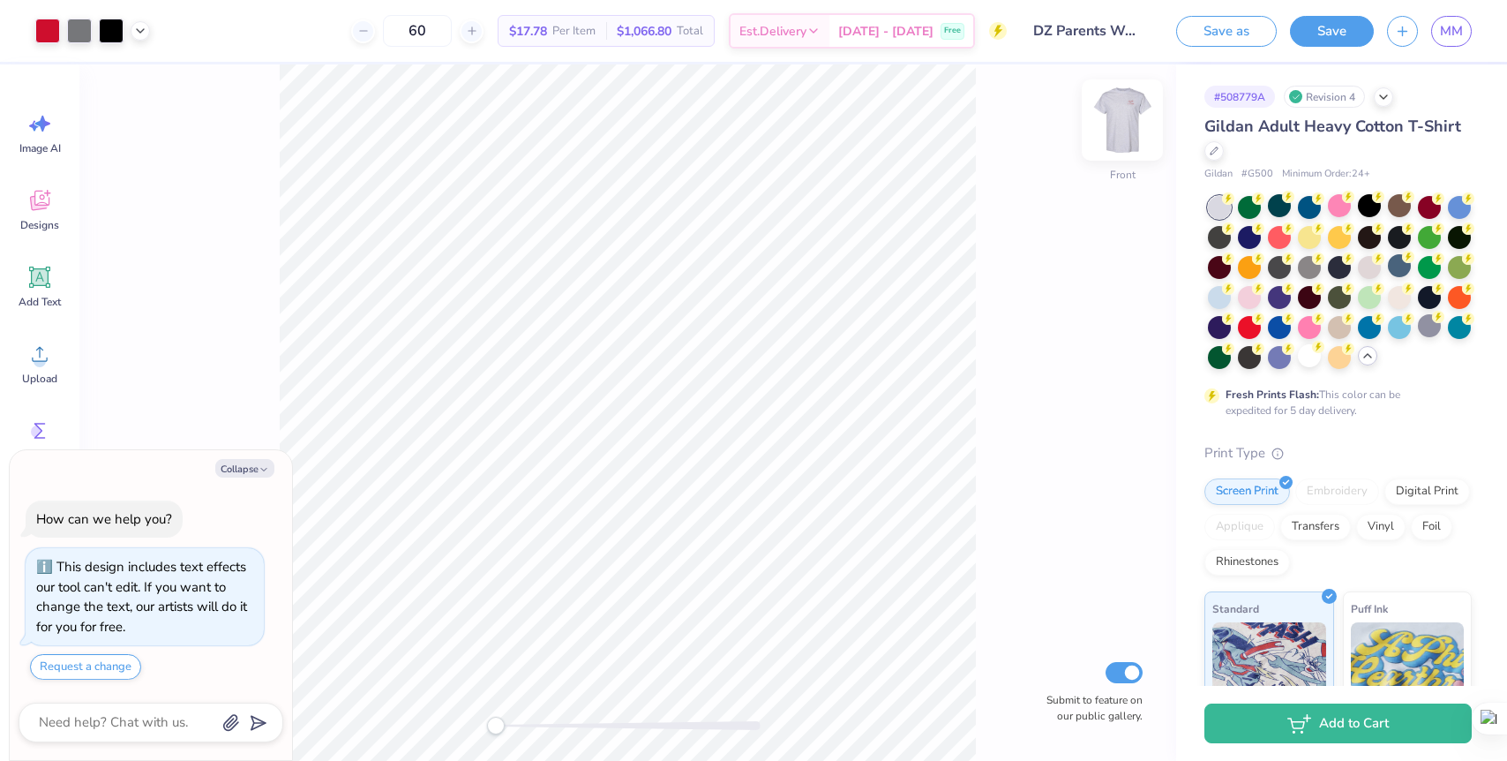
click at [1138, 120] on img at bounding box center [1122, 120] width 71 height 71
click at [1137, 120] on img at bounding box center [1122, 120] width 71 height 71
click at [1404, 295] on div at bounding box center [1399, 295] width 23 height 23
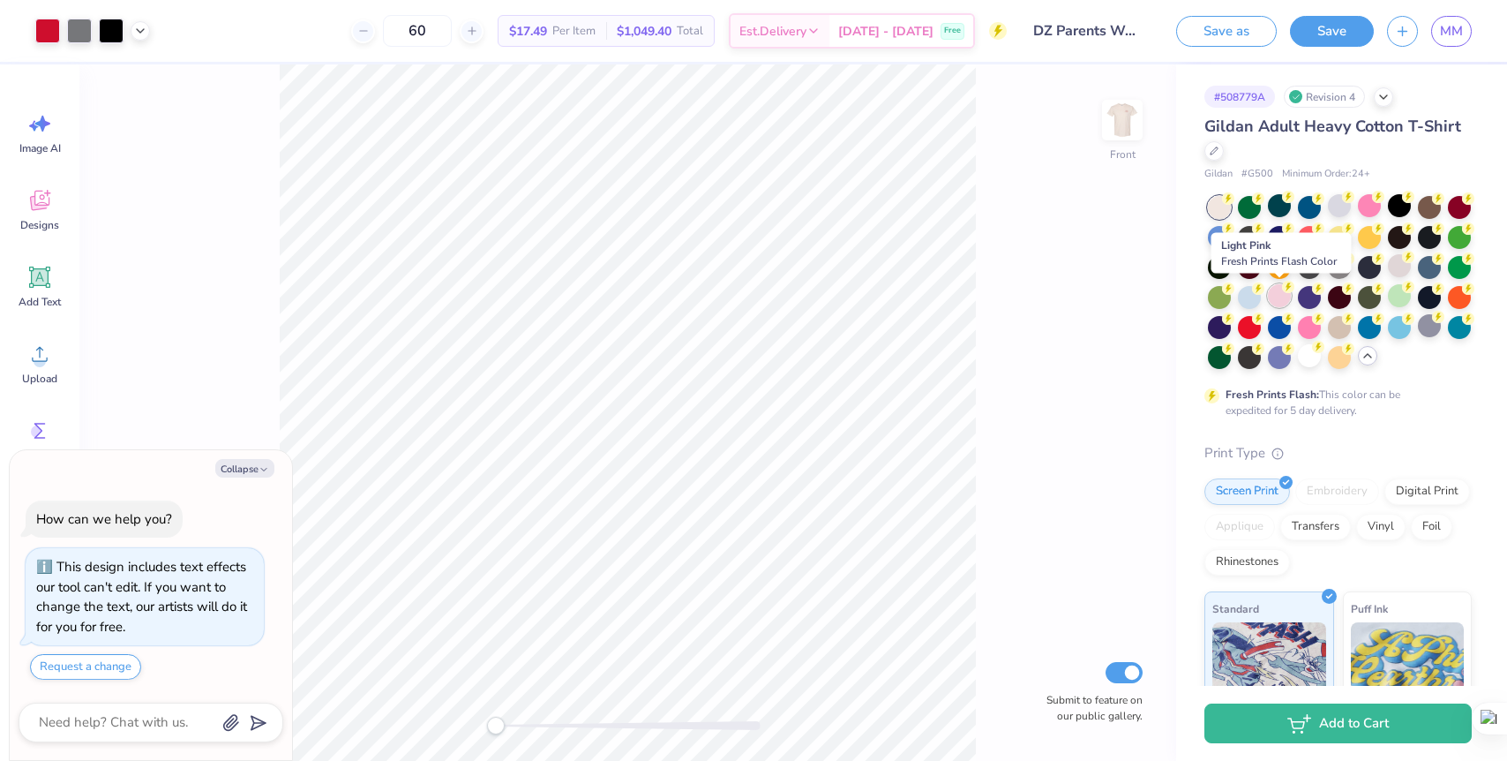
click at [1282, 292] on div at bounding box center [1279, 295] width 23 height 23
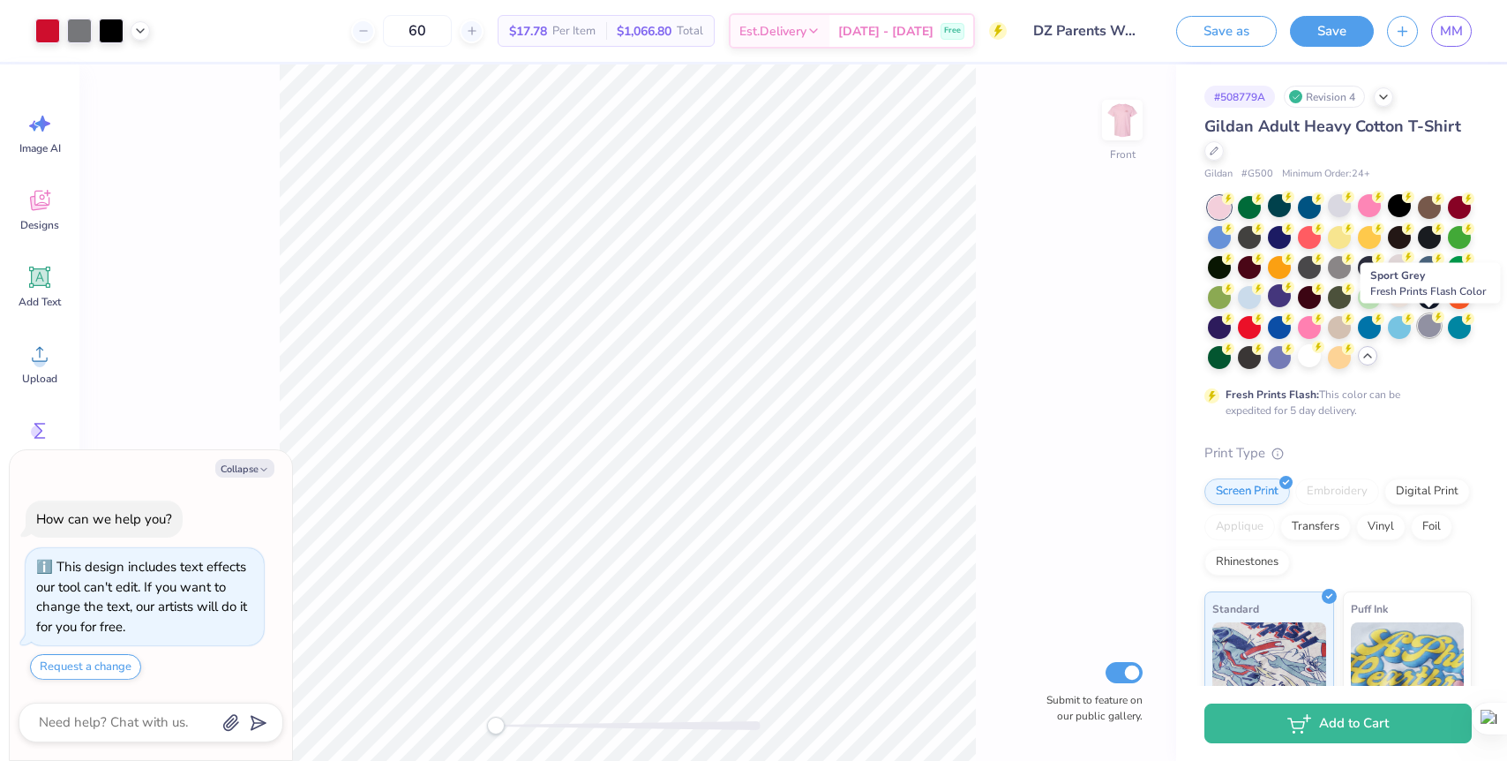
click at [1431, 328] on div at bounding box center [1429, 325] width 23 height 23
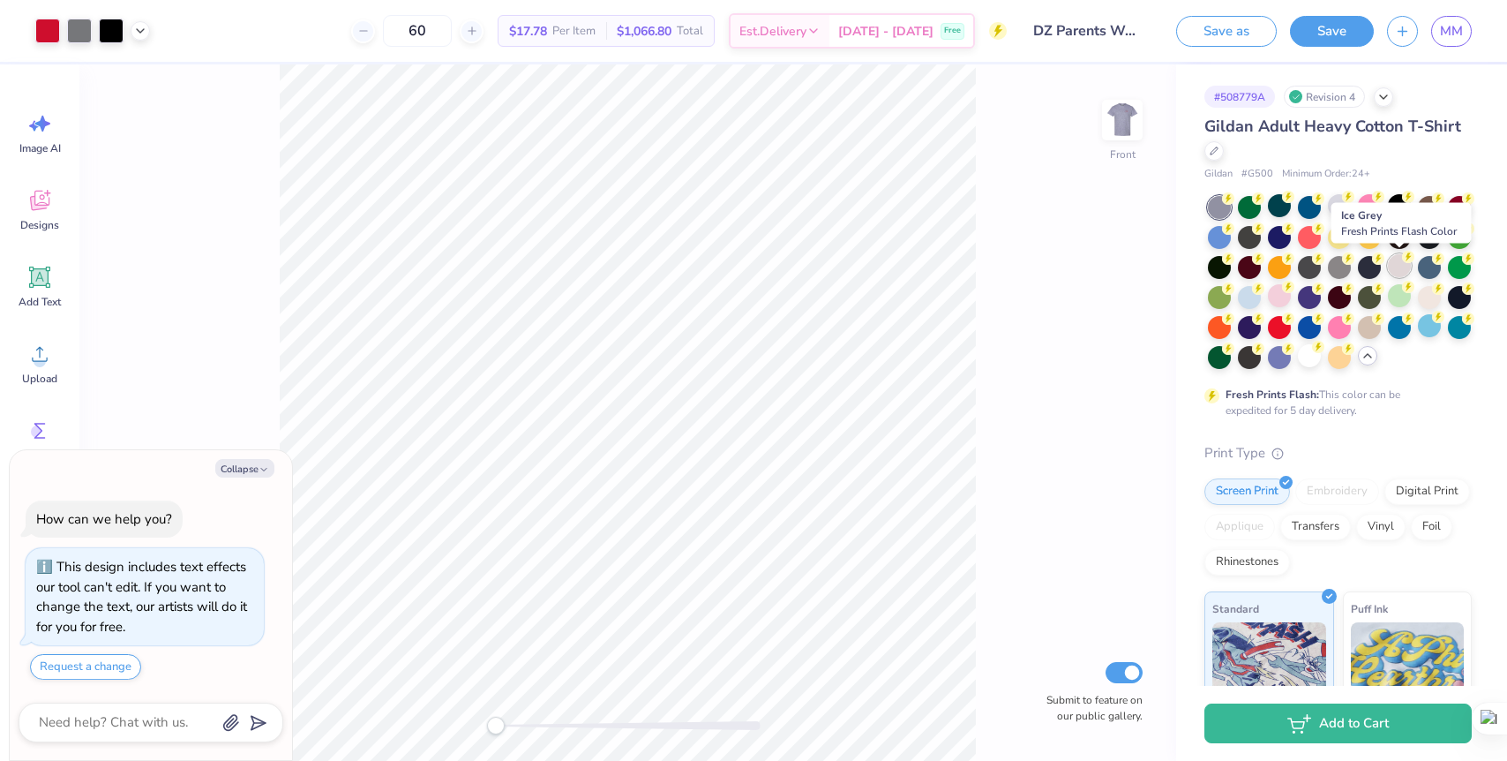
click at [1396, 267] on div at bounding box center [1399, 265] width 23 height 23
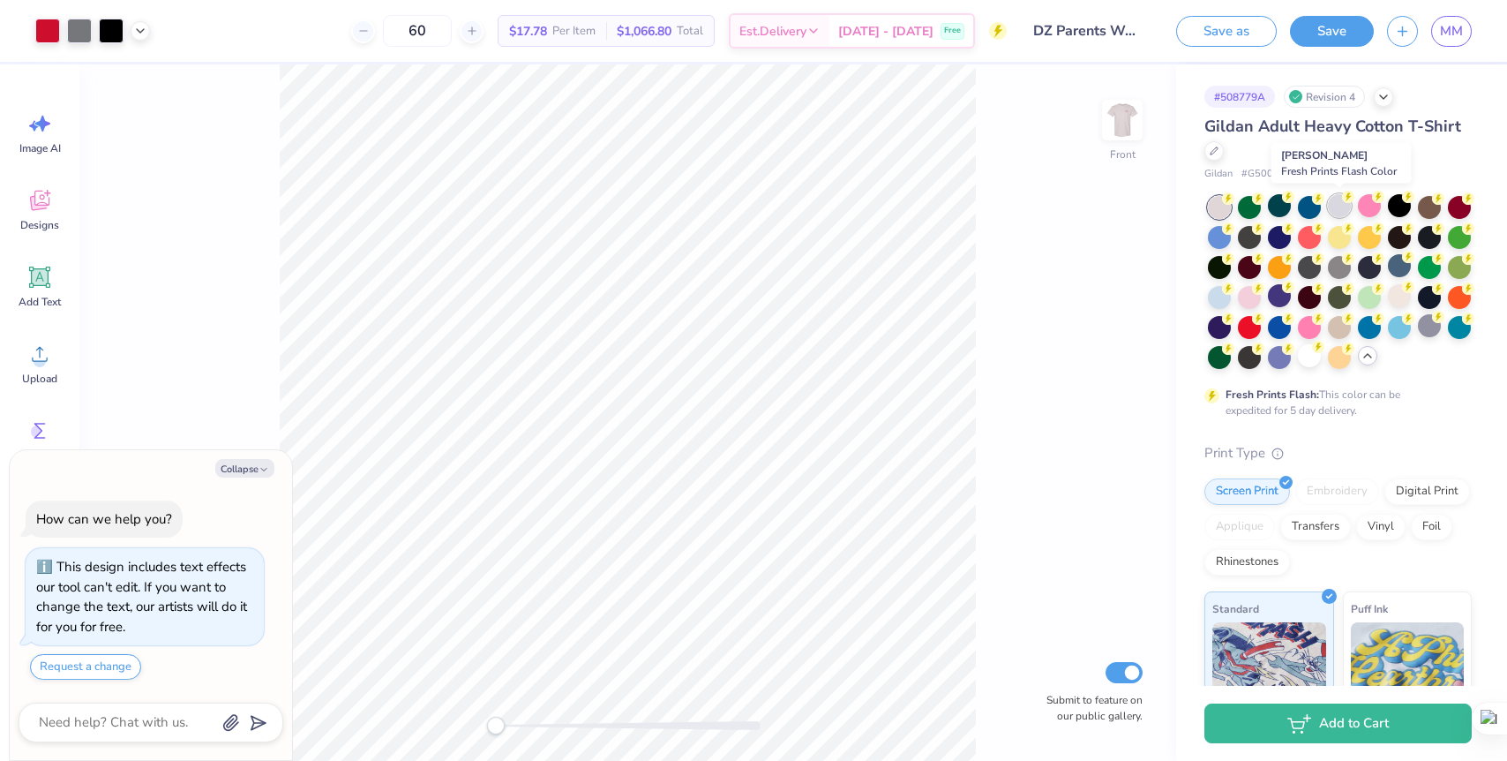
click at [1343, 206] on div at bounding box center [1339, 205] width 23 height 23
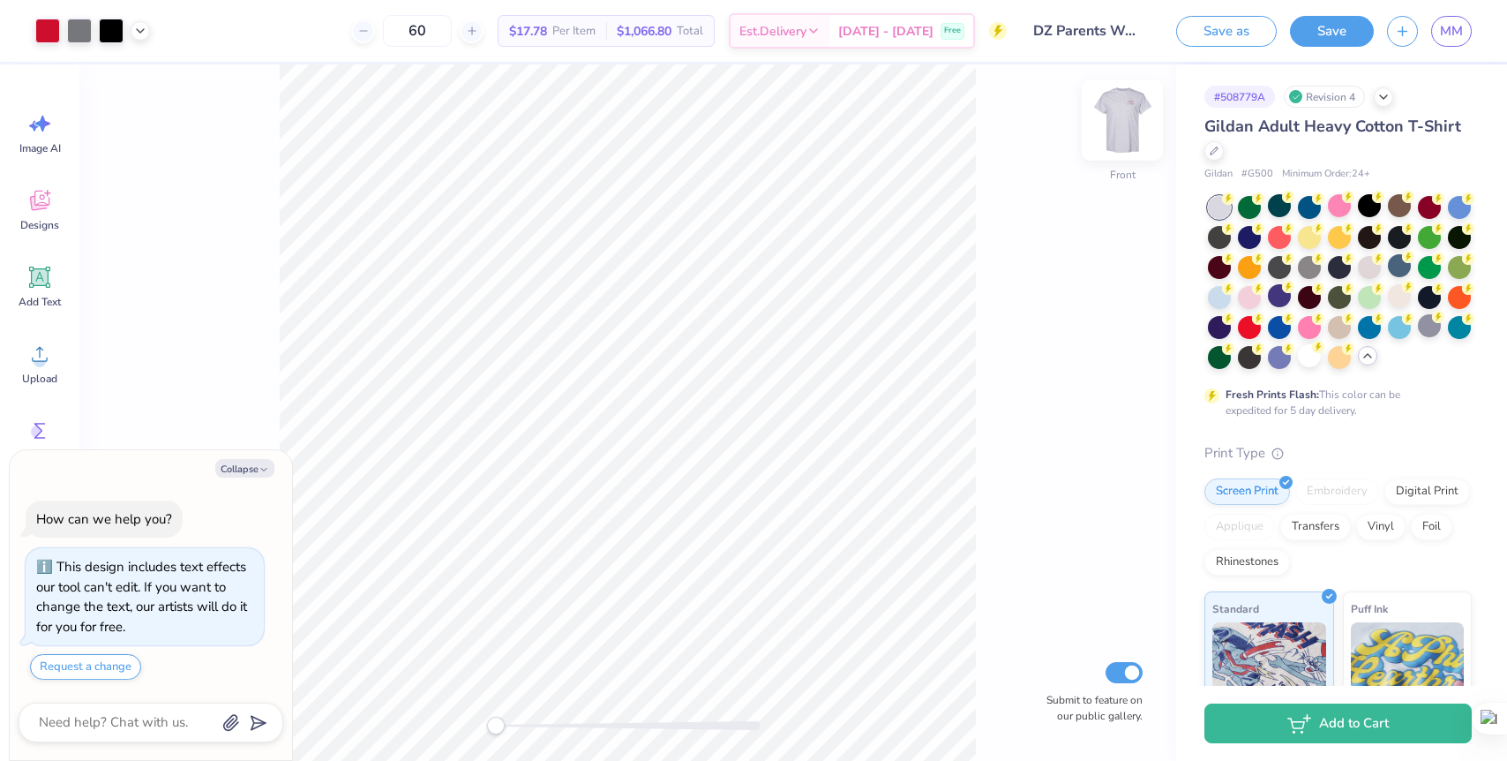
click at [1124, 131] on img at bounding box center [1122, 120] width 71 height 71
click at [1124, 132] on img at bounding box center [1122, 120] width 71 height 71
click at [1124, 132] on img at bounding box center [1122, 119] width 35 height 35
click at [1124, 132] on img at bounding box center [1122, 120] width 71 height 71
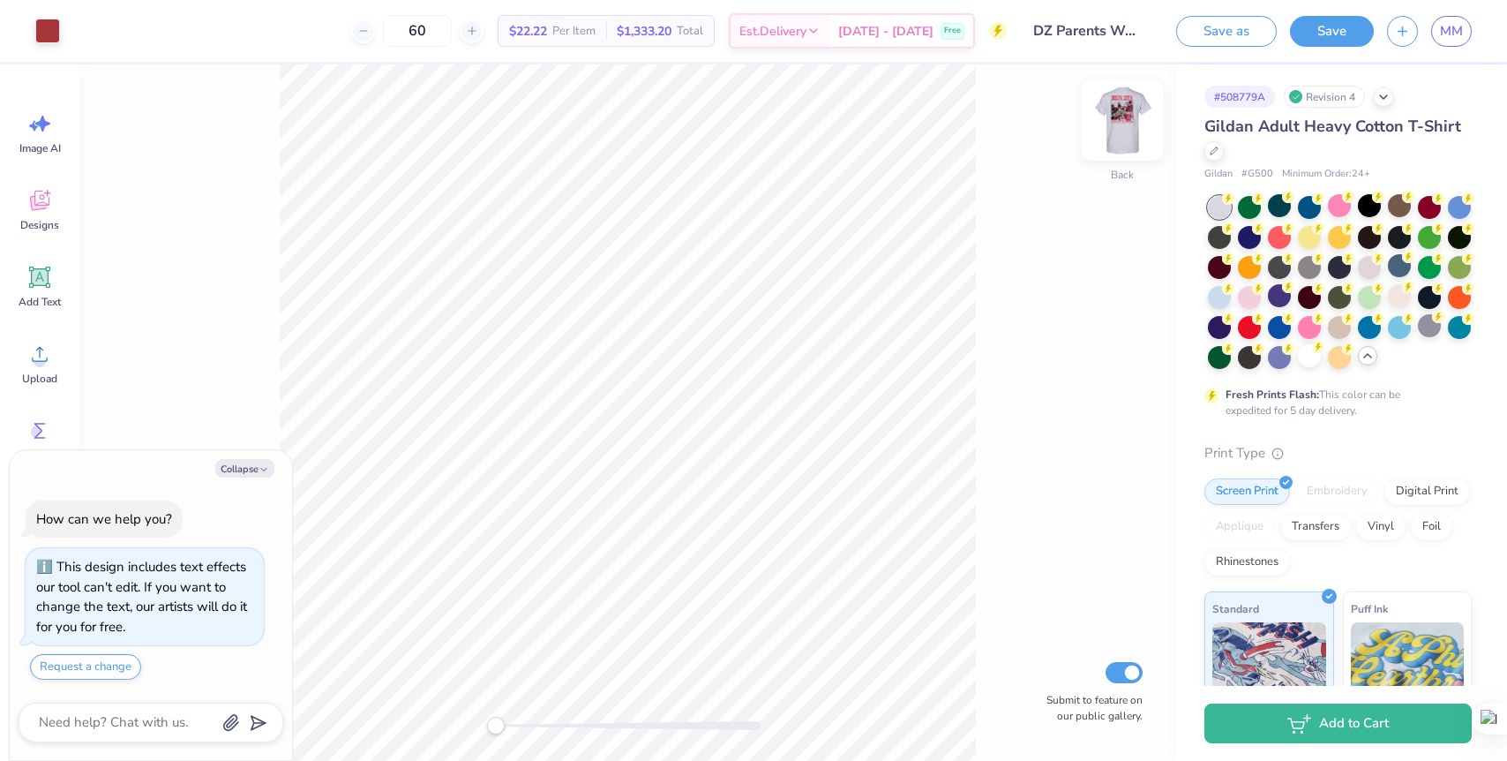
click at [1124, 132] on img at bounding box center [1122, 120] width 71 height 71
click at [1312, 362] on div at bounding box center [1309, 355] width 23 height 23
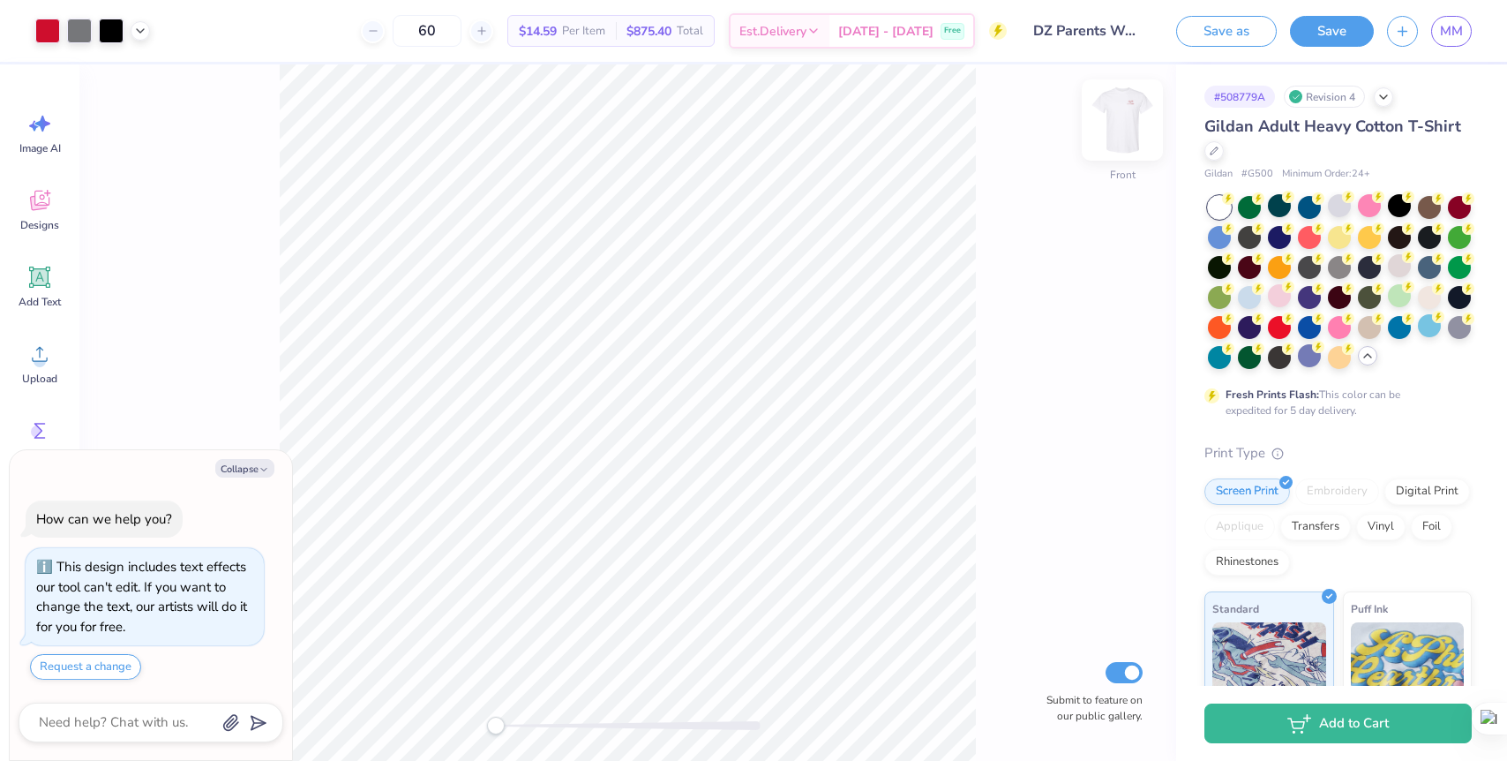
click at [1131, 115] on img at bounding box center [1122, 120] width 71 height 71
click at [1131, 115] on img at bounding box center [1122, 119] width 35 height 35
click at [1342, 208] on div at bounding box center [1339, 205] width 23 height 23
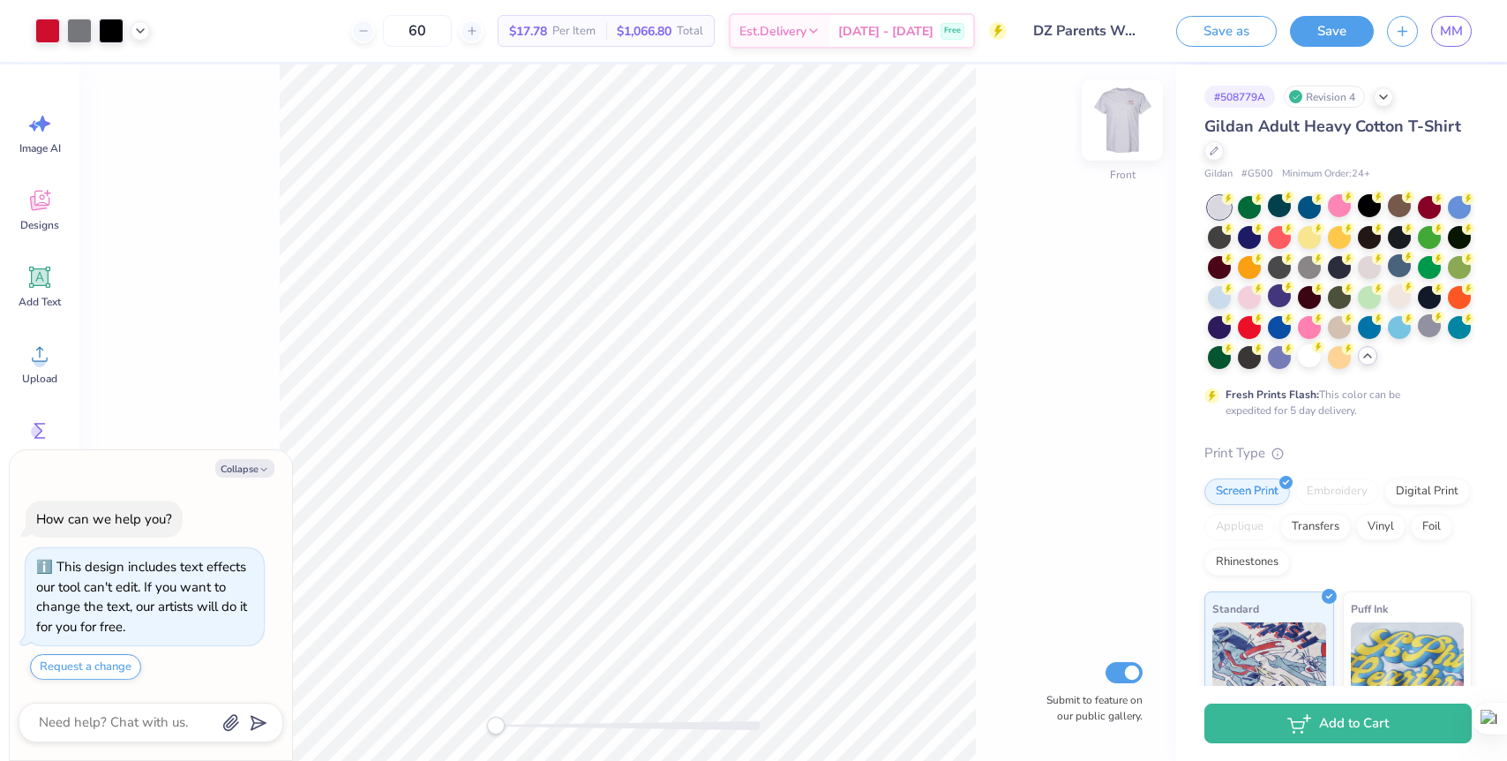
click at [1137, 136] on img at bounding box center [1122, 120] width 71 height 71
click at [1222, 151] on div at bounding box center [1214, 148] width 19 height 19
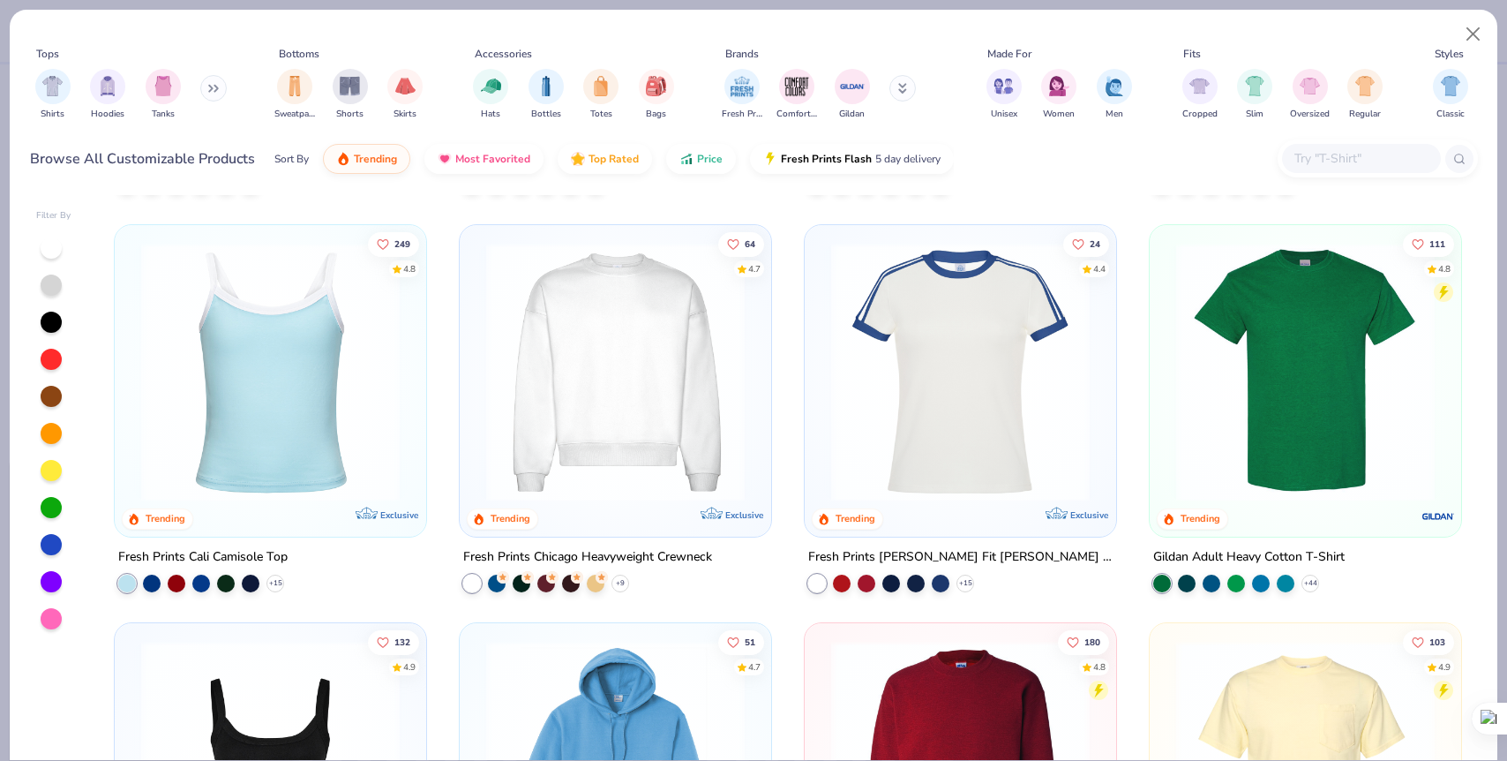
scroll to position [811, 0]
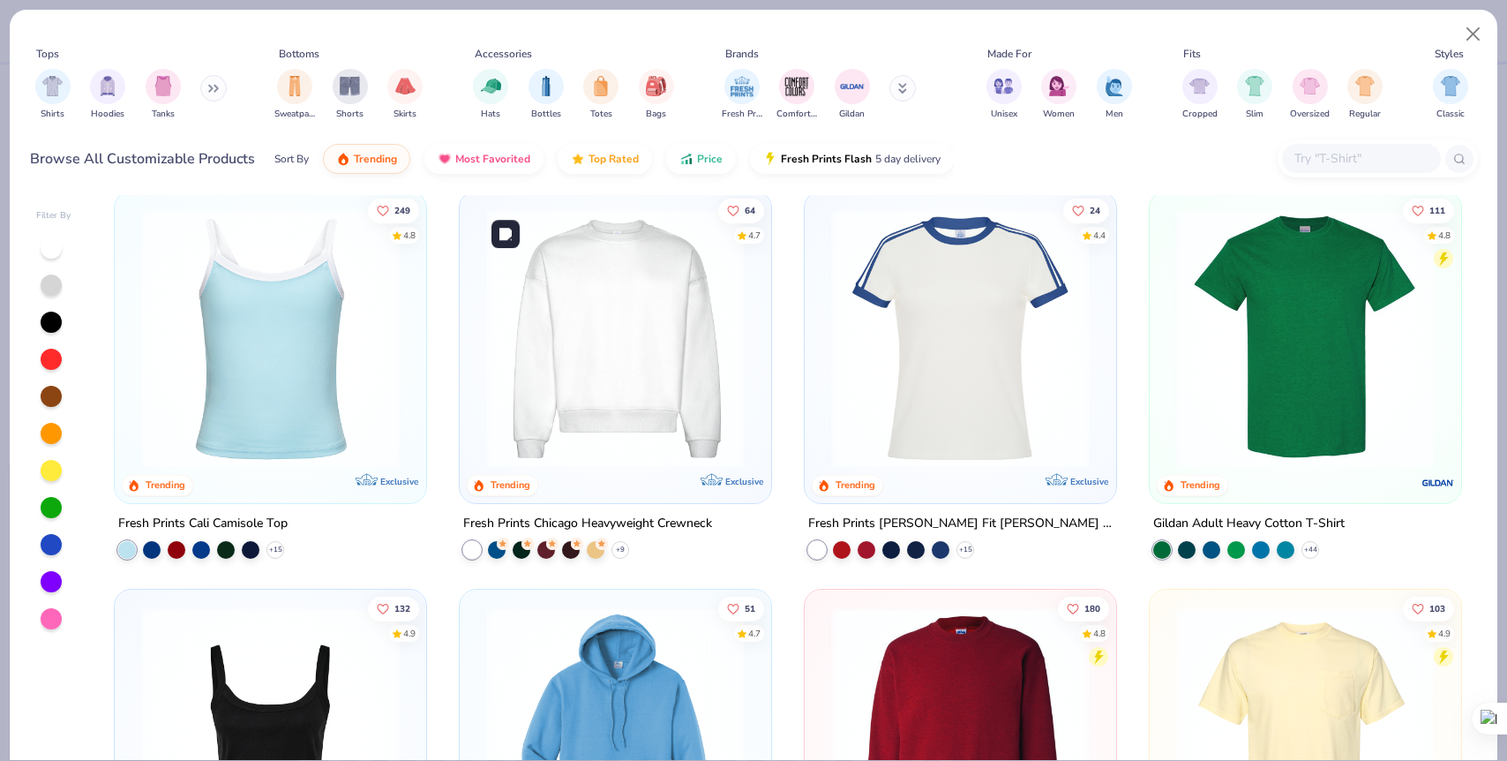
click at [679, 380] on img at bounding box center [615, 337] width 276 height 259
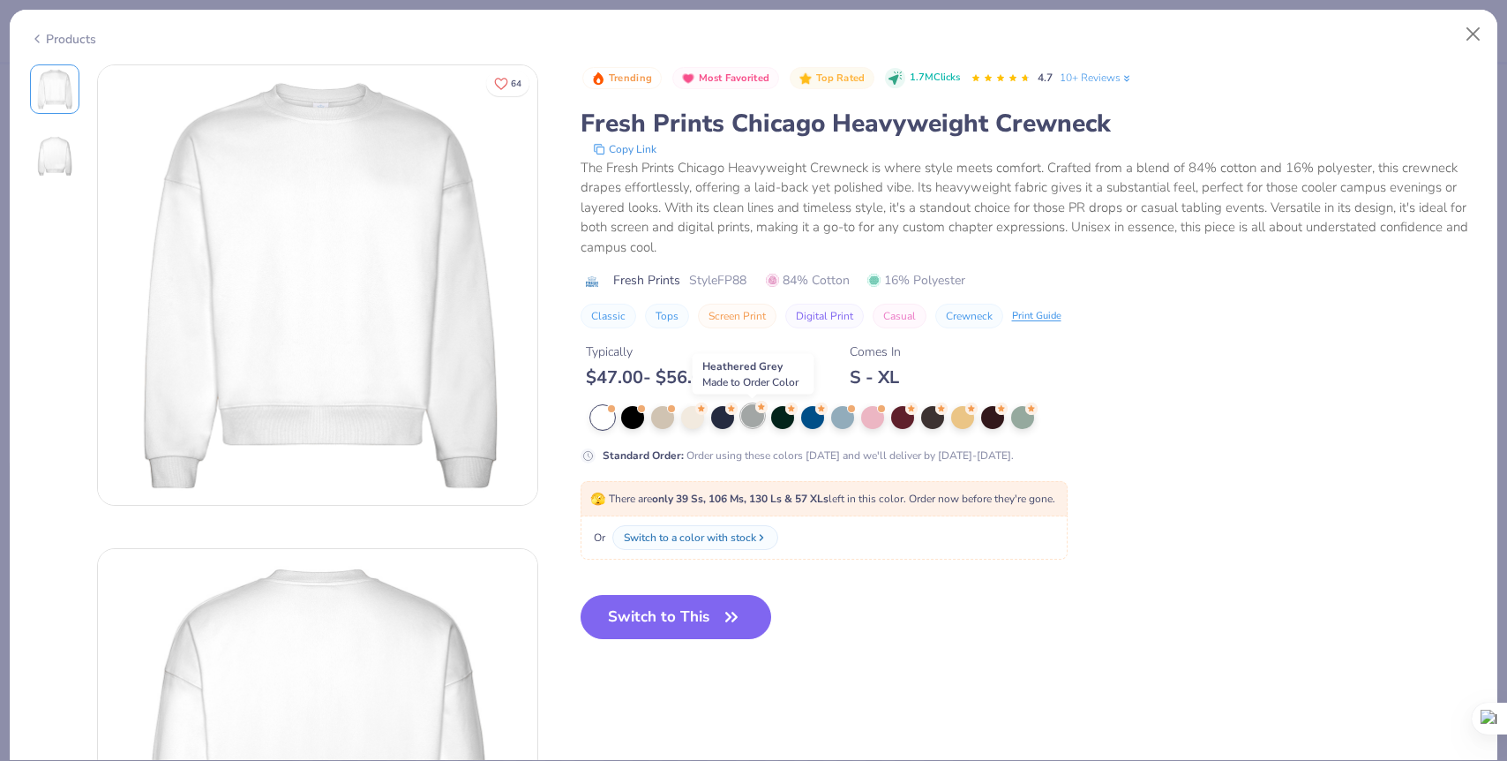
click at [755, 413] on div at bounding box center [752, 415] width 23 height 23
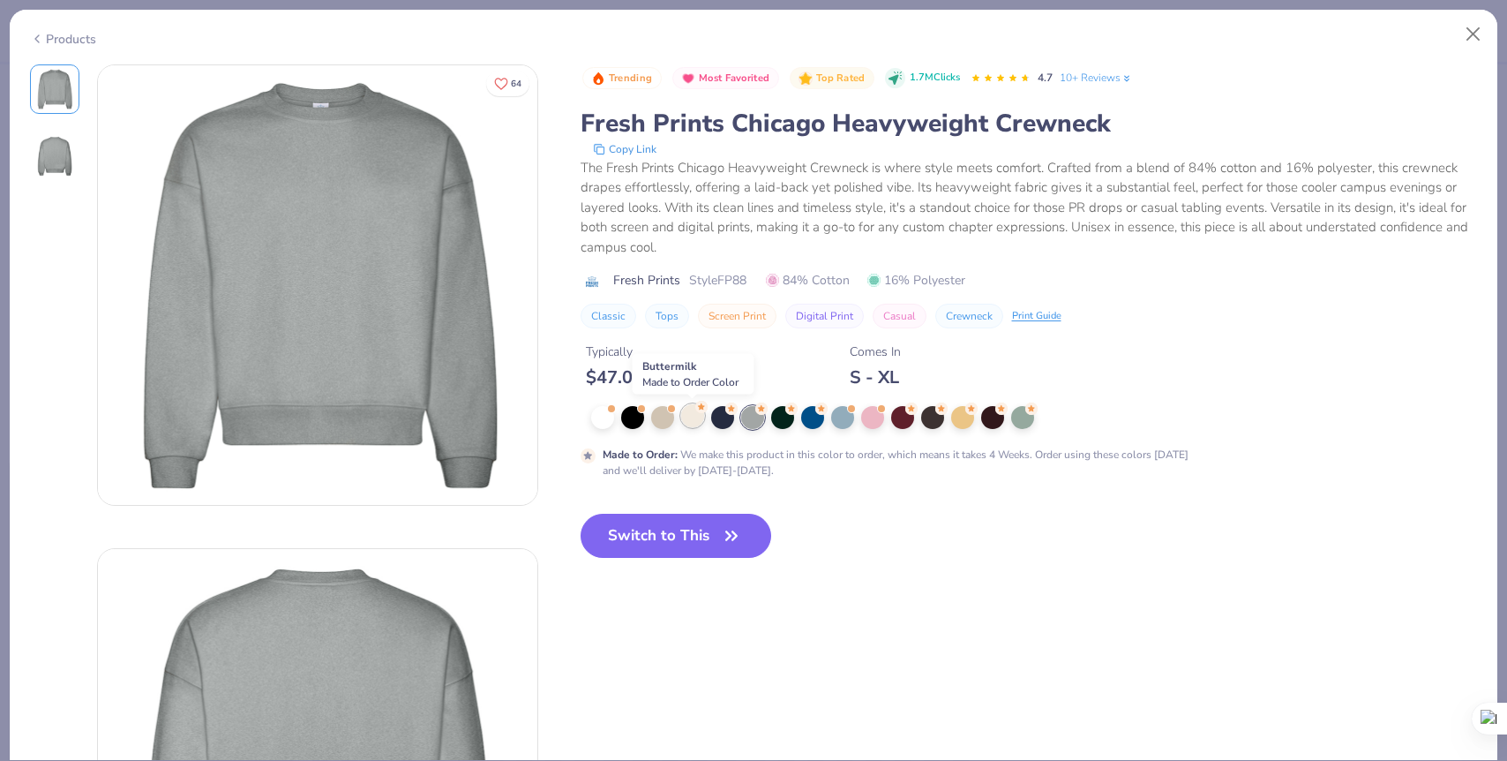
click at [690, 419] on div at bounding box center [692, 415] width 23 height 23
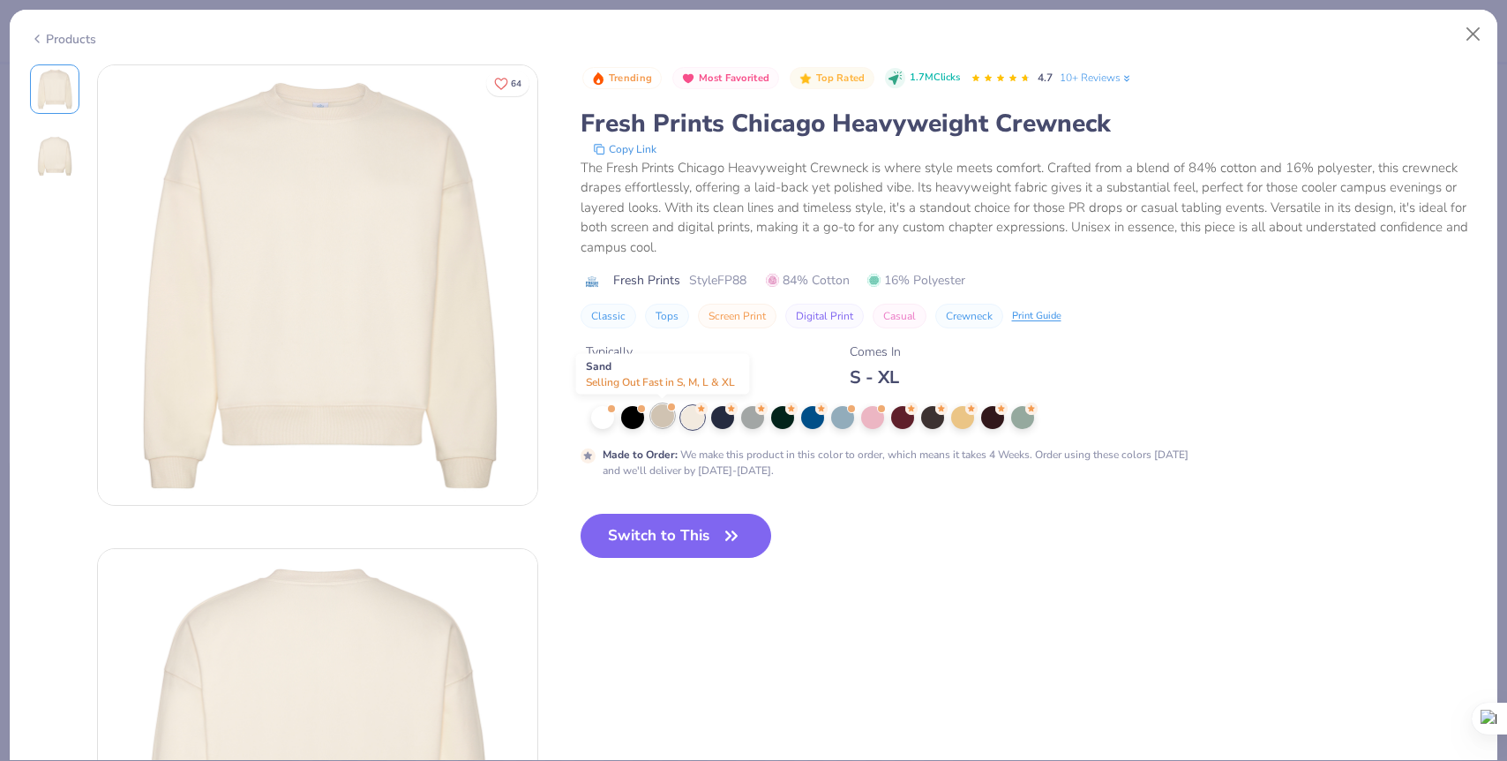
click at [662, 418] on div at bounding box center [662, 415] width 23 height 23
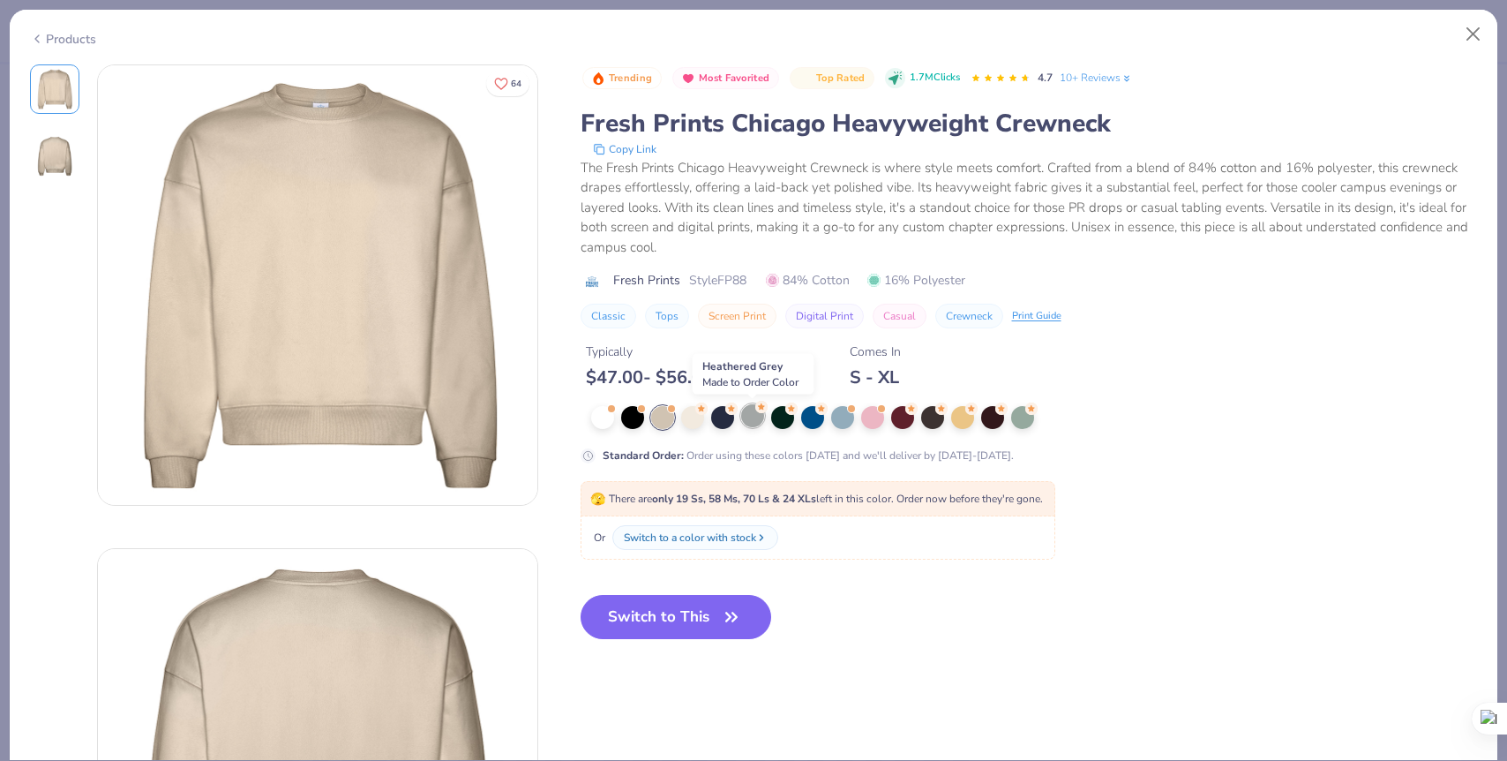
click at [760, 417] on div at bounding box center [752, 415] width 23 height 23
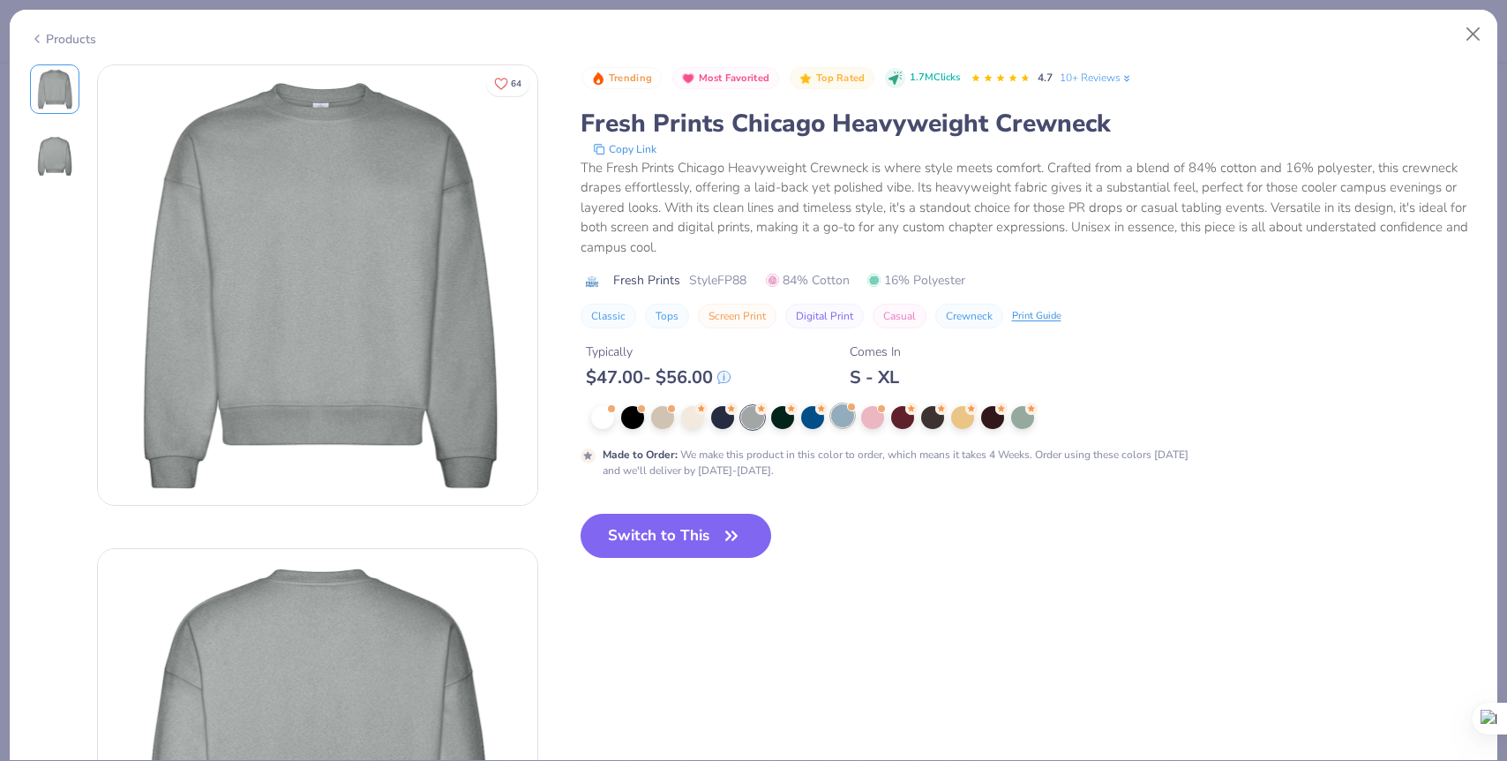
click at [841, 425] on div at bounding box center [842, 415] width 23 height 23
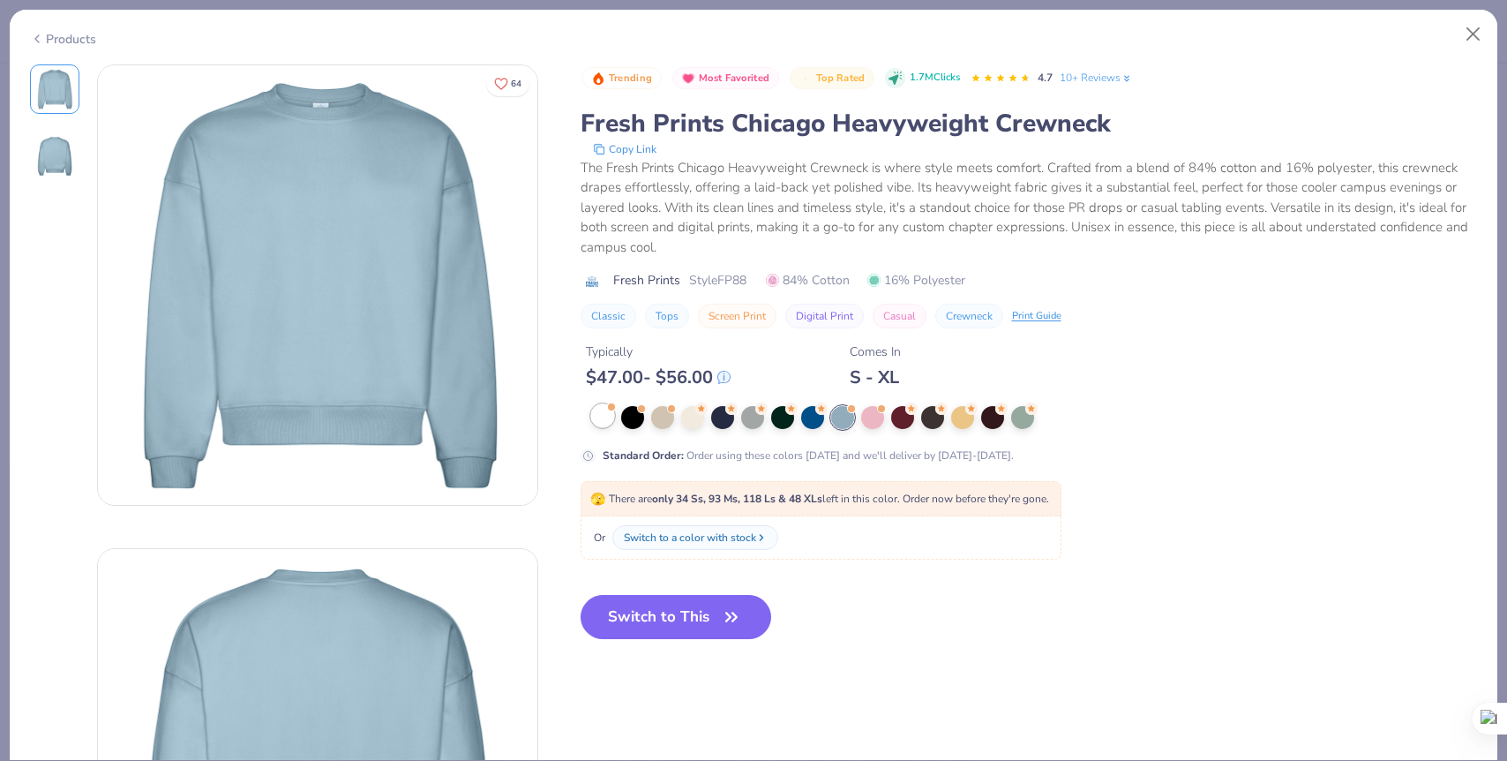
click at [597, 412] on div at bounding box center [602, 415] width 23 height 23
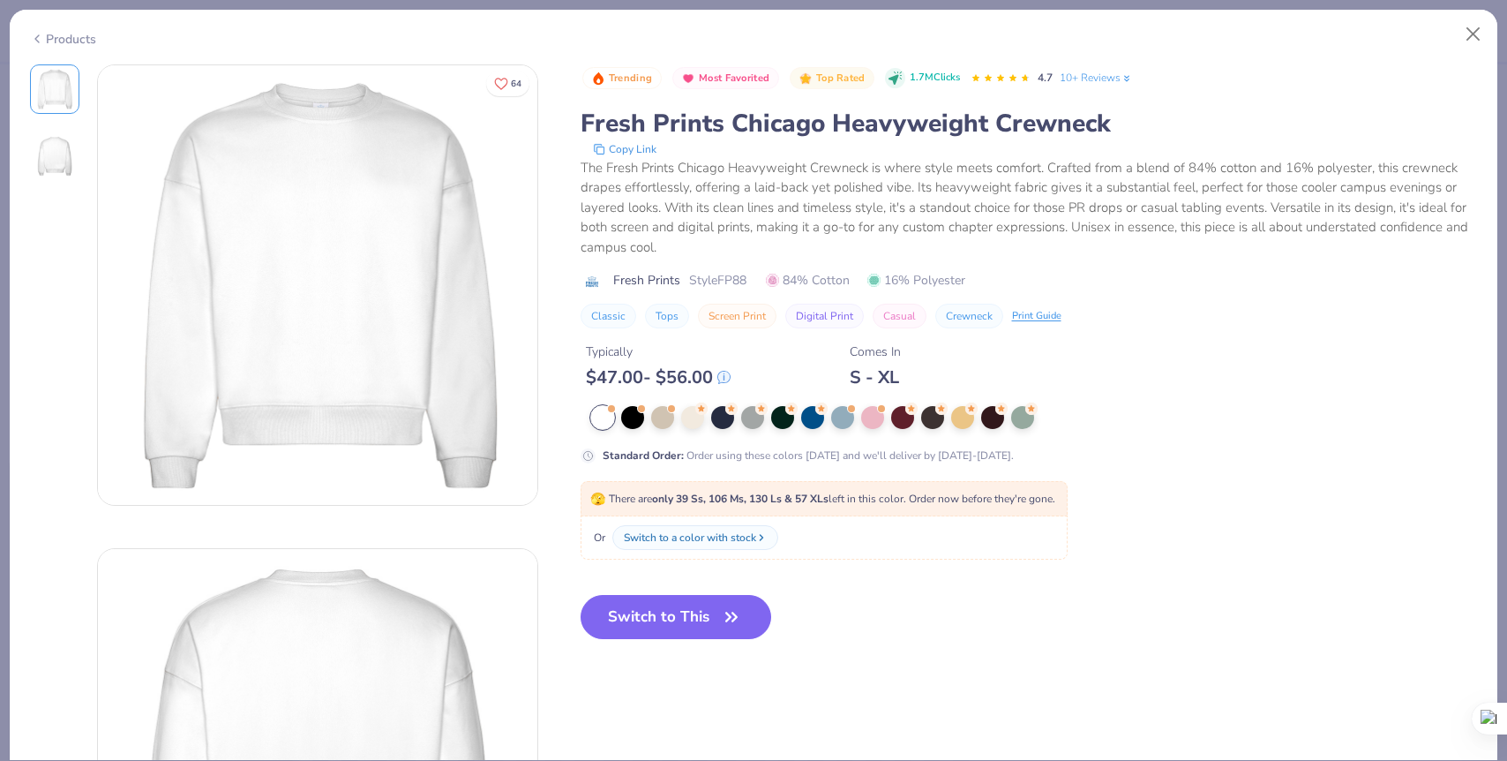
click at [36, 39] on icon at bounding box center [37, 38] width 14 height 21
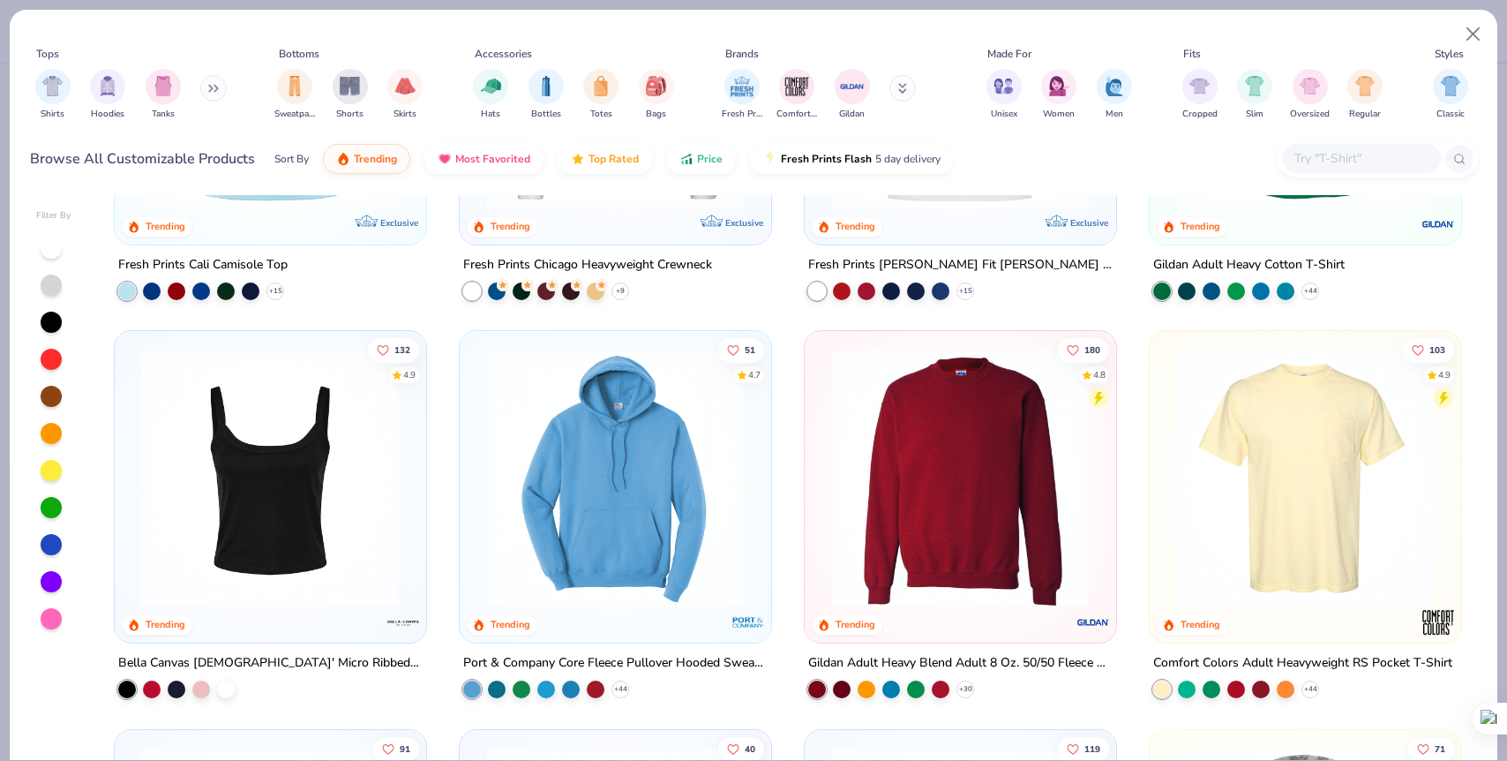
scroll to position [1214, 0]
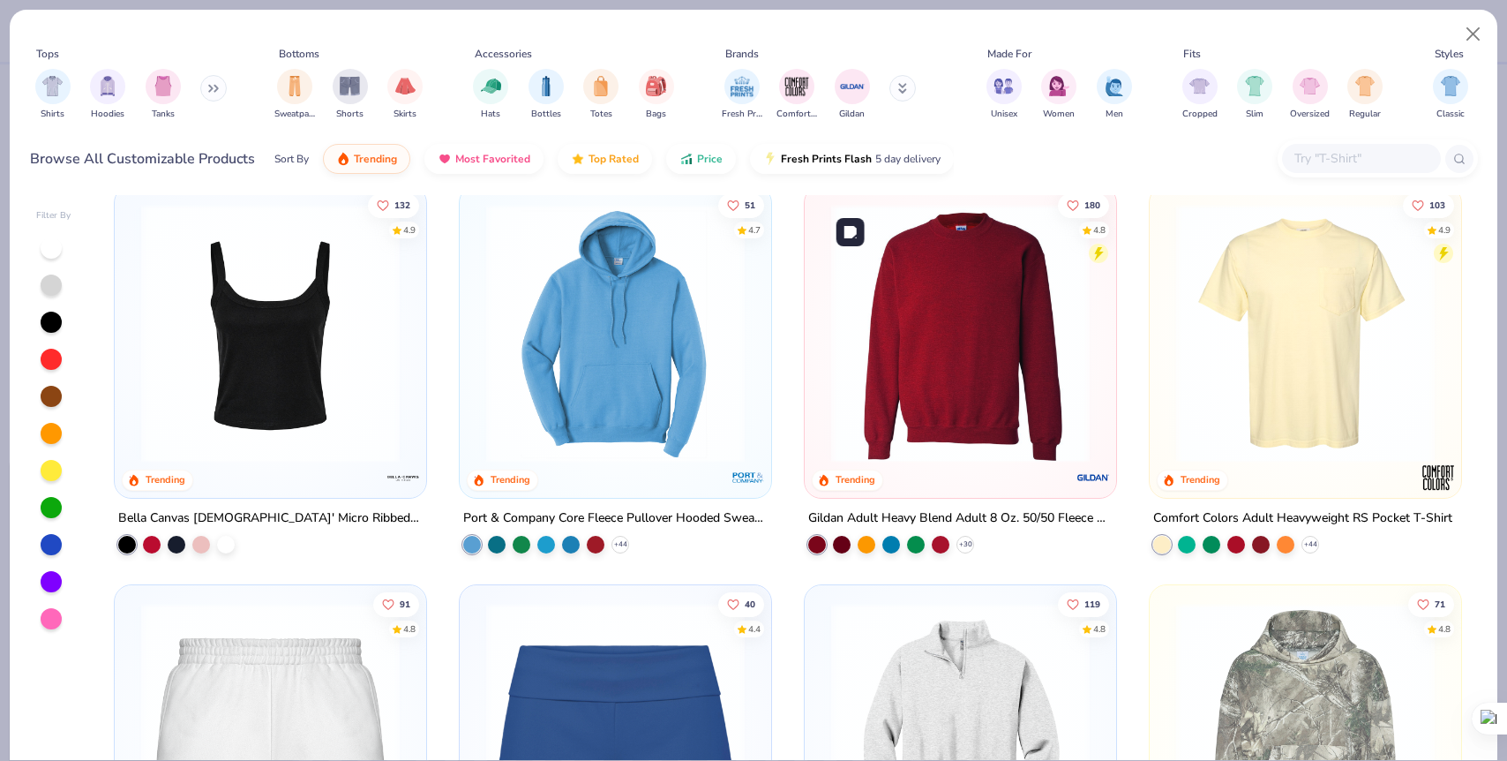
click at [920, 433] on img at bounding box center [961, 333] width 276 height 259
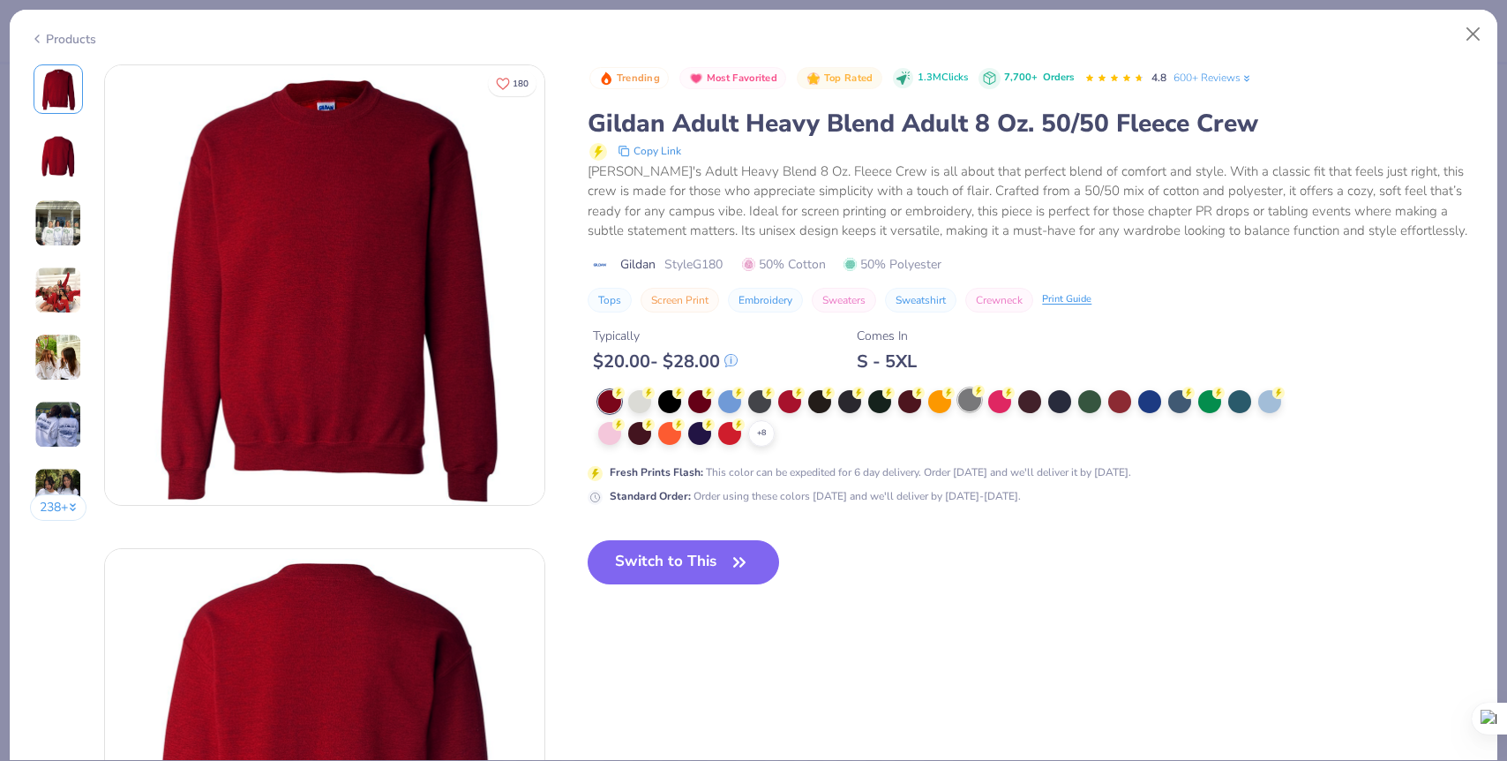
click at [974, 408] on div at bounding box center [970, 399] width 23 height 23
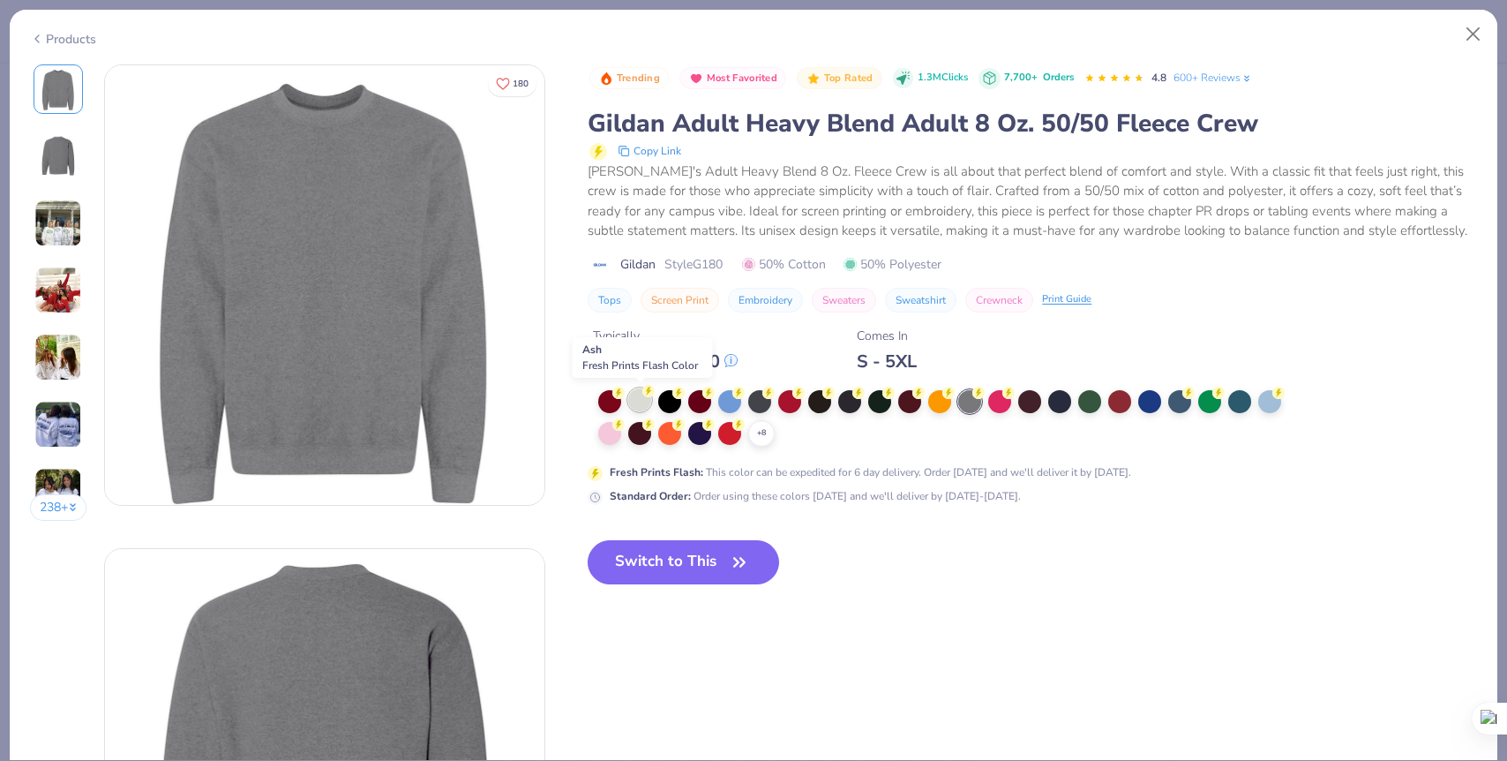
click at [635, 401] on div at bounding box center [639, 399] width 23 height 23
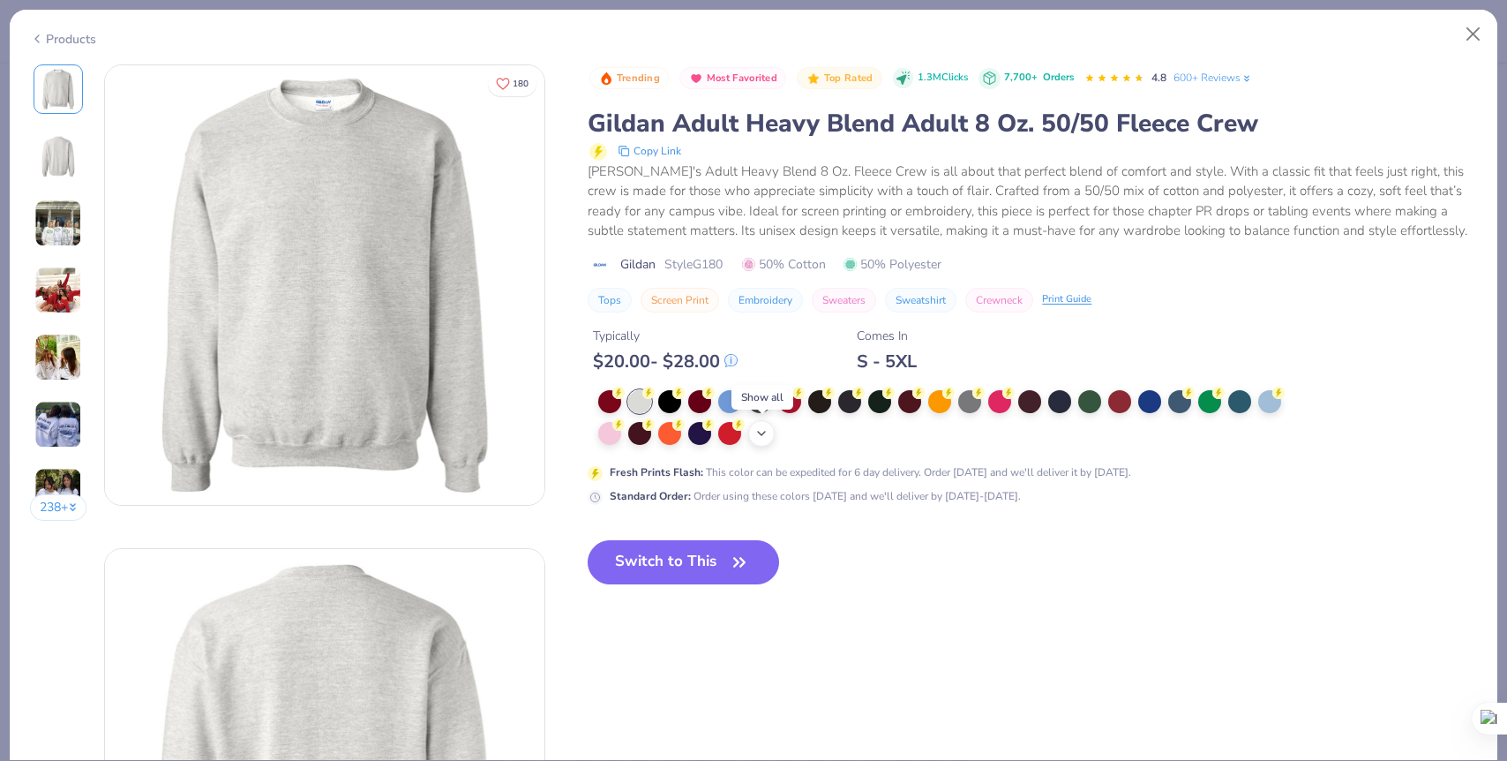
click at [769, 431] on icon at bounding box center [762, 433] width 14 height 14
click at [939, 427] on div at bounding box center [939, 431] width 23 height 23
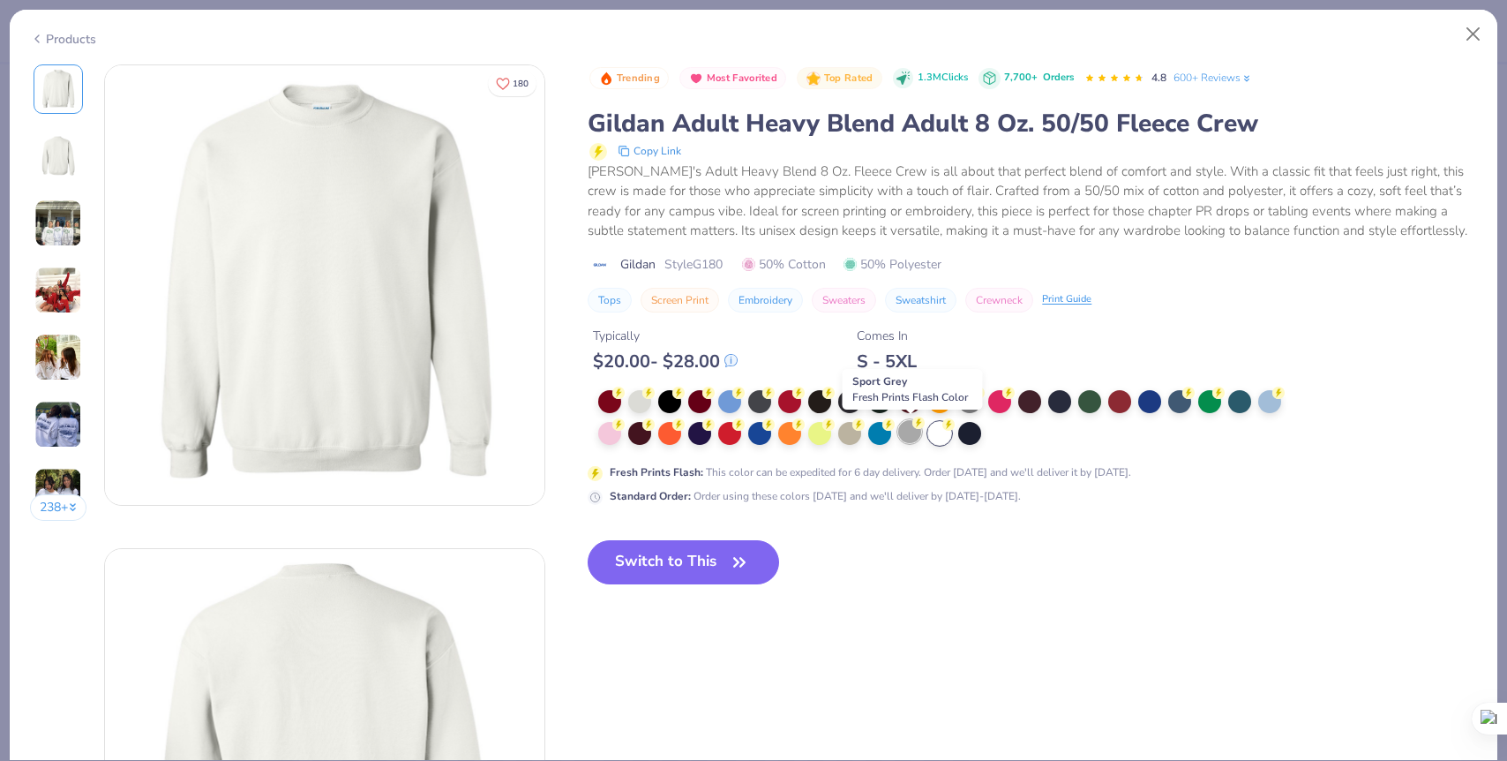
click at [908, 437] on div at bounding box center [909, 431] width 23 height 23
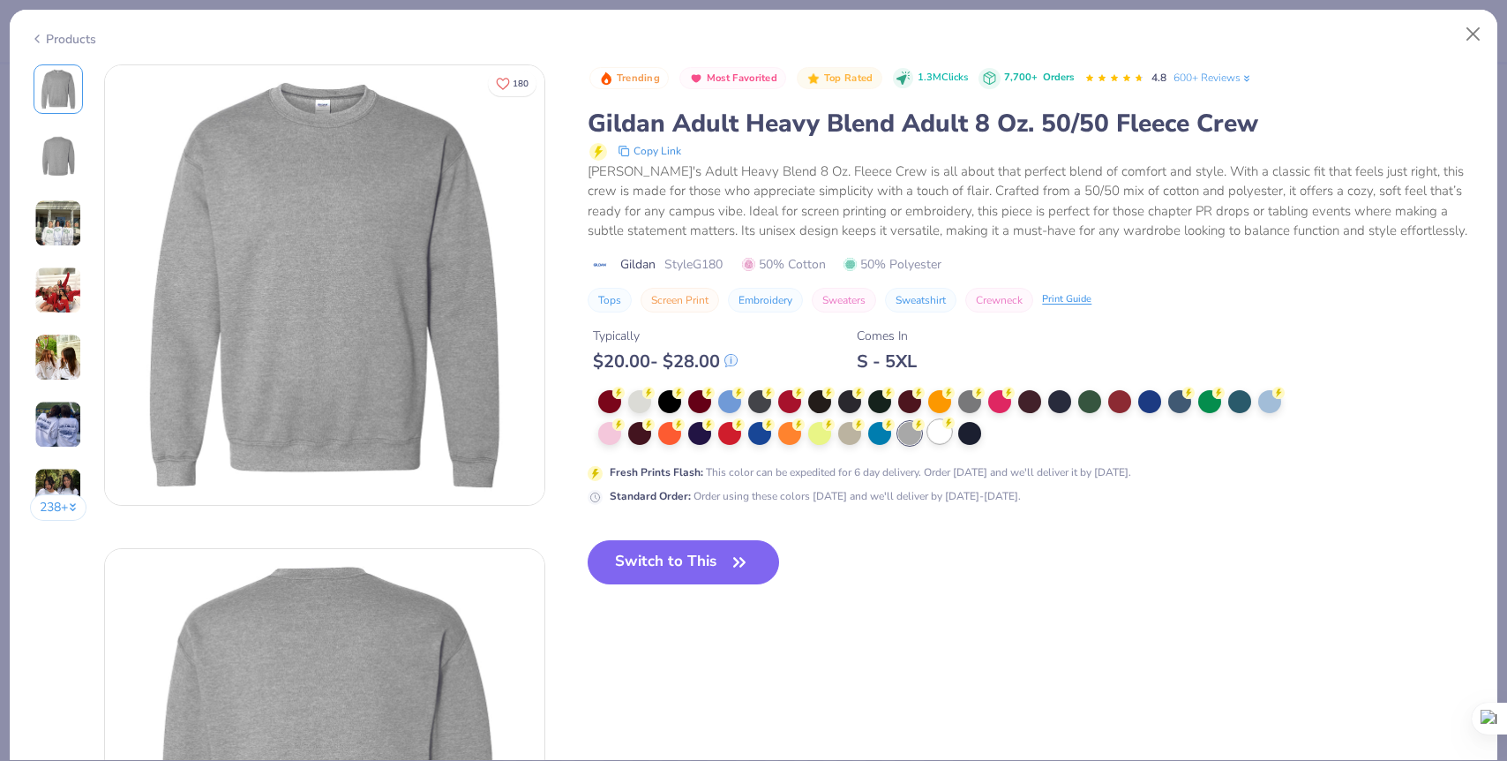
click at [936, 440] on div at bounding box center [939, 431] width 23 height 23
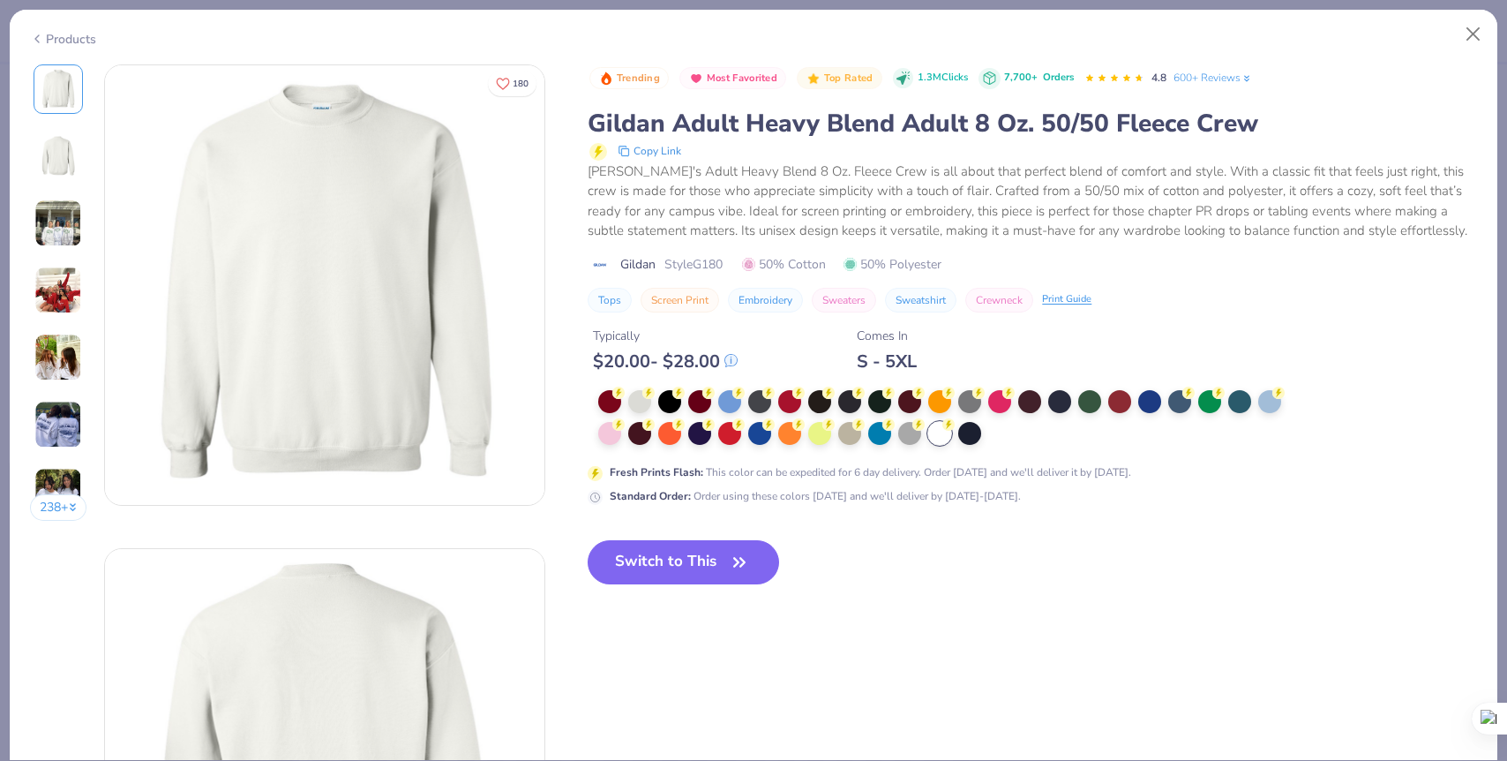
click at [67, 208] on img at bounding box center [58, 223] width 48 height 48
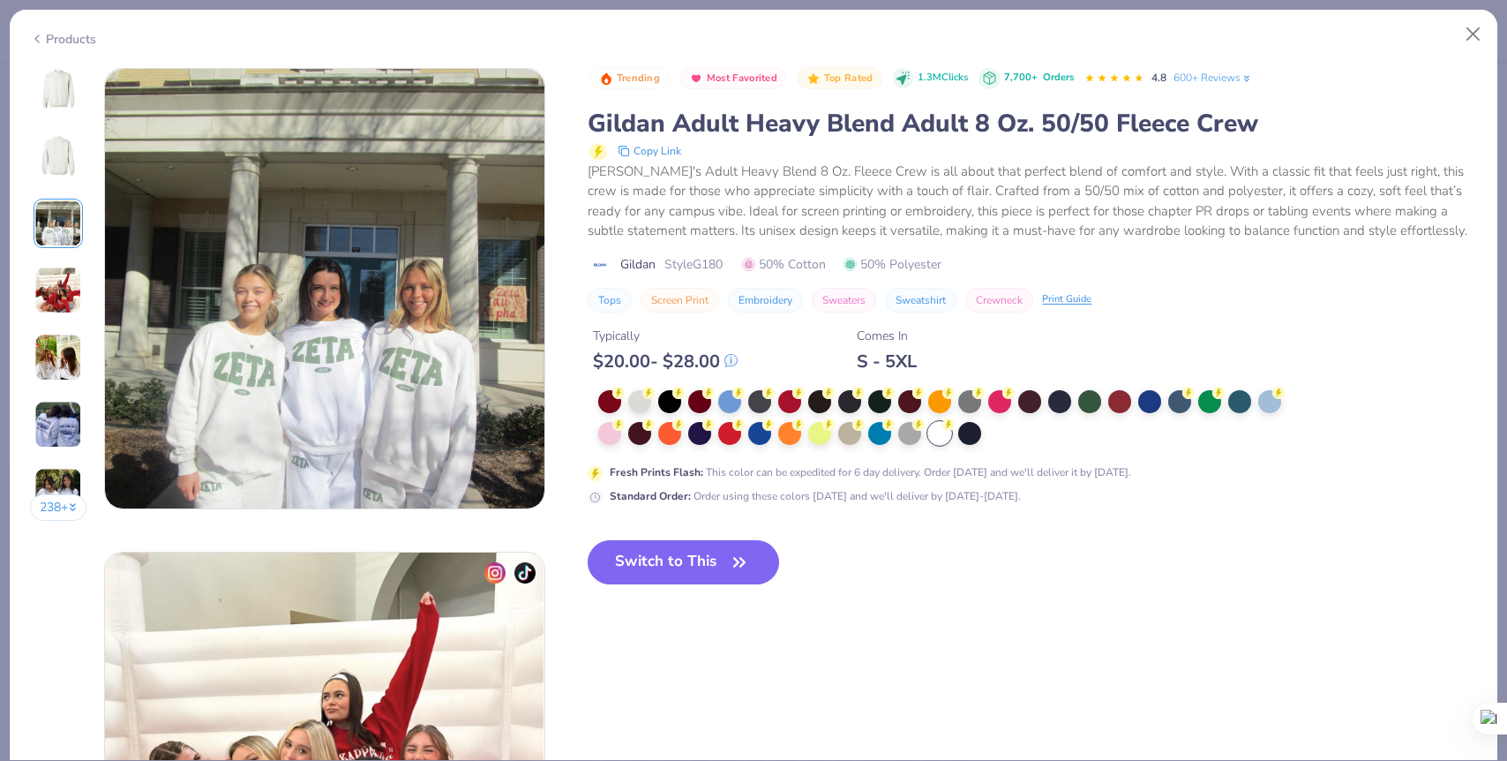
scroll to position [967, 0]
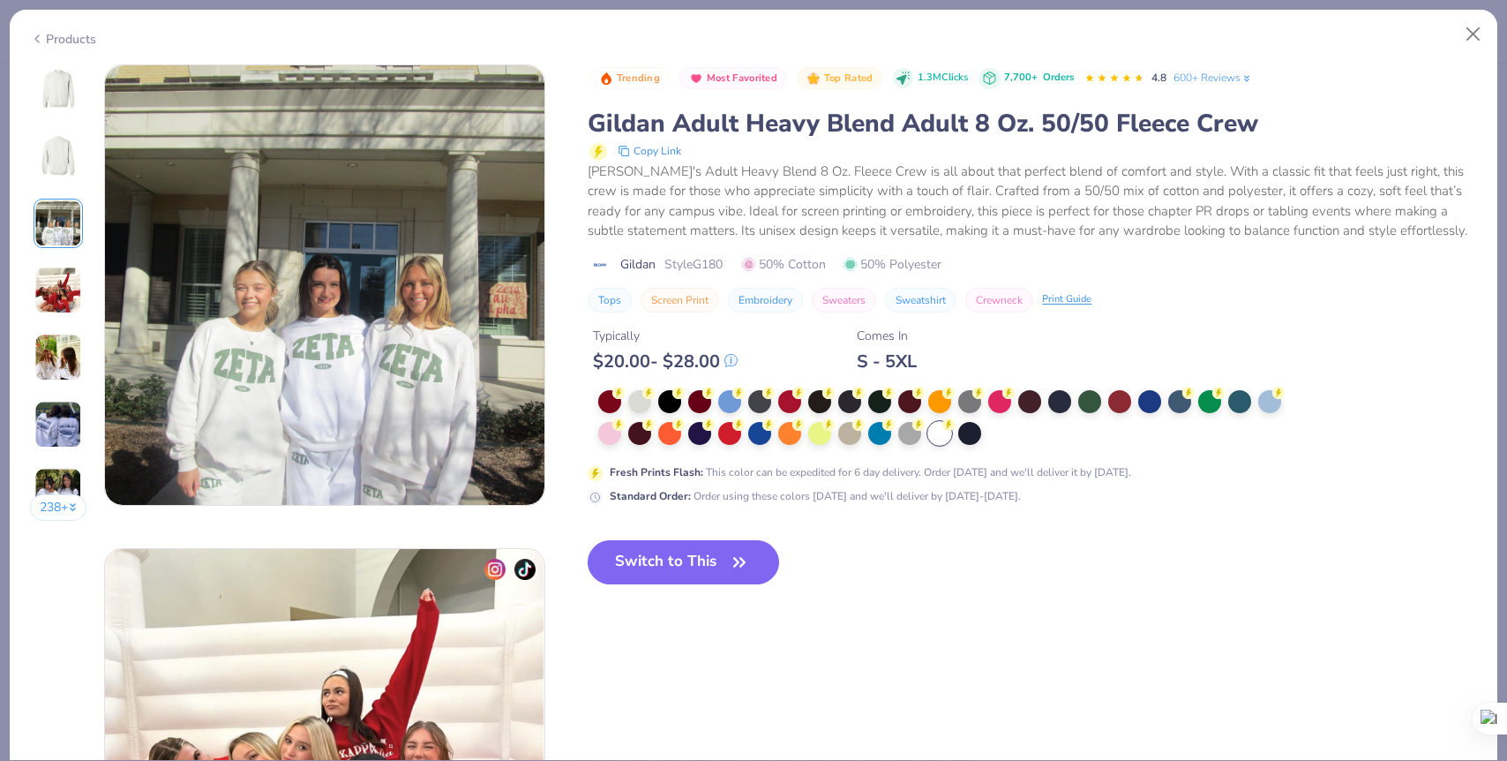
click at [69, 281] on img at bounding box center [58, 291] width 48 height 48
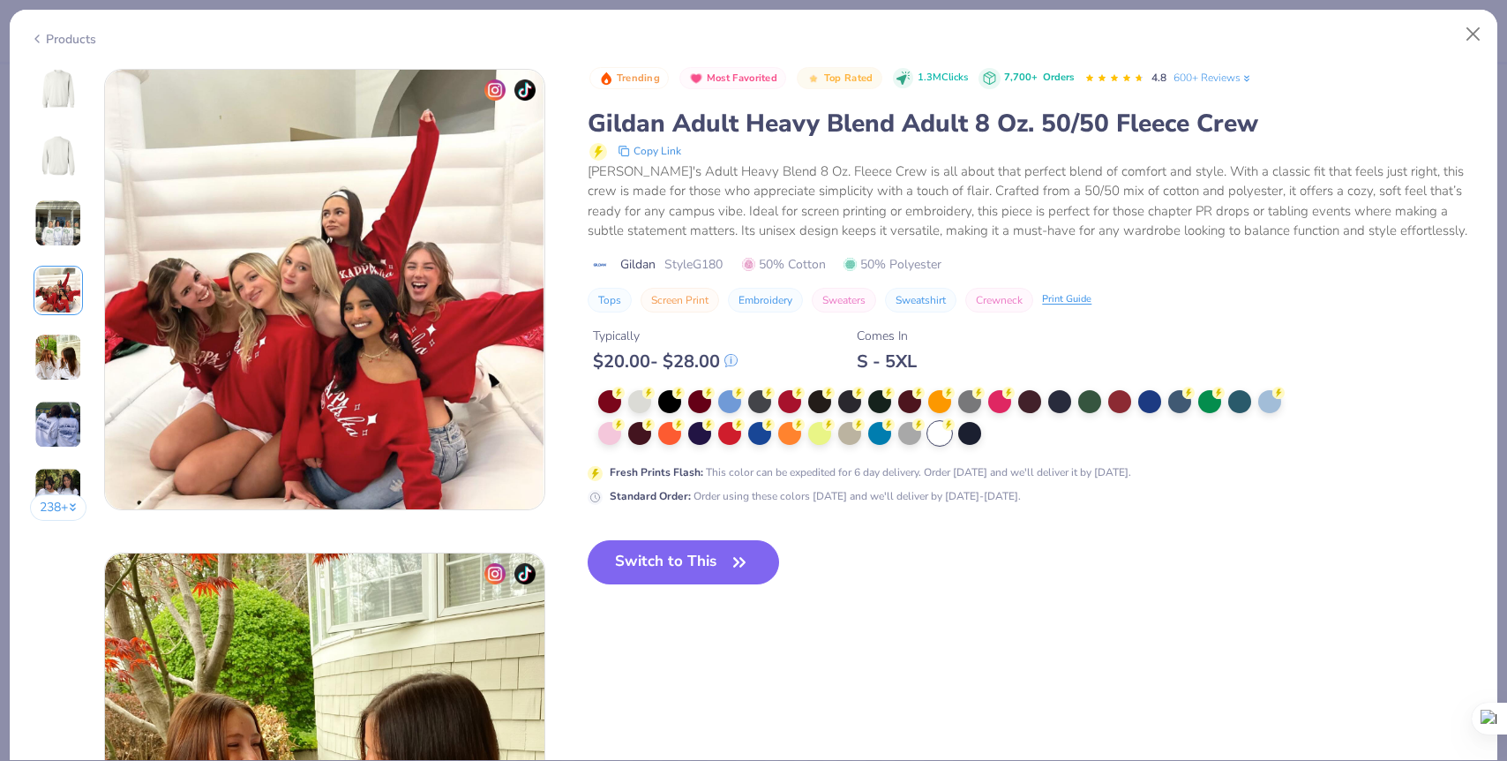
scroll to position [1451, 0]
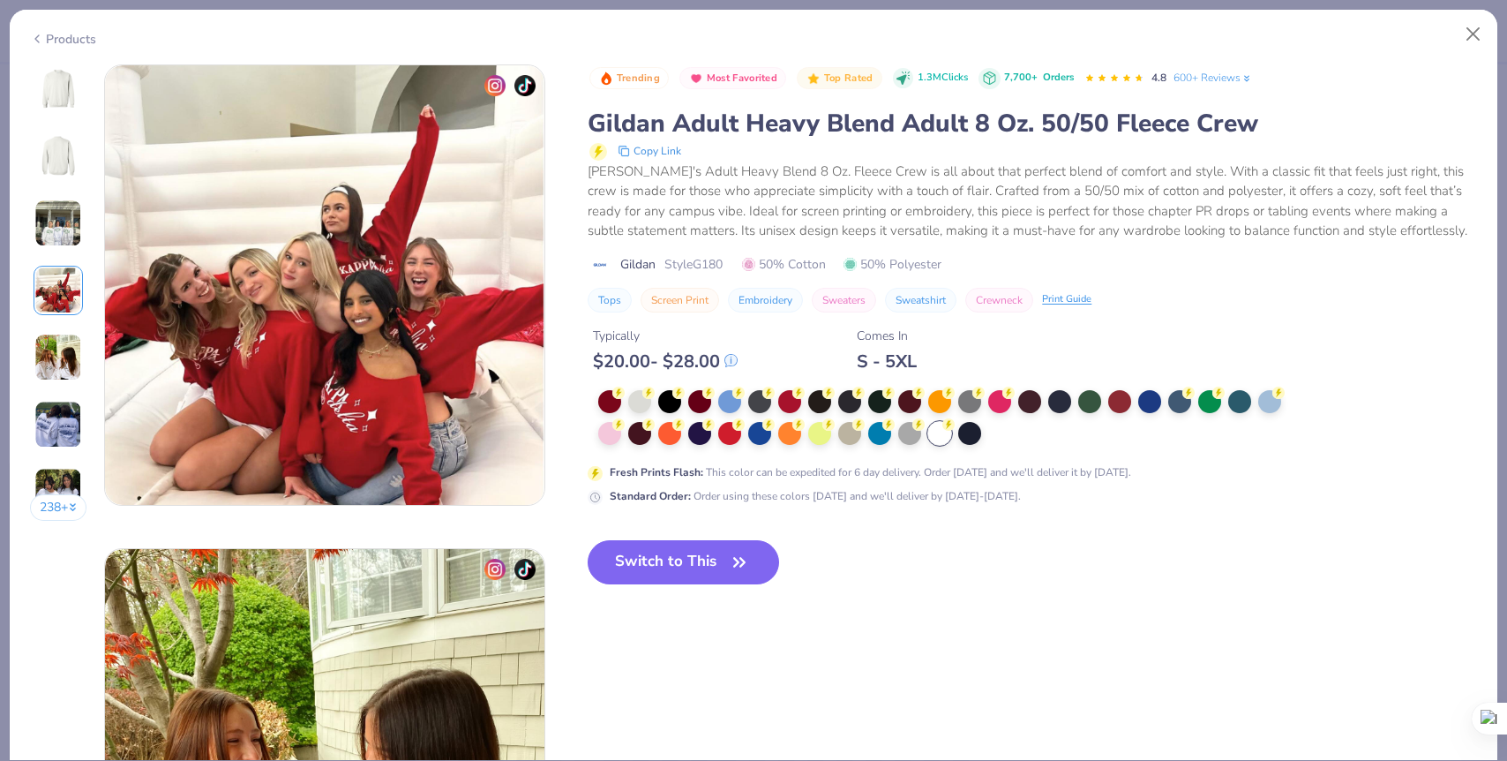
click at [67, 343] on img at bounding box center [58, 358] width 48 height 48
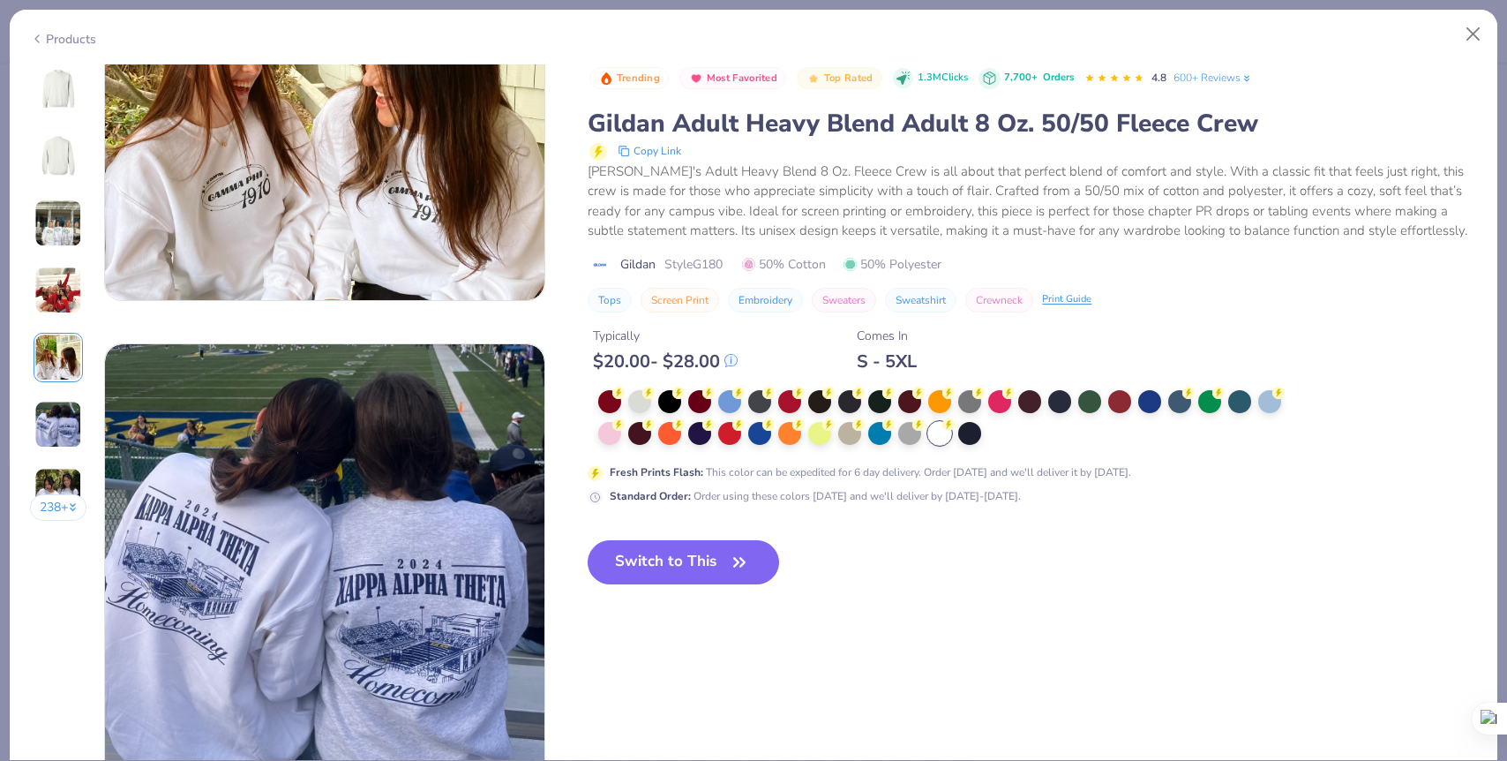
scroll to position [2255, 0]
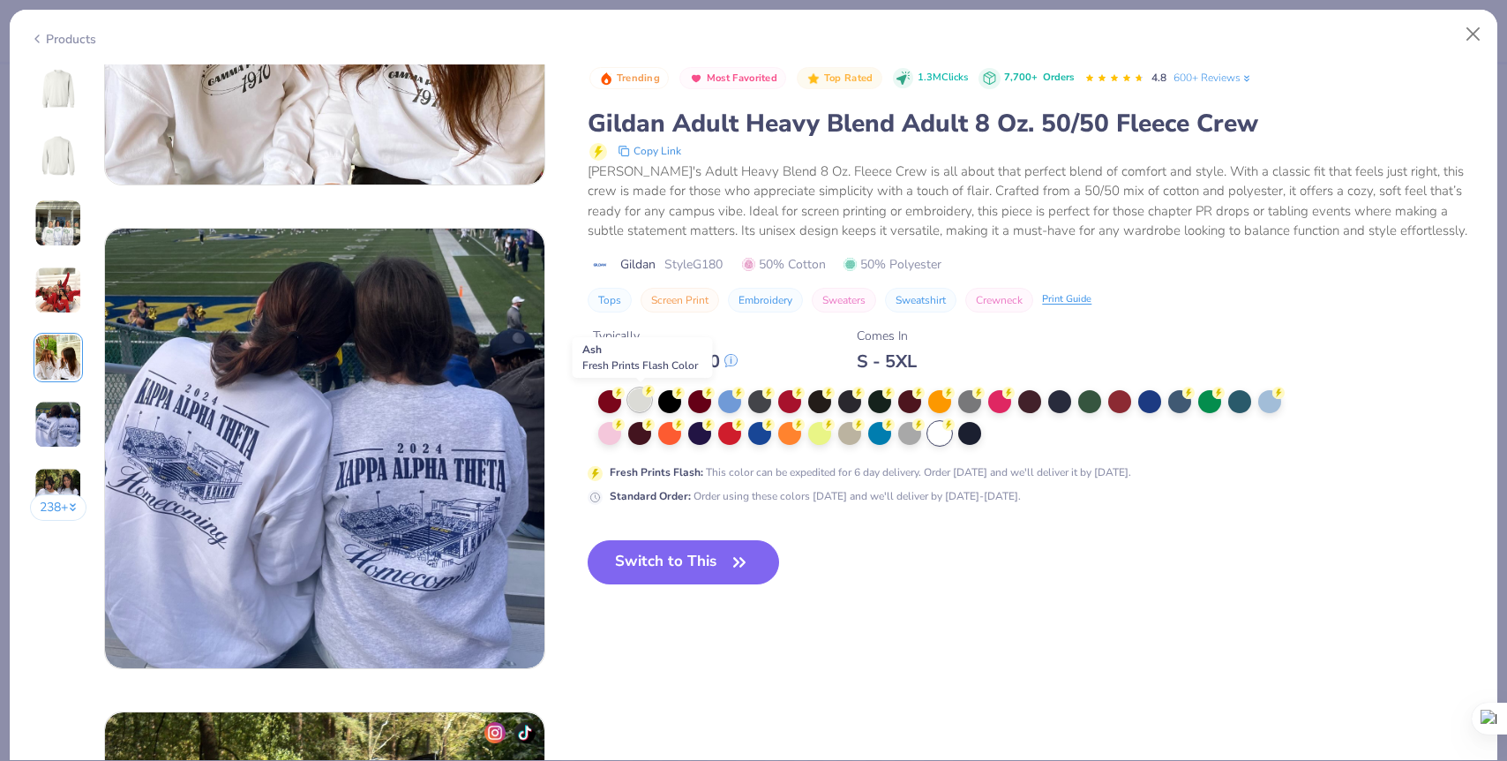
click at [637, 405] on div at bounding box center [639, 399] width 23 height 23
click at [1471, 30] on button "Close" at bounding box center [1474, 35] width 34 height 34
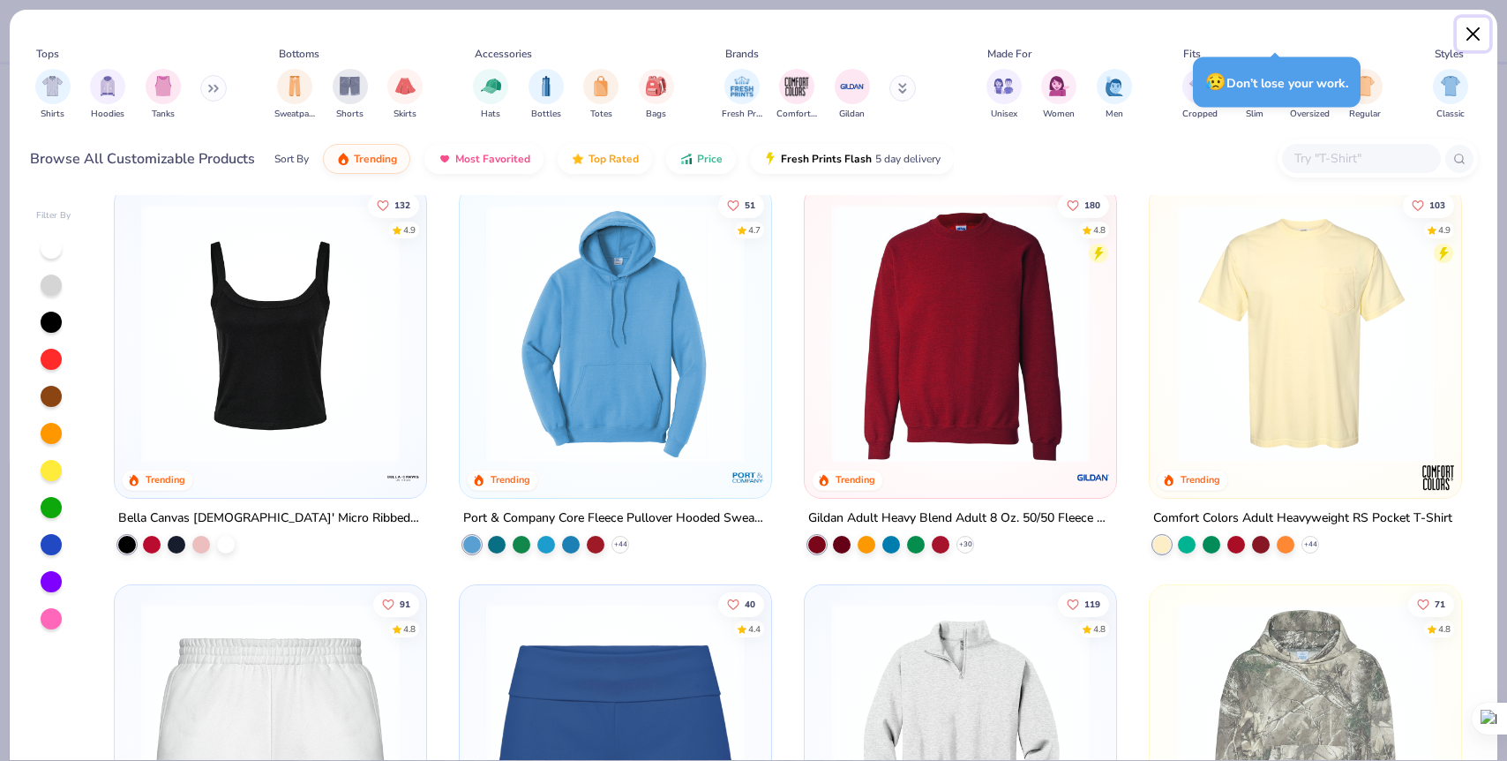
click at [1472, 36] on button "Close" at bounding box center [1474, 35] width 34 height 34
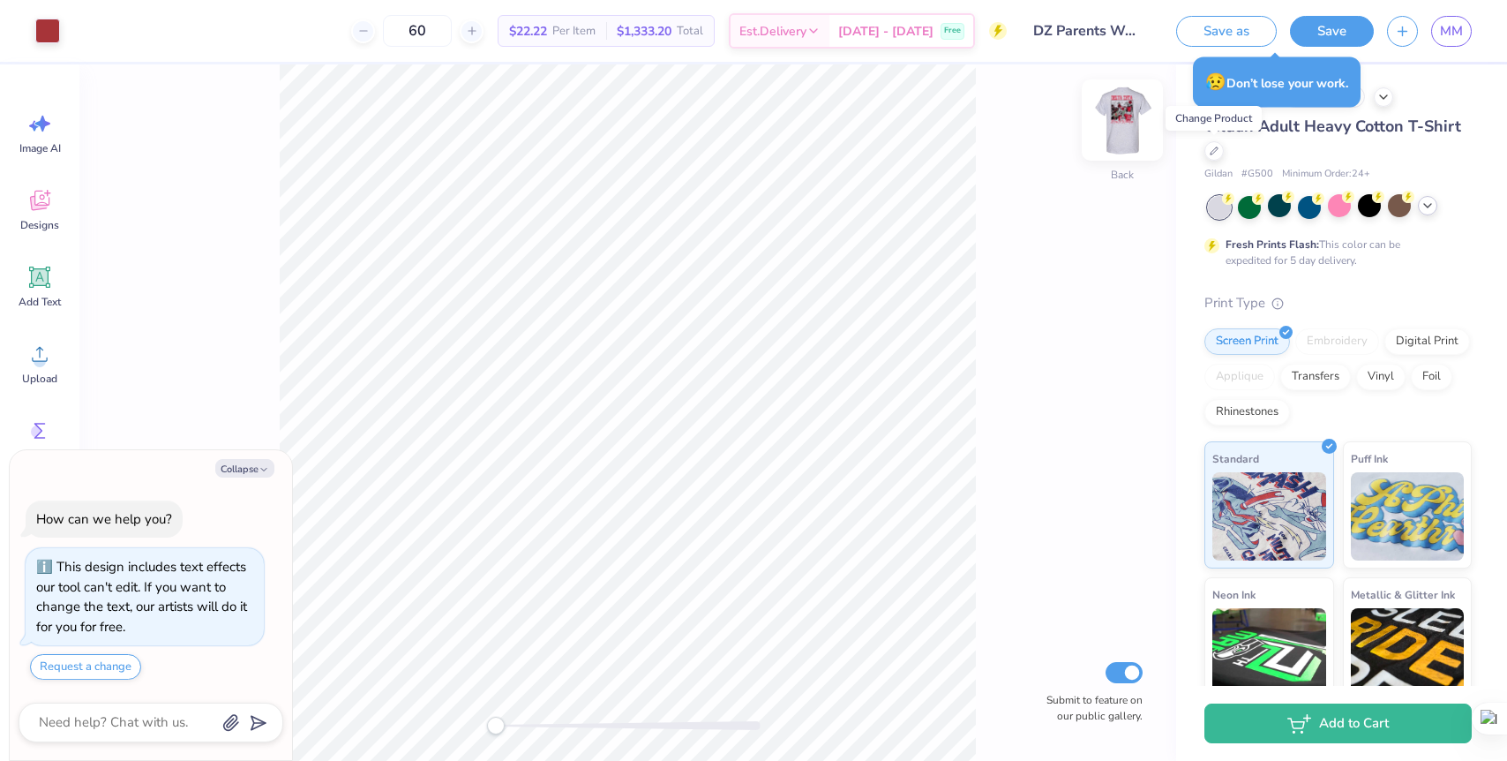
click at [1140, 132] on img at bounding box center [1122, 120] width 71 height 71
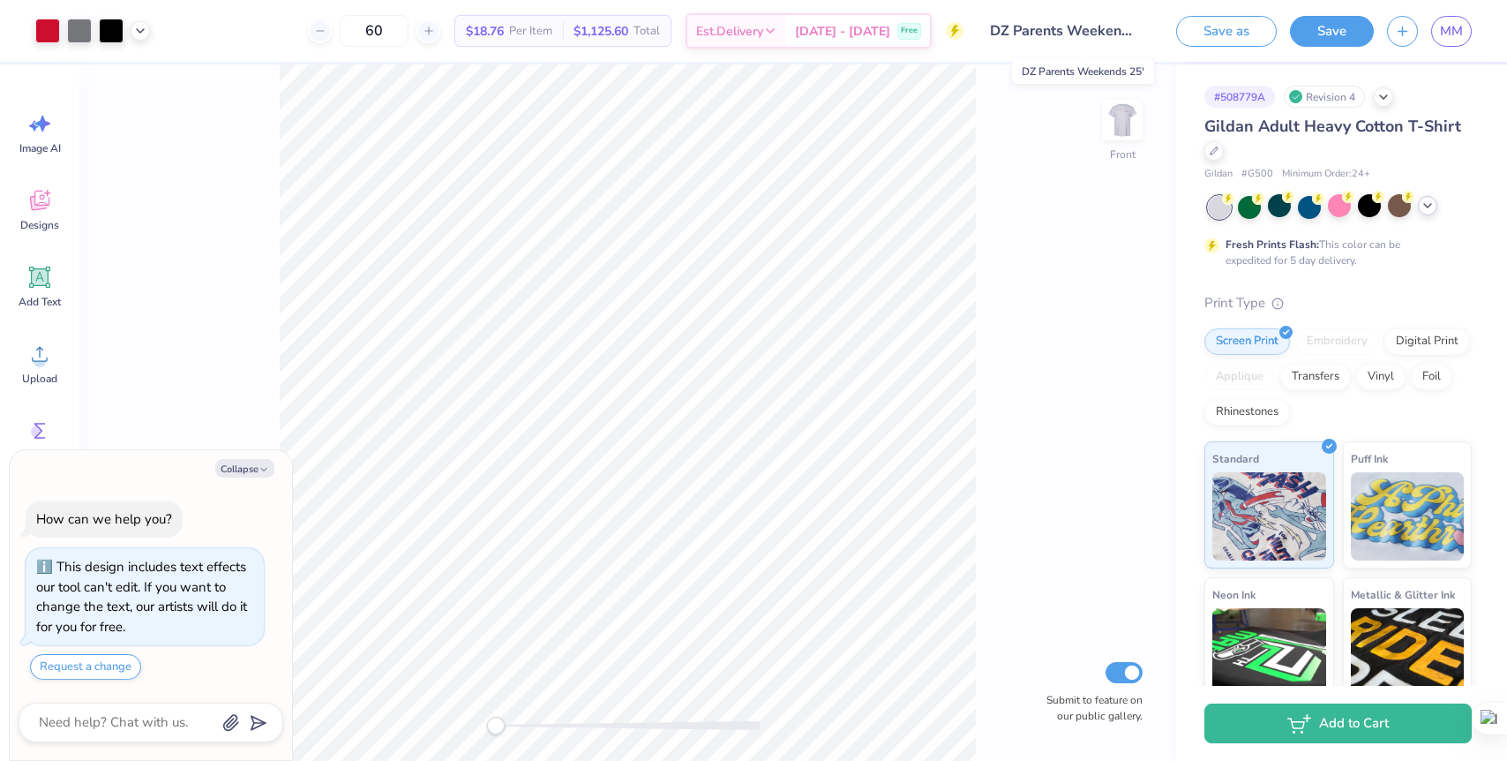
click at [1025, 19] on input "DZ Parents Weekends 25'" at bounding box center [1063, 30] width 173 height 35
click at [1336, 31] on button "Save" at bounding box center [1332, 28] width 84 height 31
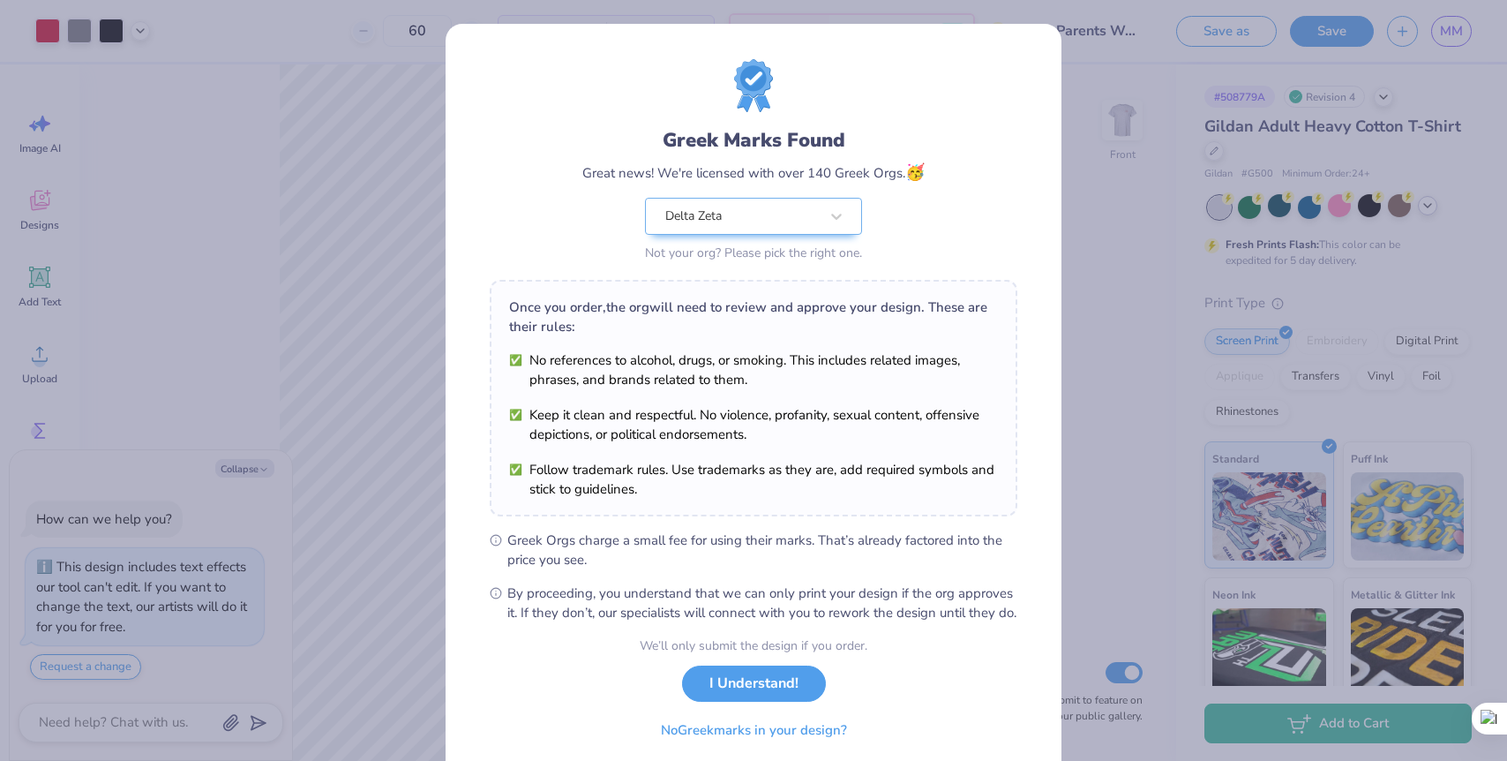
click at [772, 702] on button "I Understand!" at bounding box center [754, 683] width 144 height 36
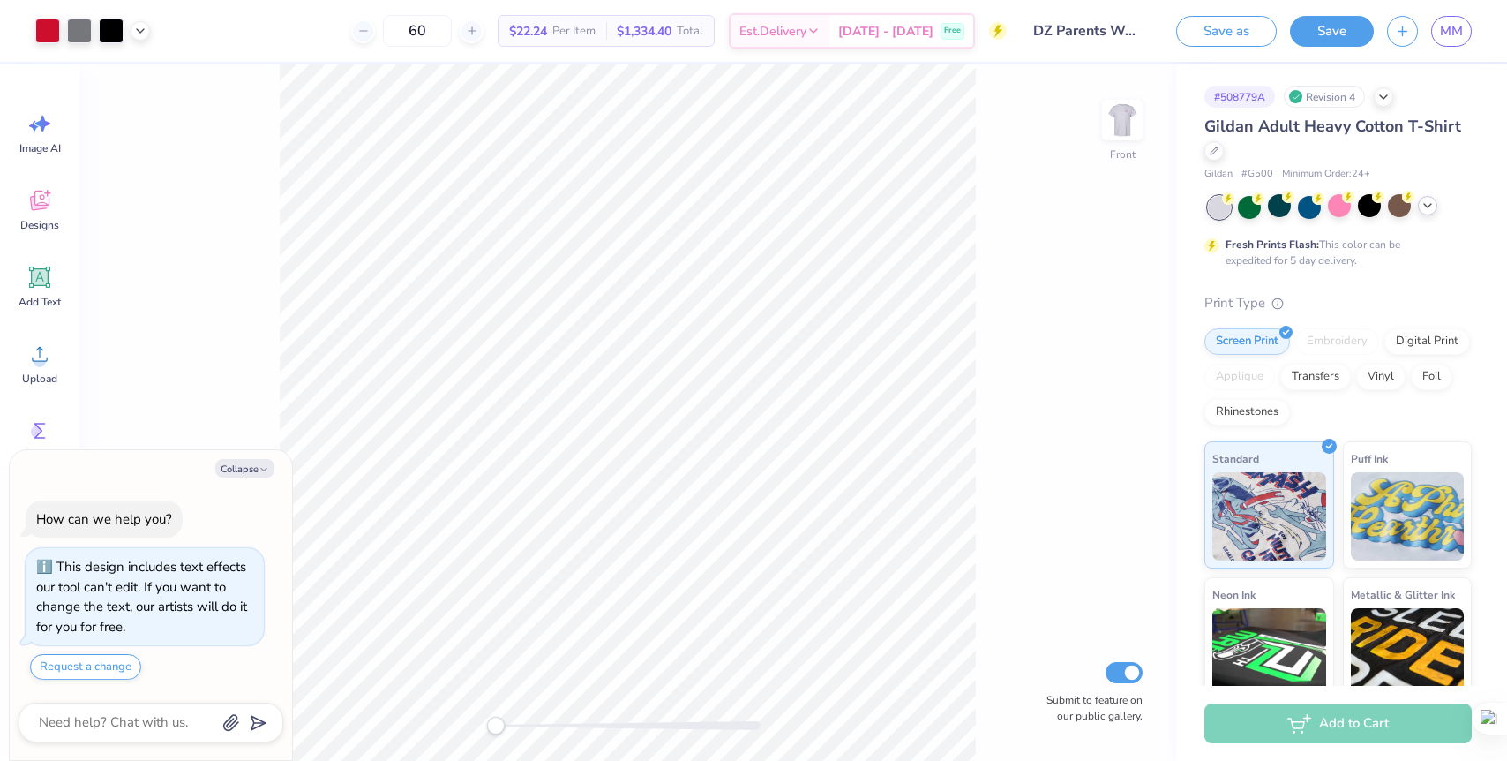
type textarea "x"
click at [1449, 41] on link "MM" at bounding box center [1452, 31] width 41 height 31
